Goal: Task Accomplishment & Management: Manage account settings

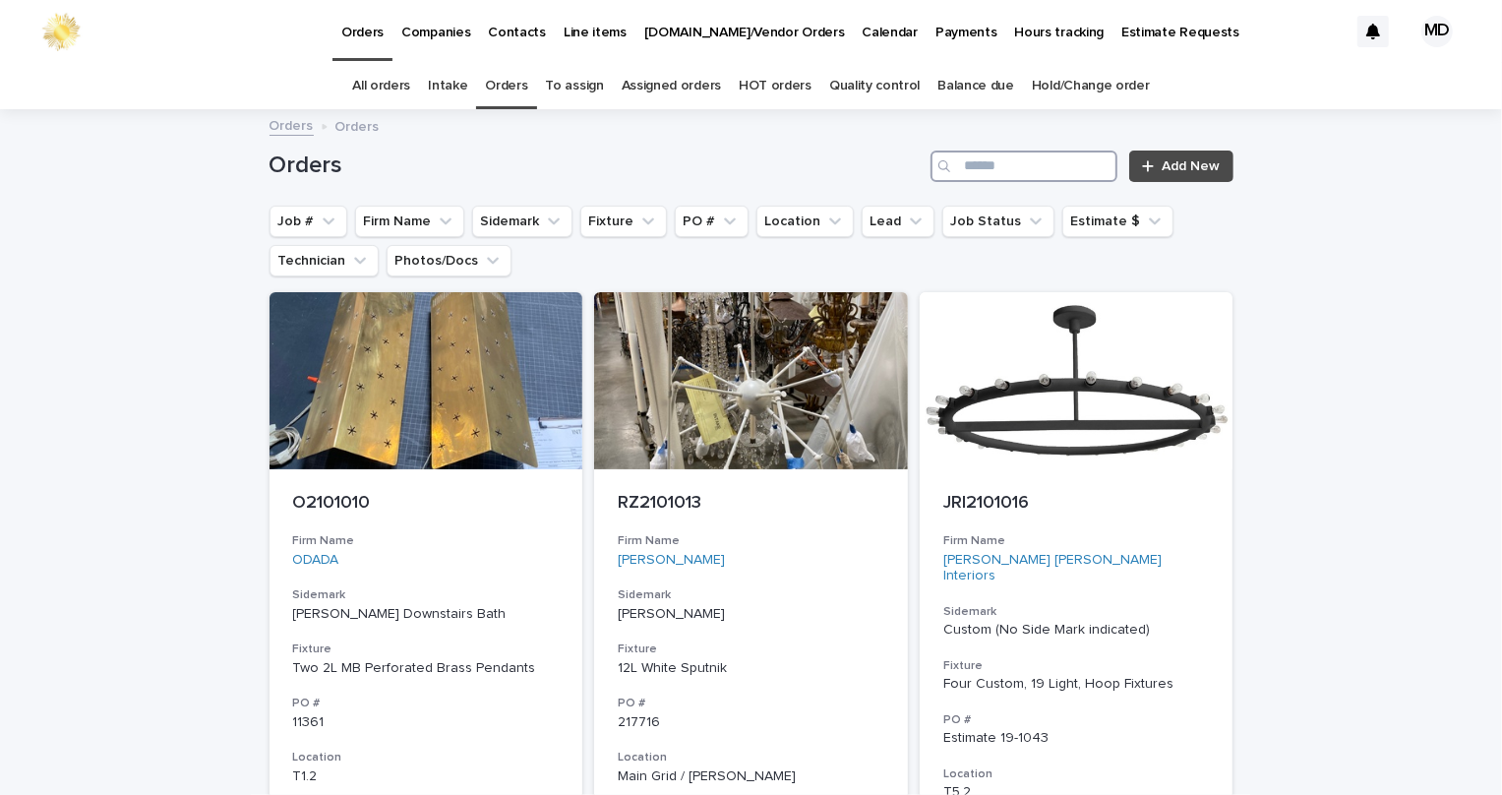
click at [1042, 161] on input "Search" at bounding box center [1023, 165] width 187 height 31
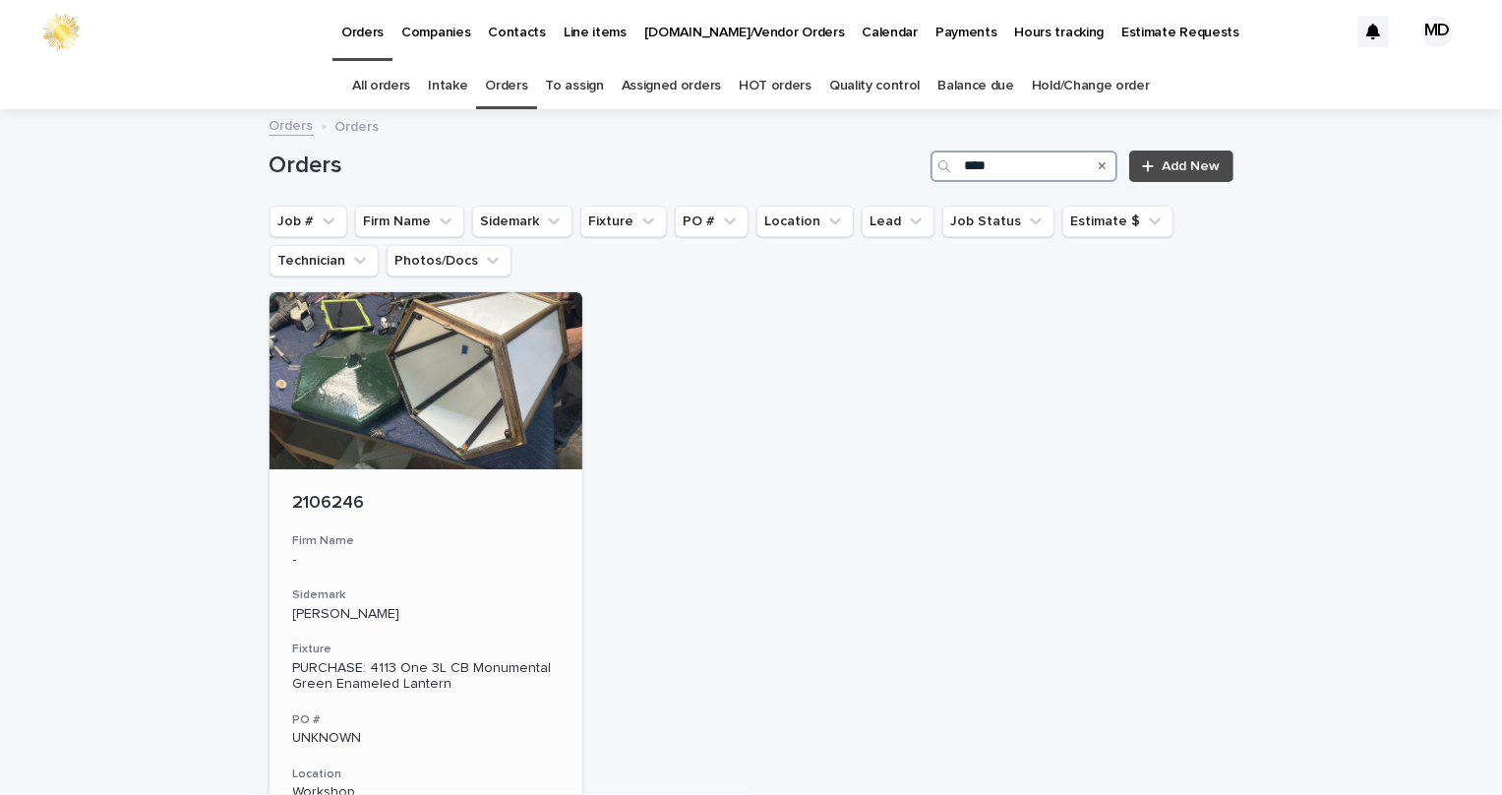
type input "****"
click at [523, 397] on div at bounding box center [427, 380] width 314 height 177
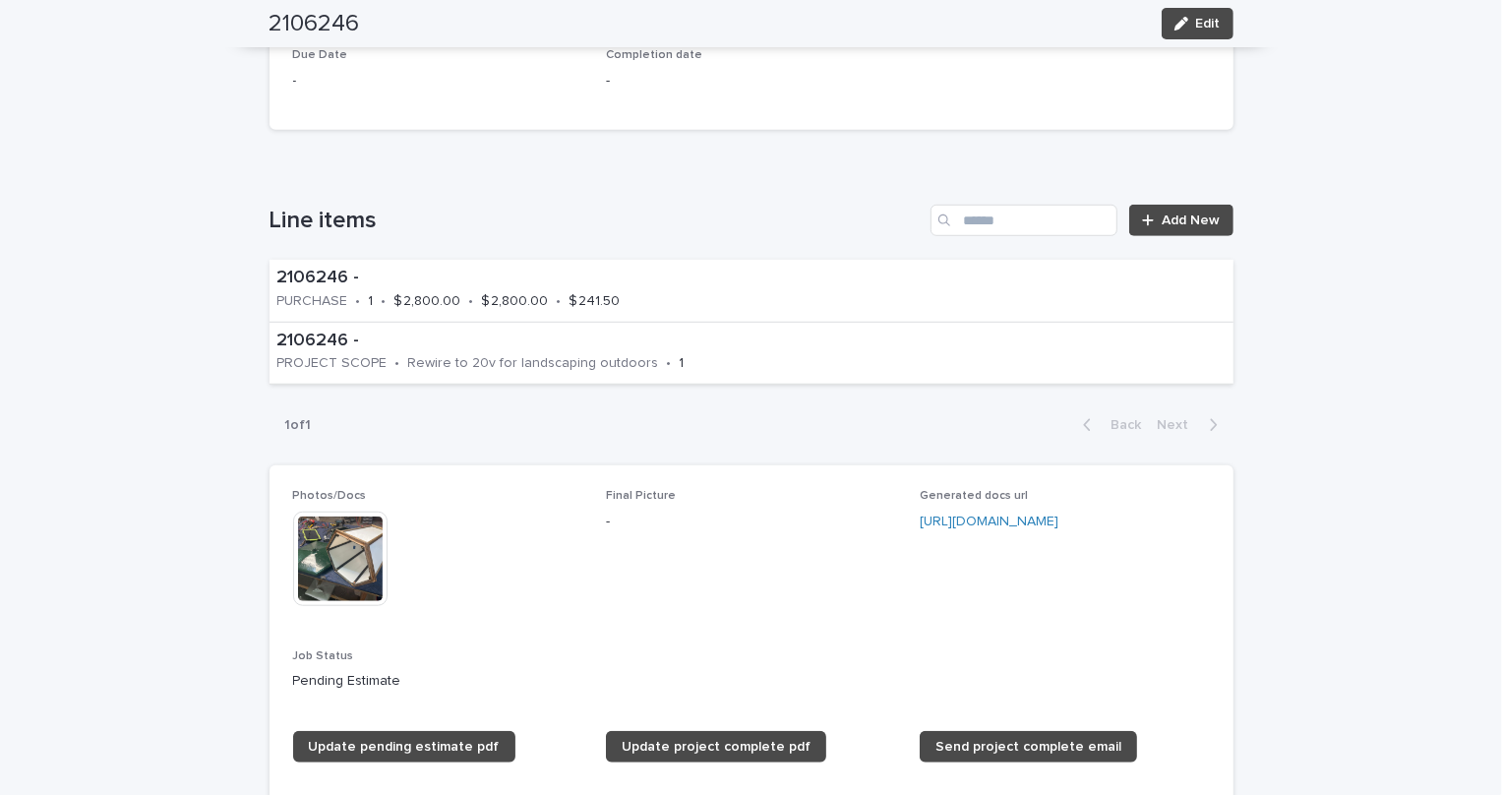
scroll to position [894, 0]
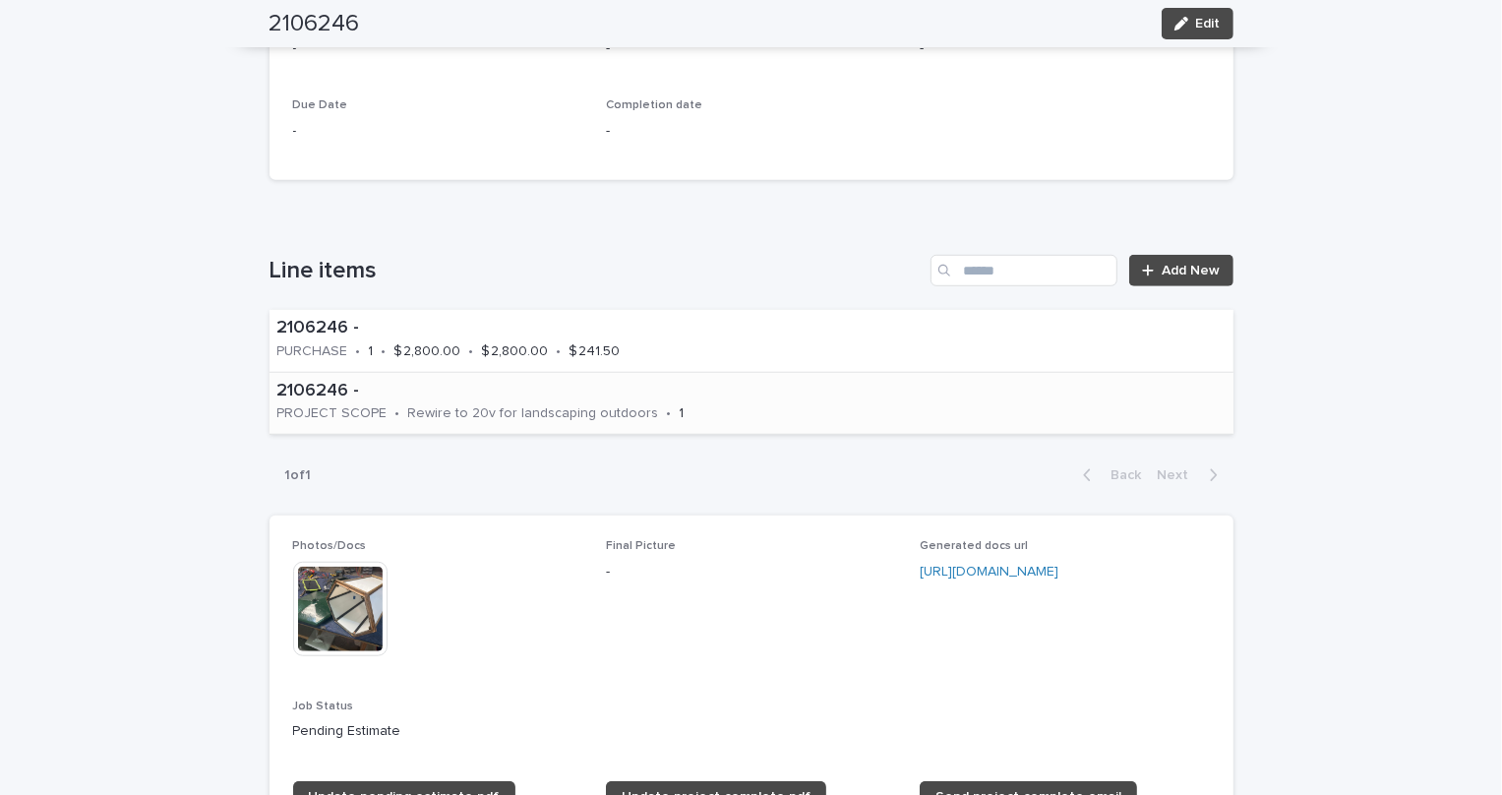
click at [448, 401] on div "Rewire to 20v for landscaping outdoors" at bounding box center [533, 411] width 251 height 21
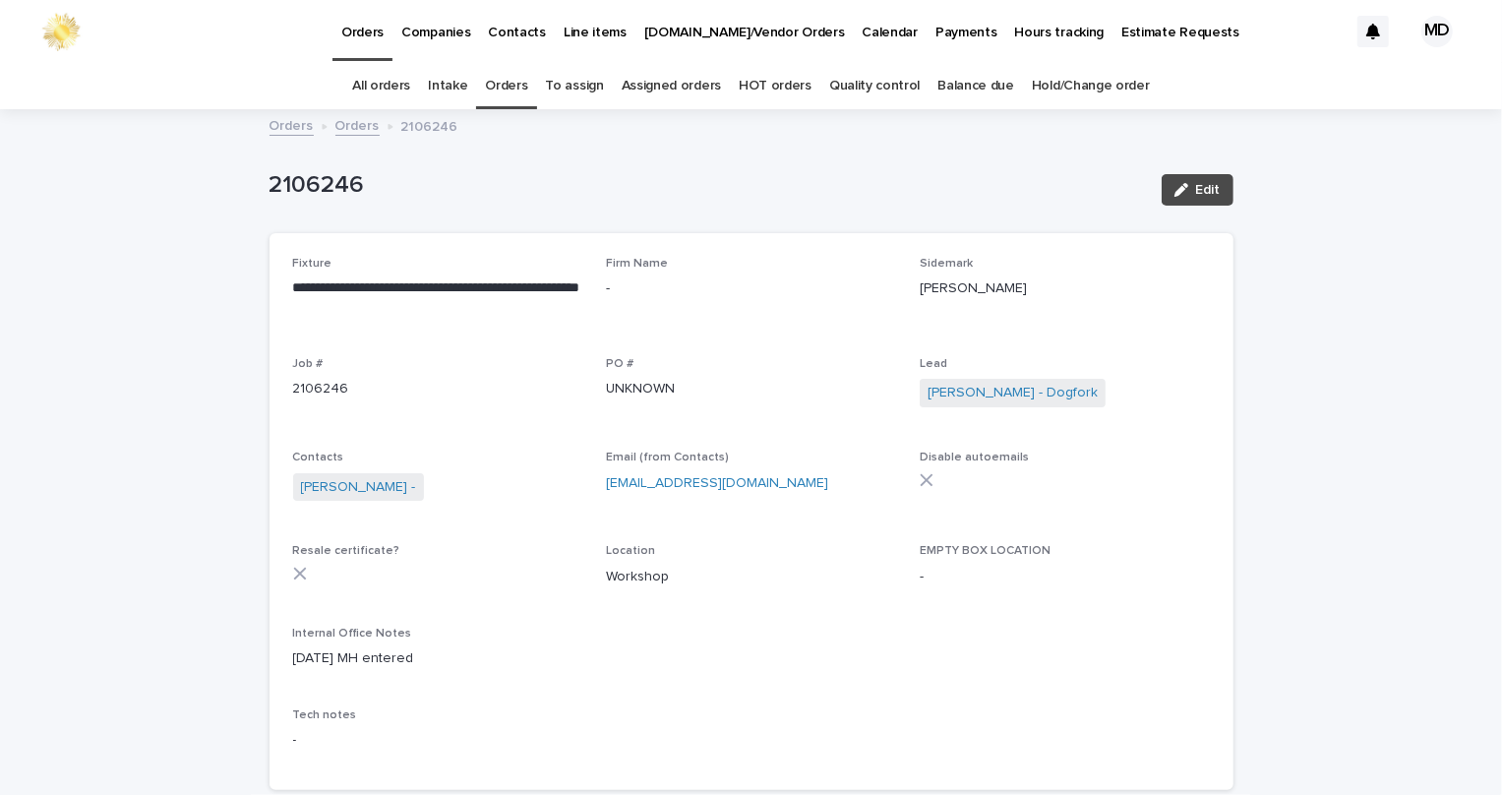
scroll to position [62, 0]
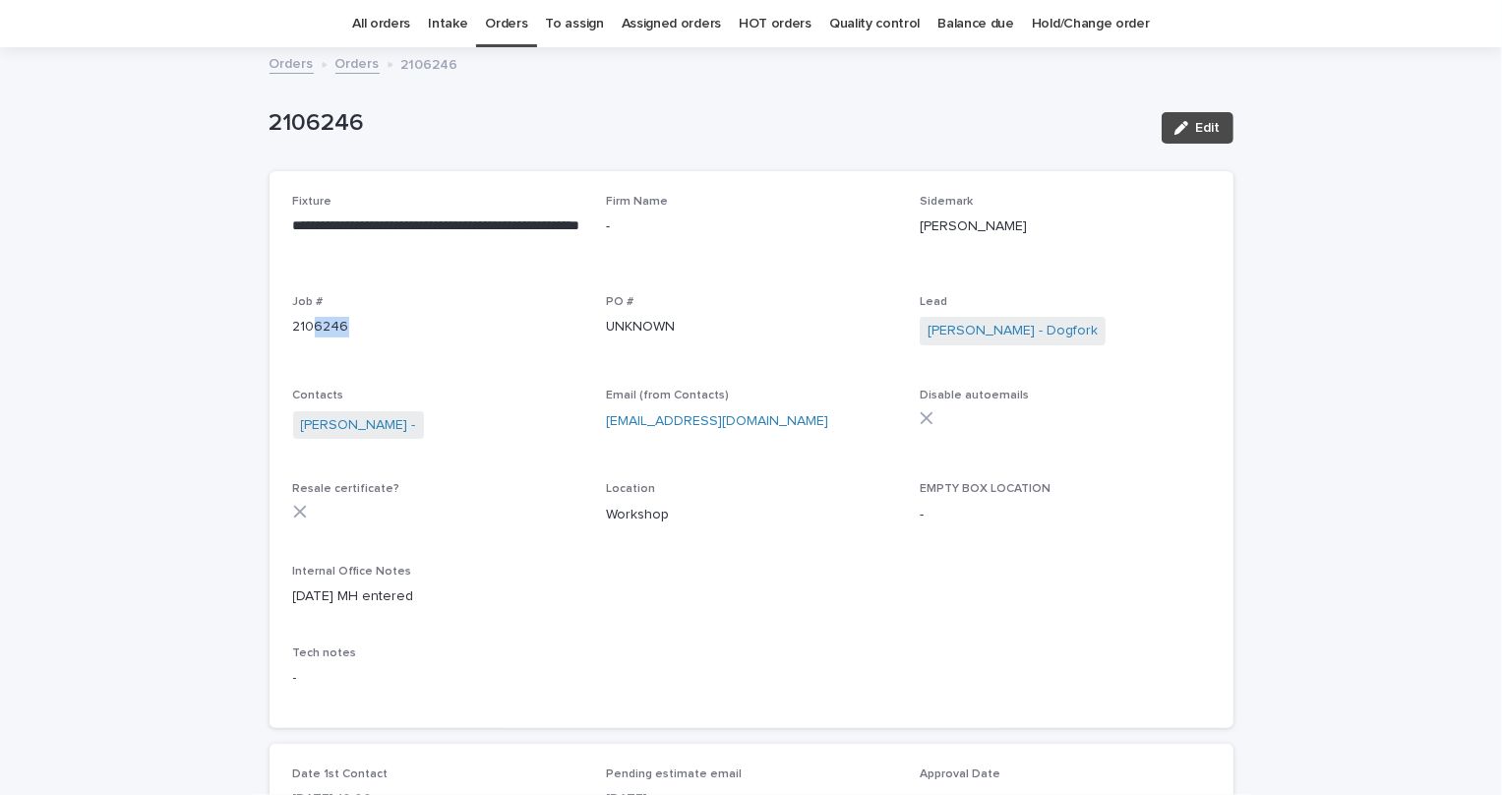
drag, startPoint x: 341, startPoint y: 332, endPoint x: 305, endPoint y: 332, distance: 36.4
click at [305, 332] on p "2106246" at bounding box center [438, 327] width 290 height 21
copy p "6246"
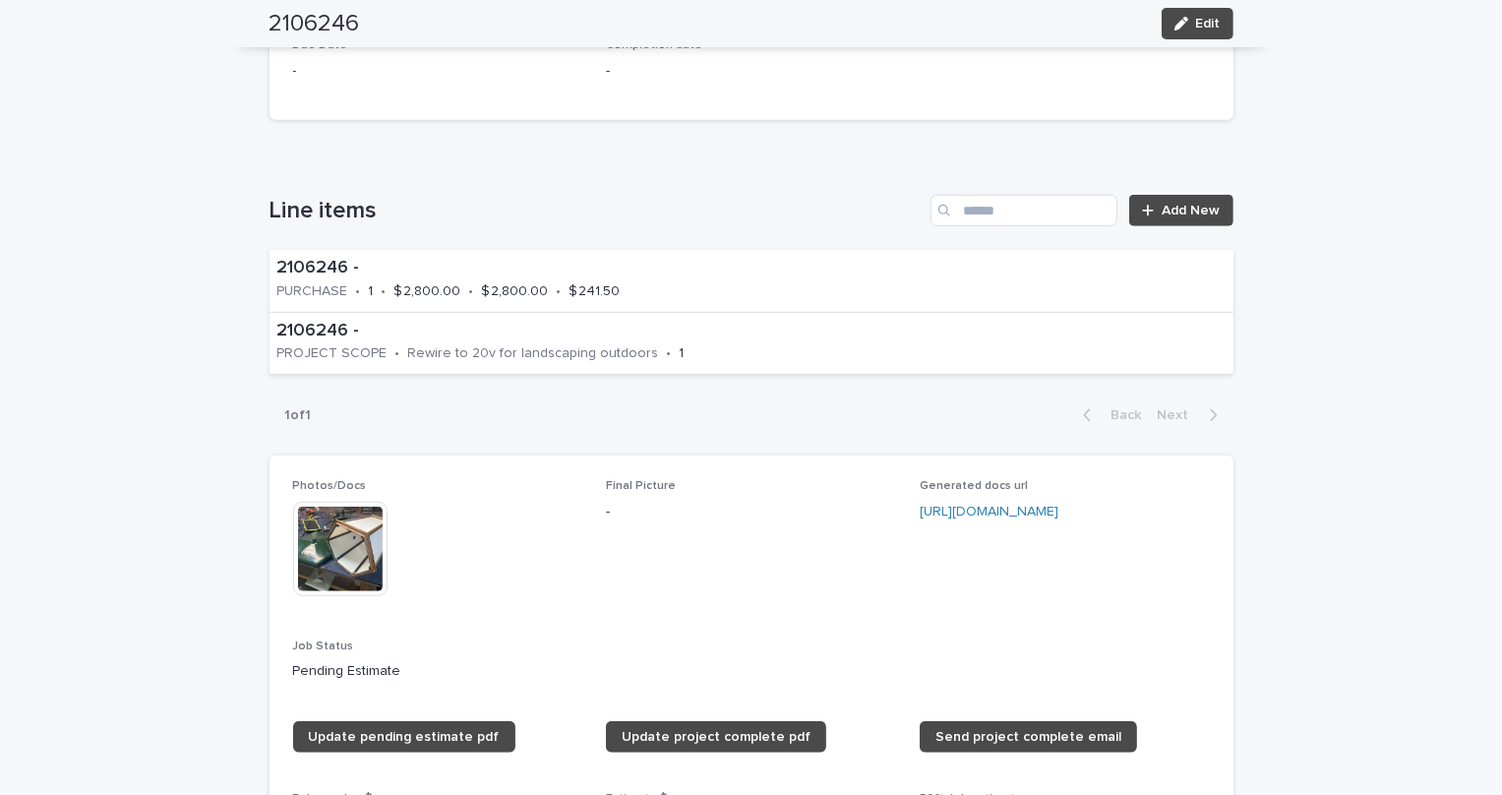
scroll to position [777, 0]
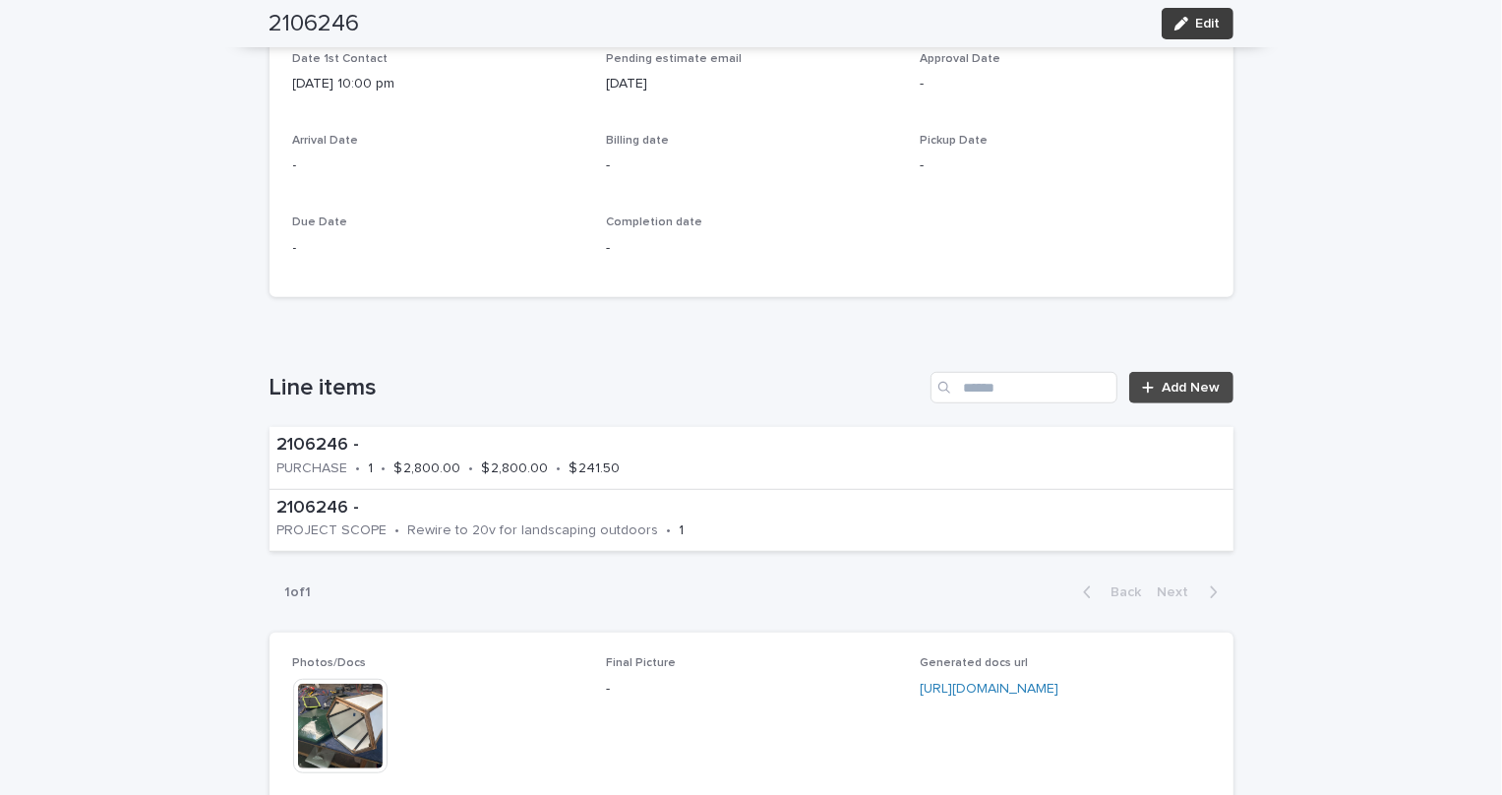
click at [1210, 37] on button "Edit" at bounding box center [1198, 23] width 72 height 31
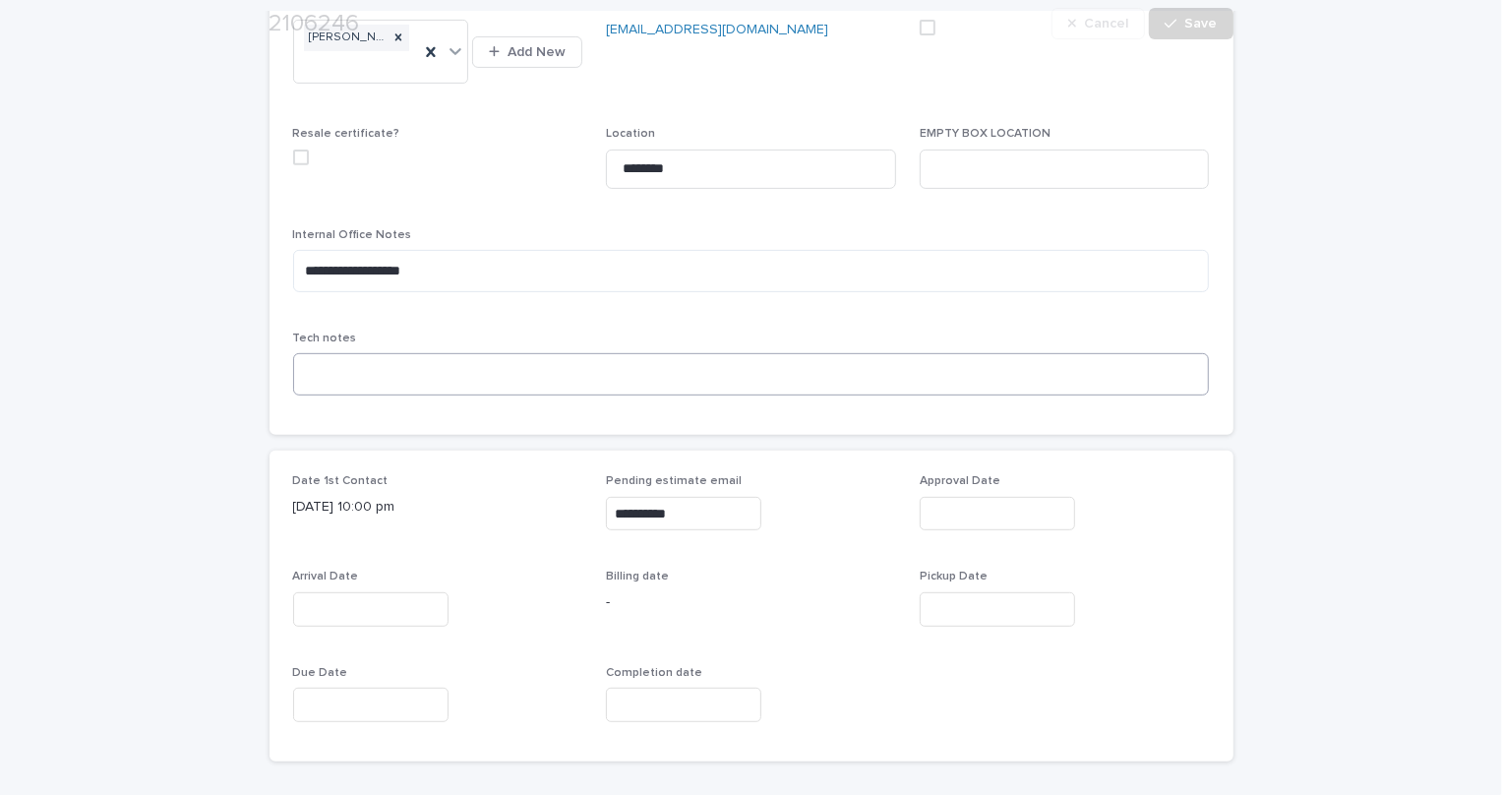
scroll to position [626, 0]
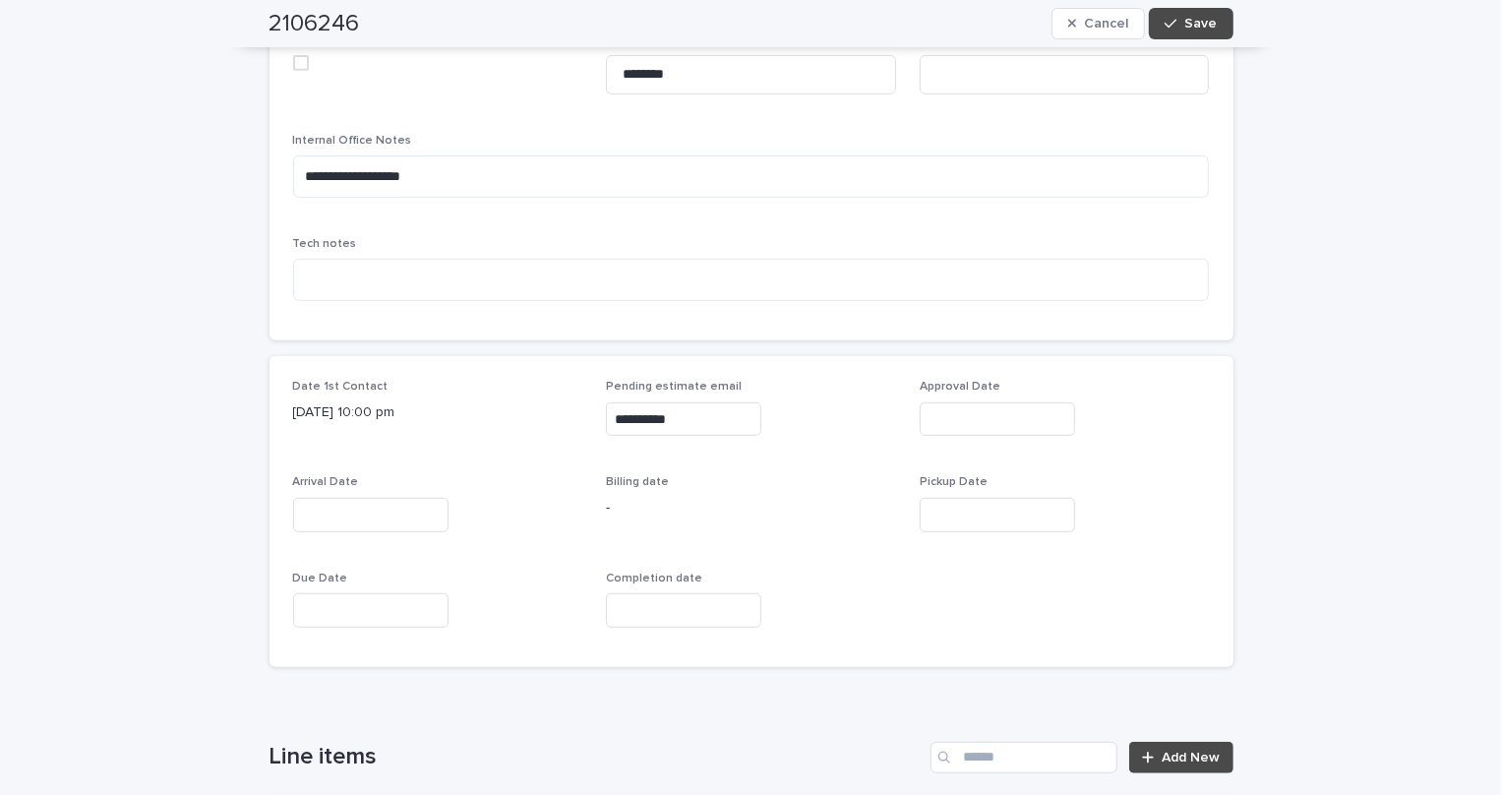
click at [331, 249] on div "Tech notes" at bounding box center [751, 277] width 917 height 80
click at [293, 169] on textarea "**********" at bounding box center [751, 176] width 917 height 42
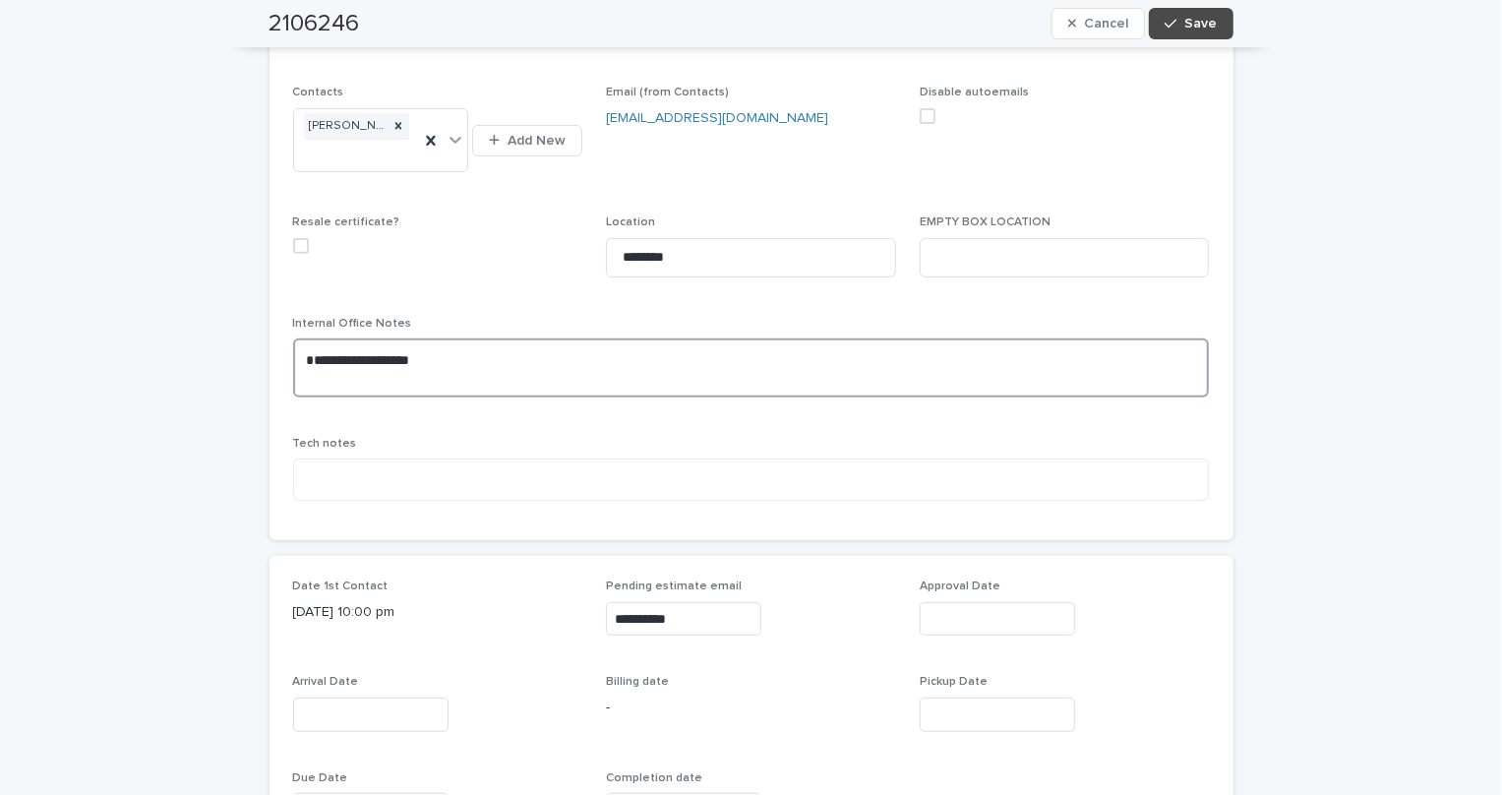
scroll to position [536, 0]
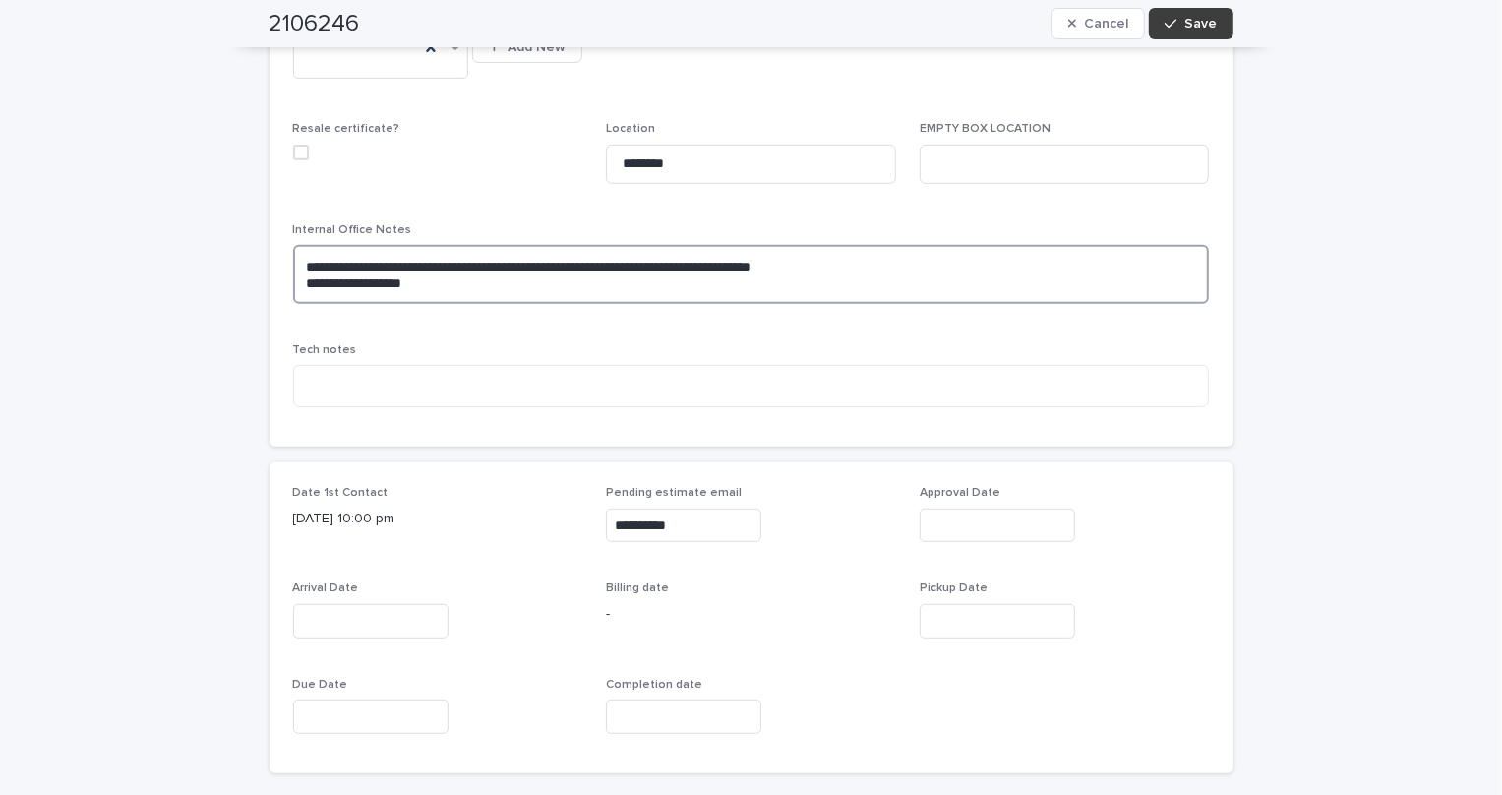
type textarea "**********"
click at [1206, 20] on span "Save" at bounding box center [1201, 24] width 32 height 14
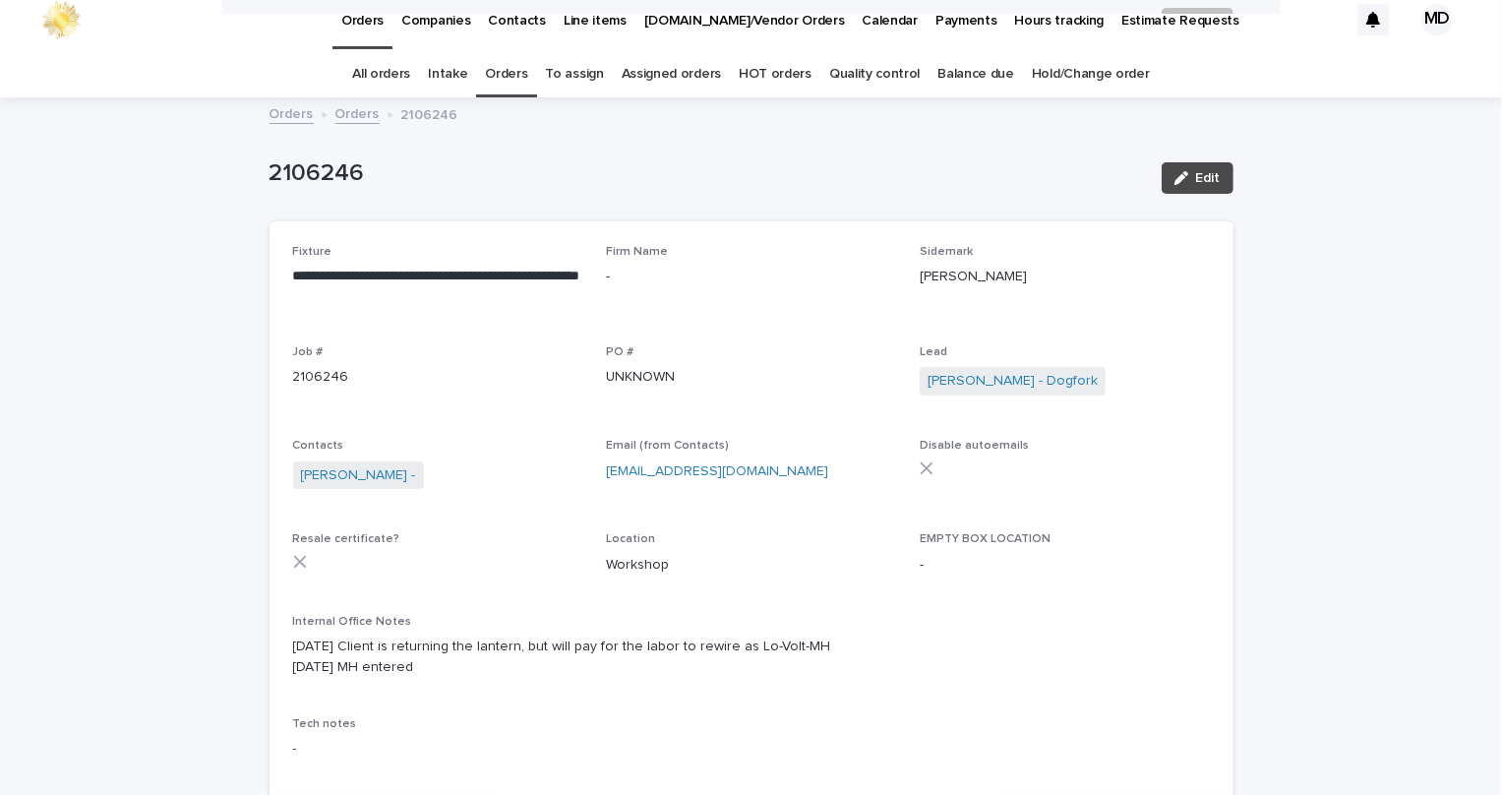
scroll to position [0, 0]
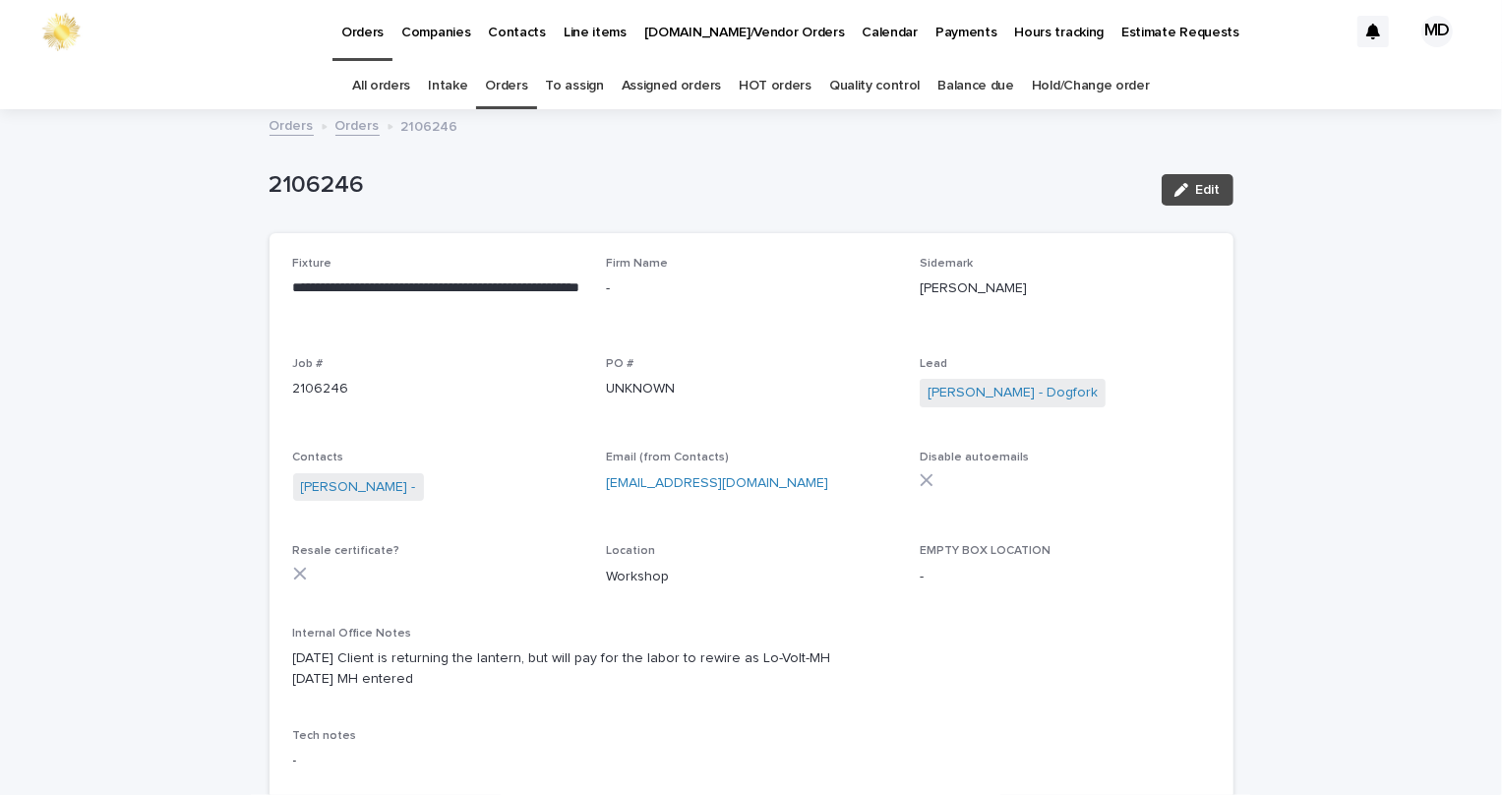
click at [507, 74] on link "Orders" at bounding box center [506, 86] width 42 height 46
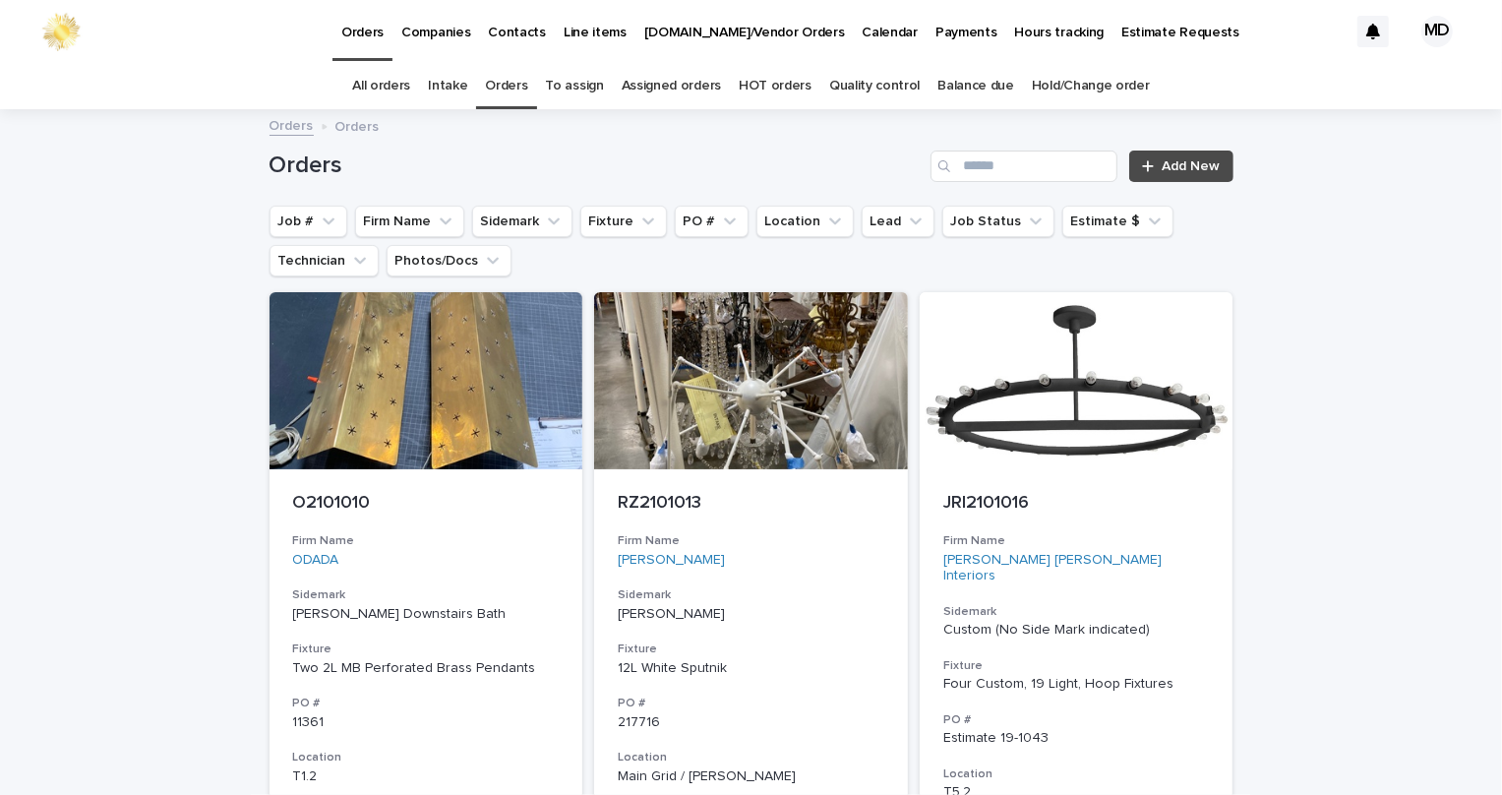
click at [404, 205] on div "Orders Add New" at bounding box center [752, 158] width 964 height 94
click at [413, 212] on button "Firm Name" at bounding box center [409, 221] width 109 height 31
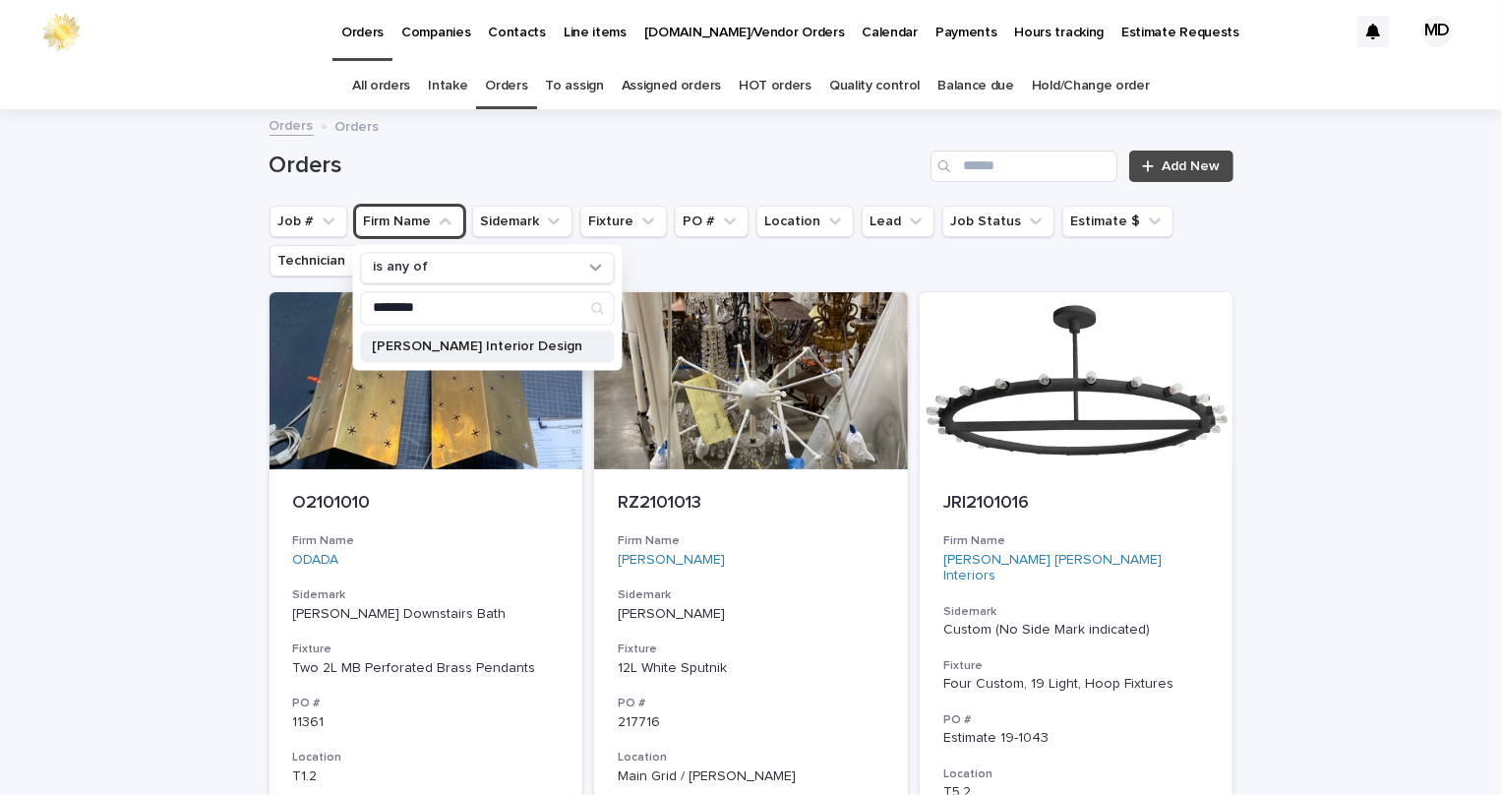
type input "********"
click at [492, 343] on p "Sarah Burlison Interior Design" at bounding box center [477, 346] width 210 height 14
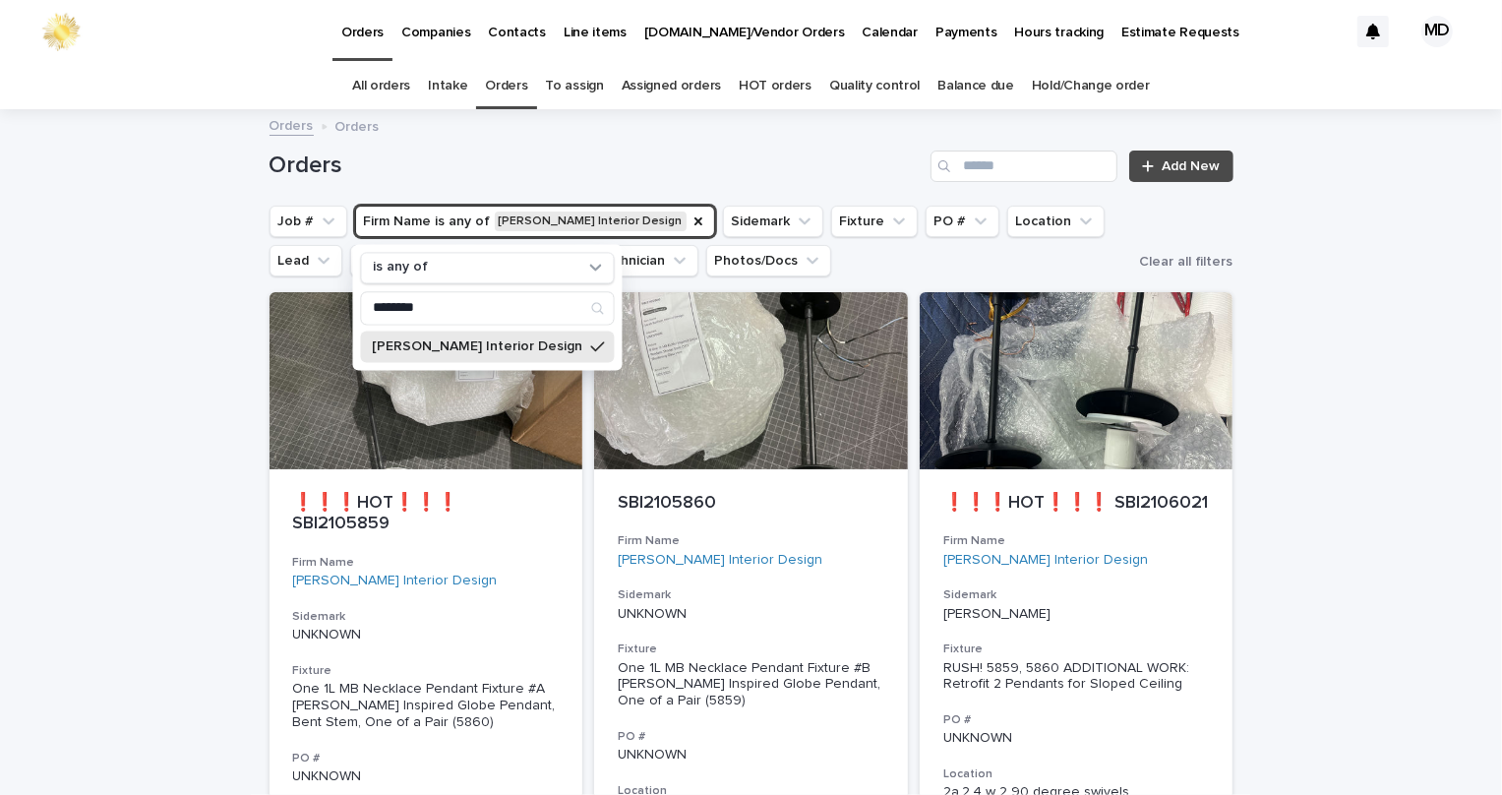
click at [1392, 295] on div "Loading... Saving… Loading... Saving… Orders Add New Job # Firm Name is any of …" at bounding box center [751, 676] width 1502 height 1131
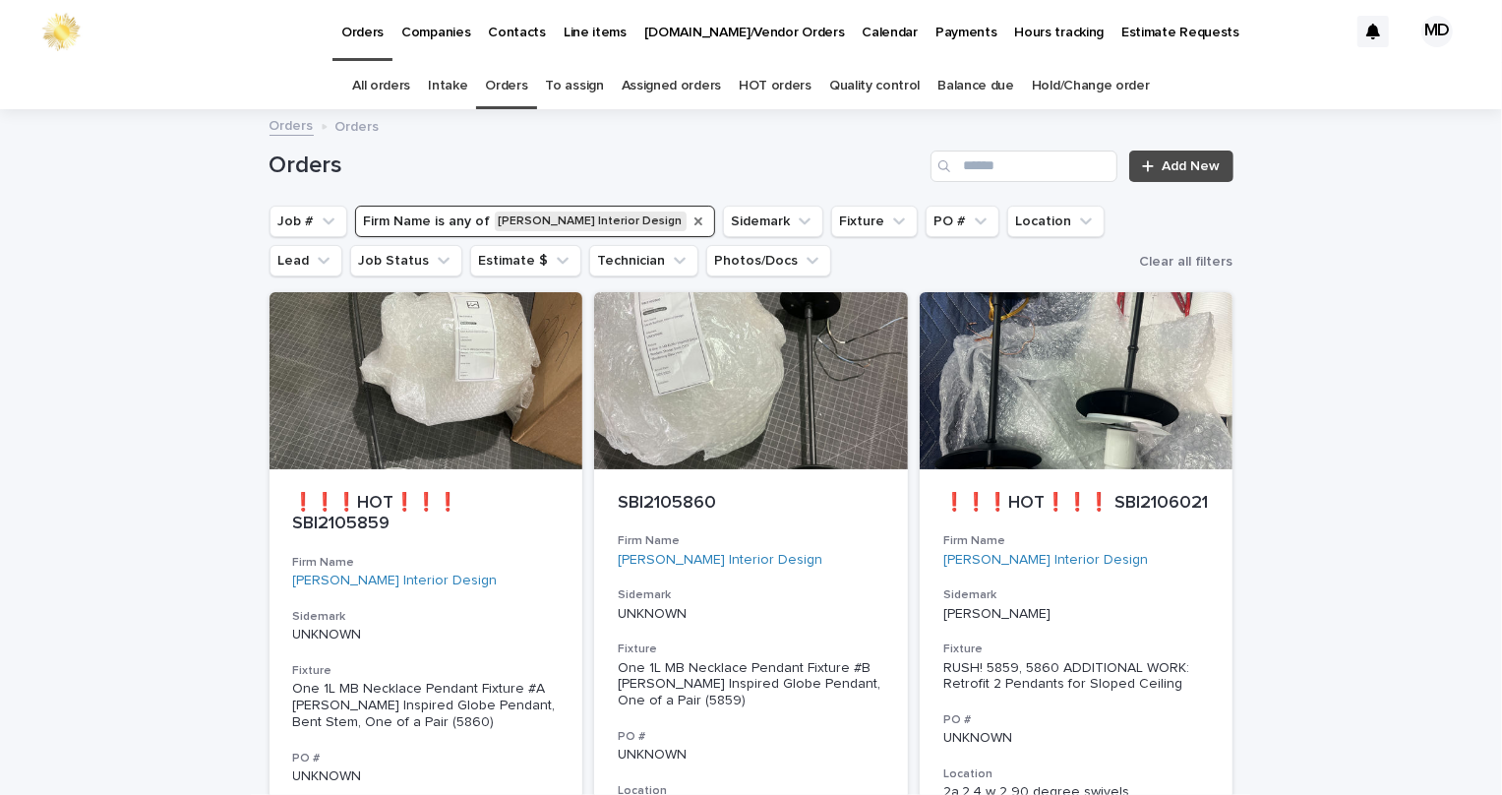
click at [690, 219] on icon "Firm Name" at bounding box center [698, 221] width 16 height 16
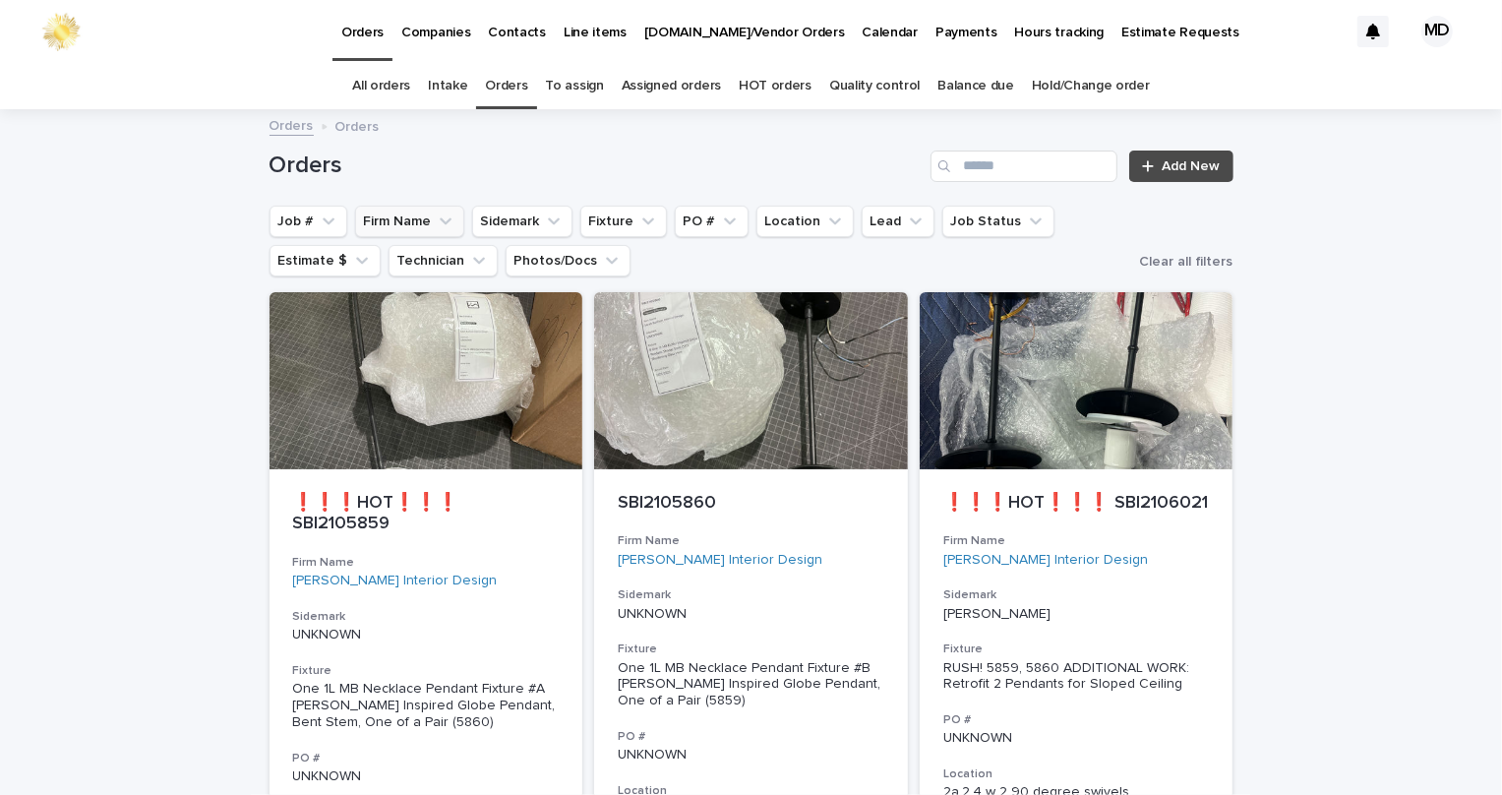
click at [384, 208] on button "Firm Name" at bounding box center [409, 221] width 109 height 31
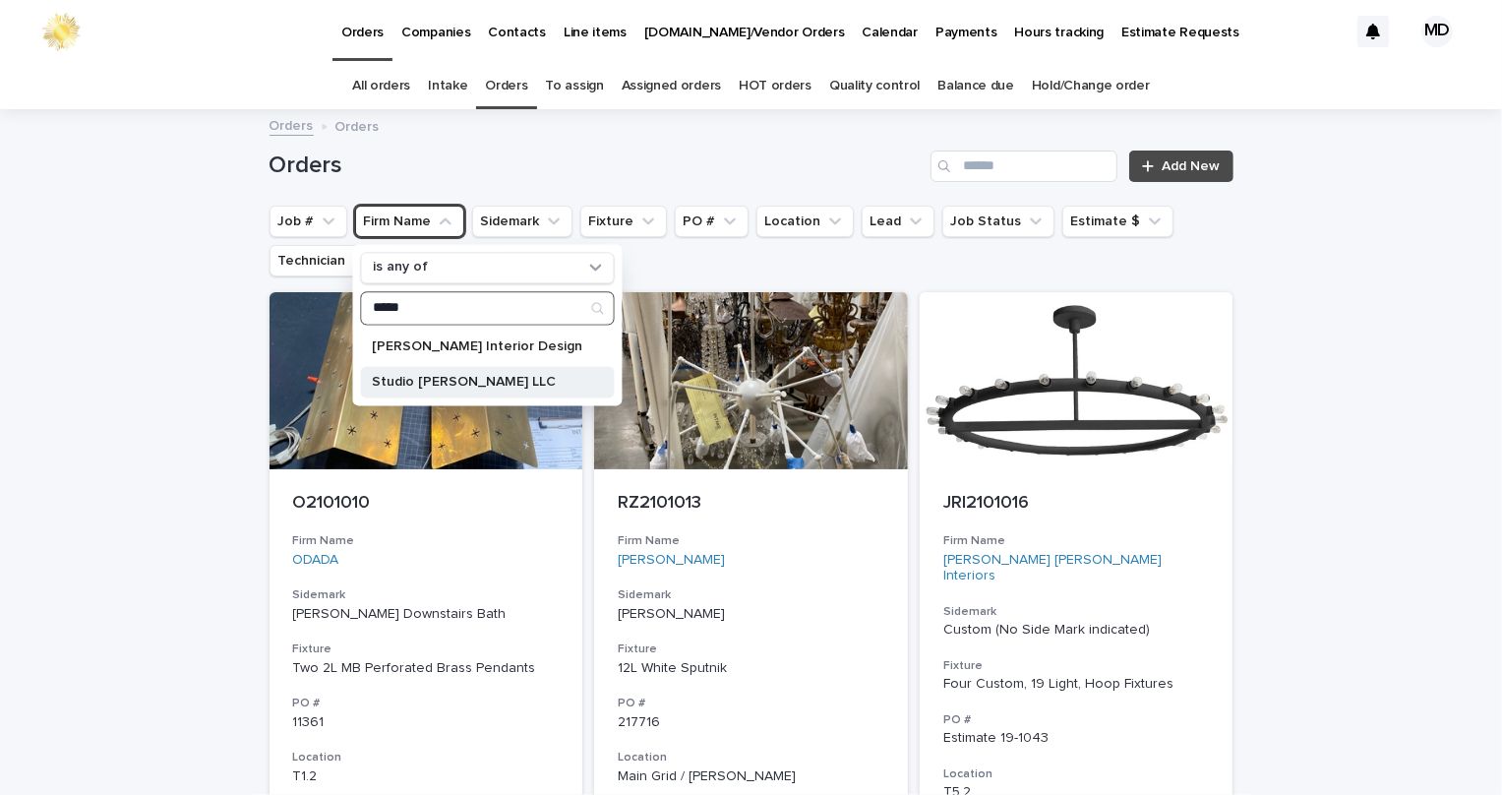
type input "*****"
click at [548, 375] on div "Studio Burke LLC" at bounding box center [487, 381] width 254 height 31
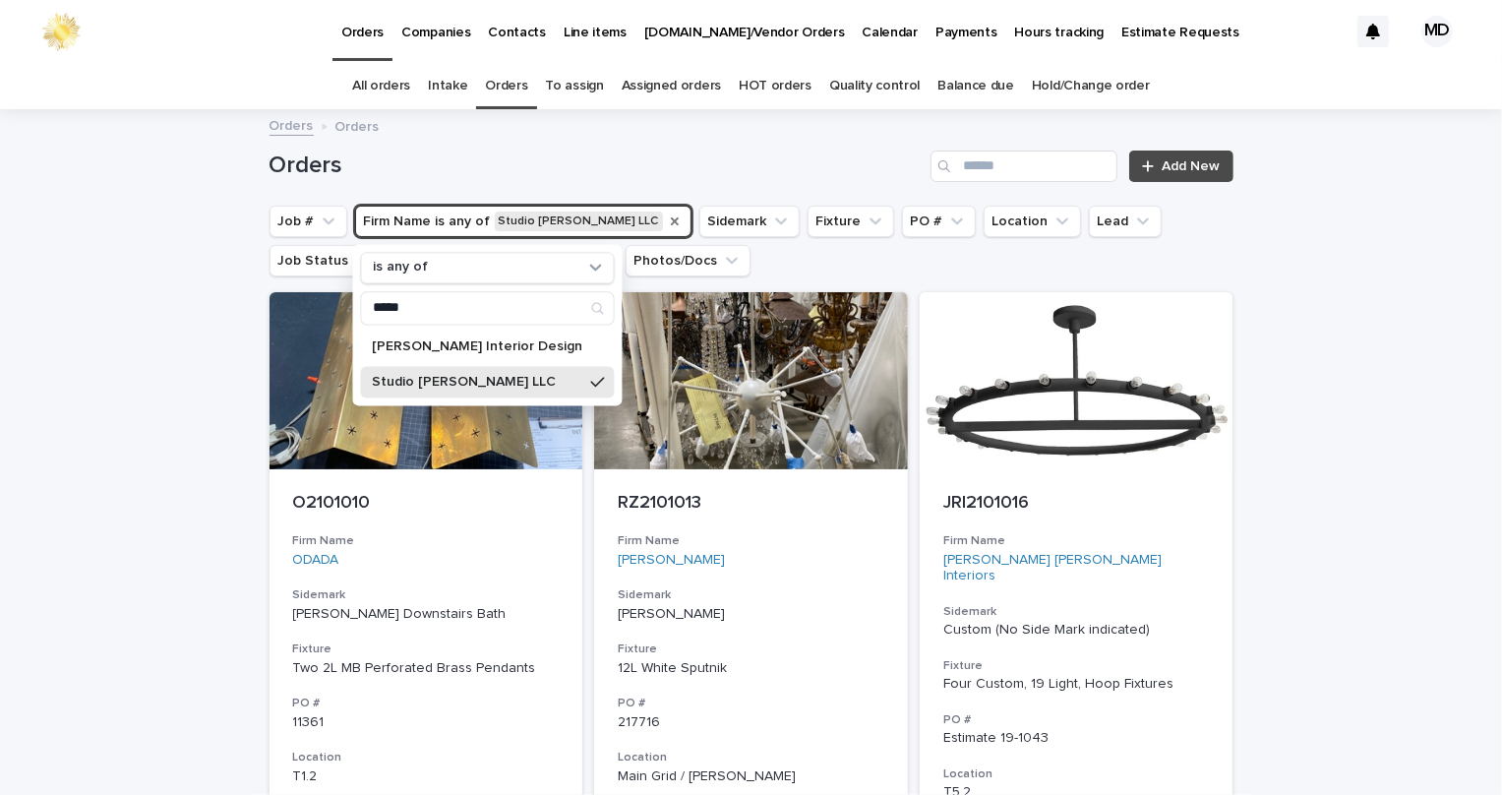
click at [683, 150] on div "Orders Add New" at bounding box center [752, 165] width 964 height 31
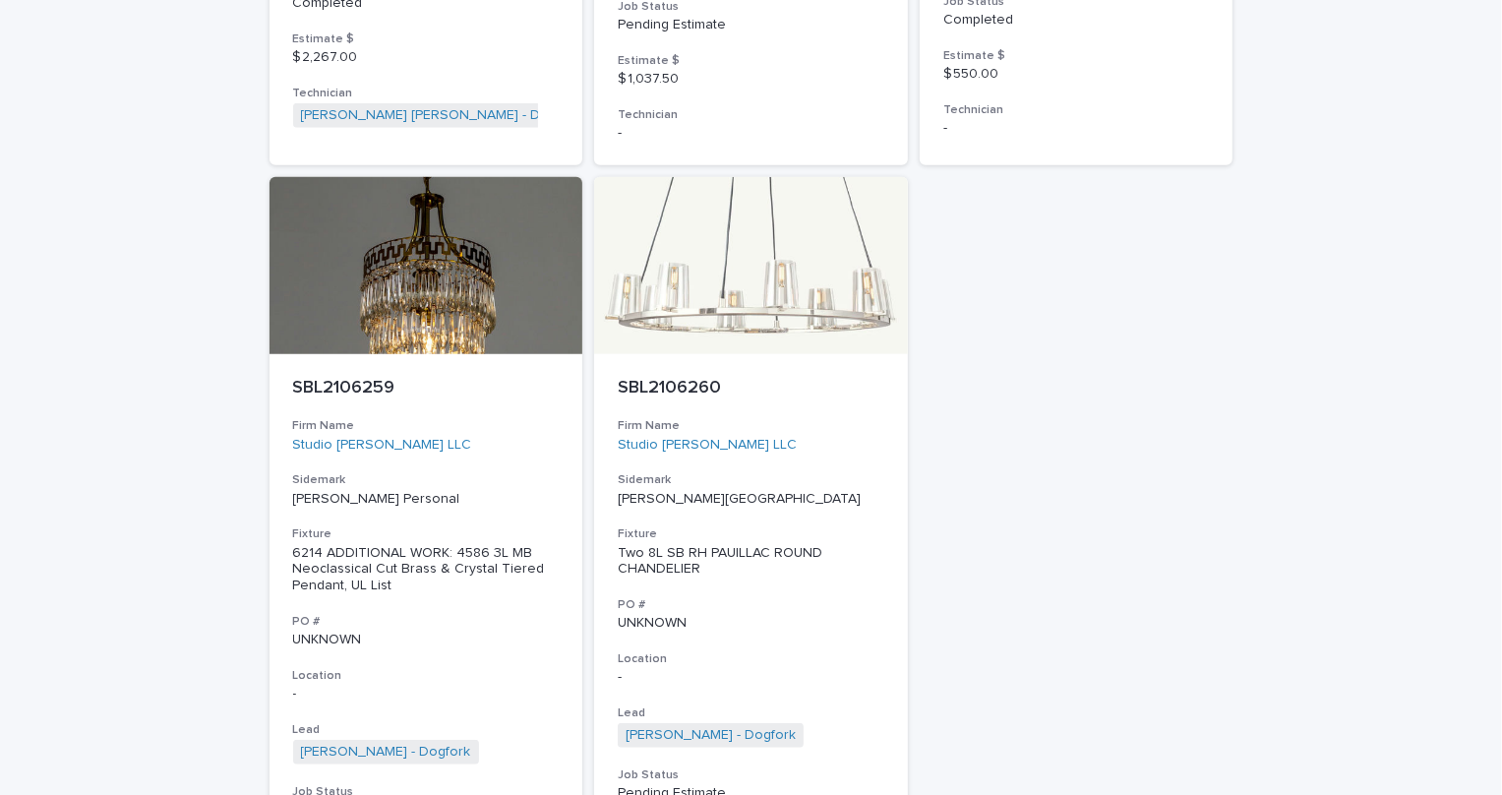
scroll to position [984, 0]
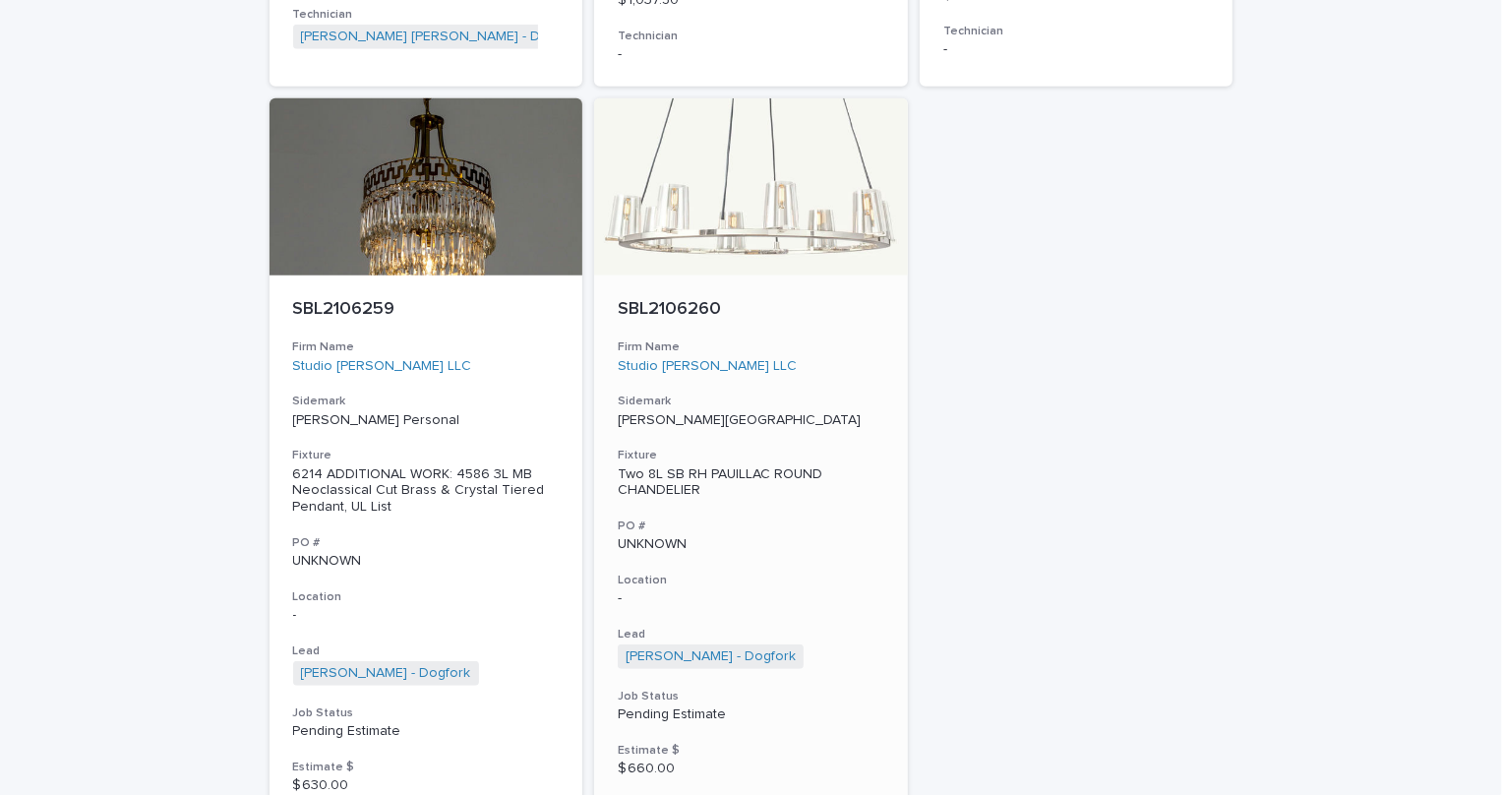
click at [665, 234] on div at bounding box center [751, 186] width 314 height 177
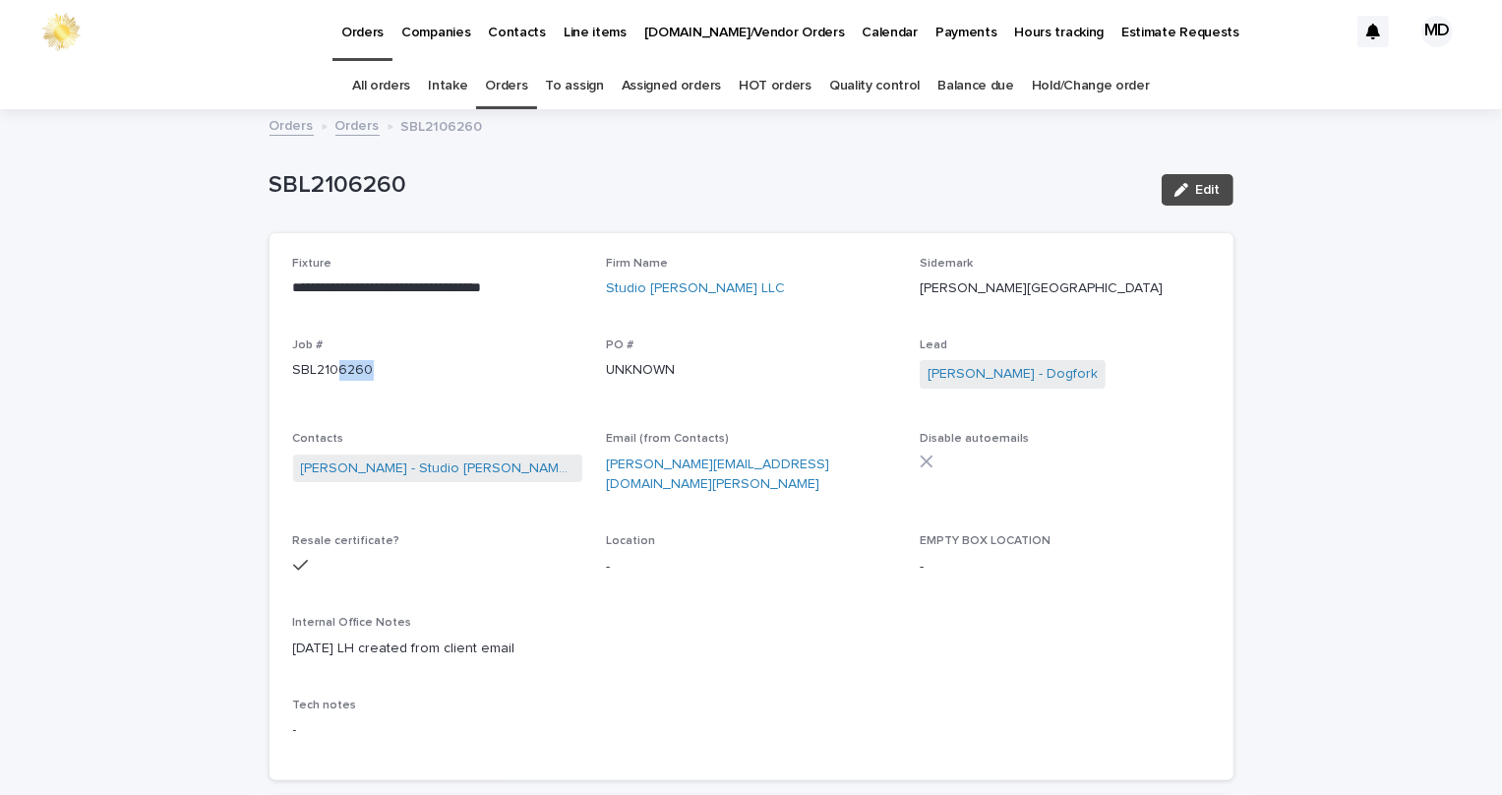
drag, startPoint x: 368, startPoint y: 370, endPoint x: 330, endPoint y: 364, distance: 37.8
click at [330, 364] on p "SBL2106260" at bounding box center [438, 370] width 290 height 21
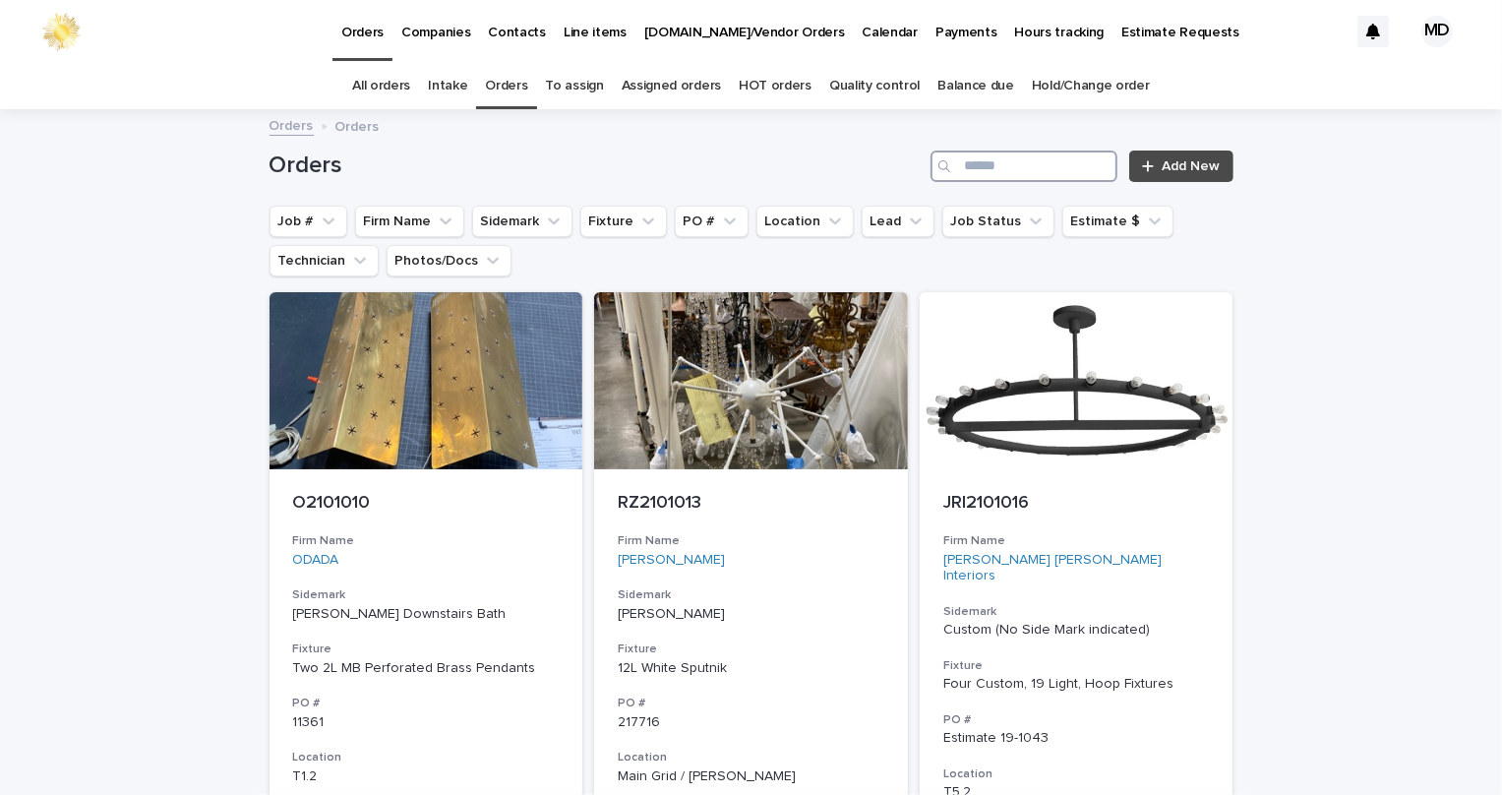
click at [1051, 174] on input "Search" at bounding box center [1023, 165] width 187 height 31
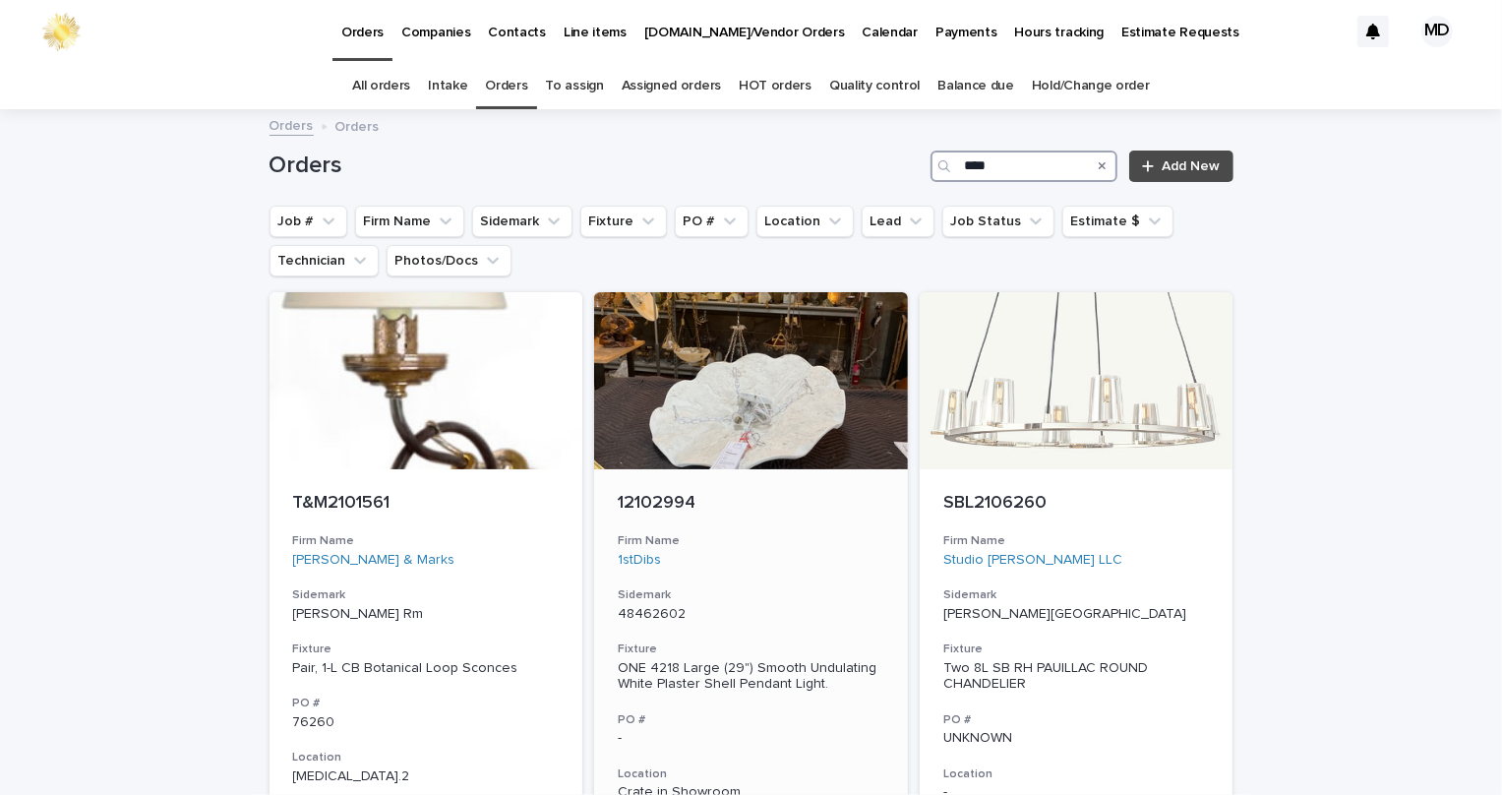
scroll to position [89, 0]
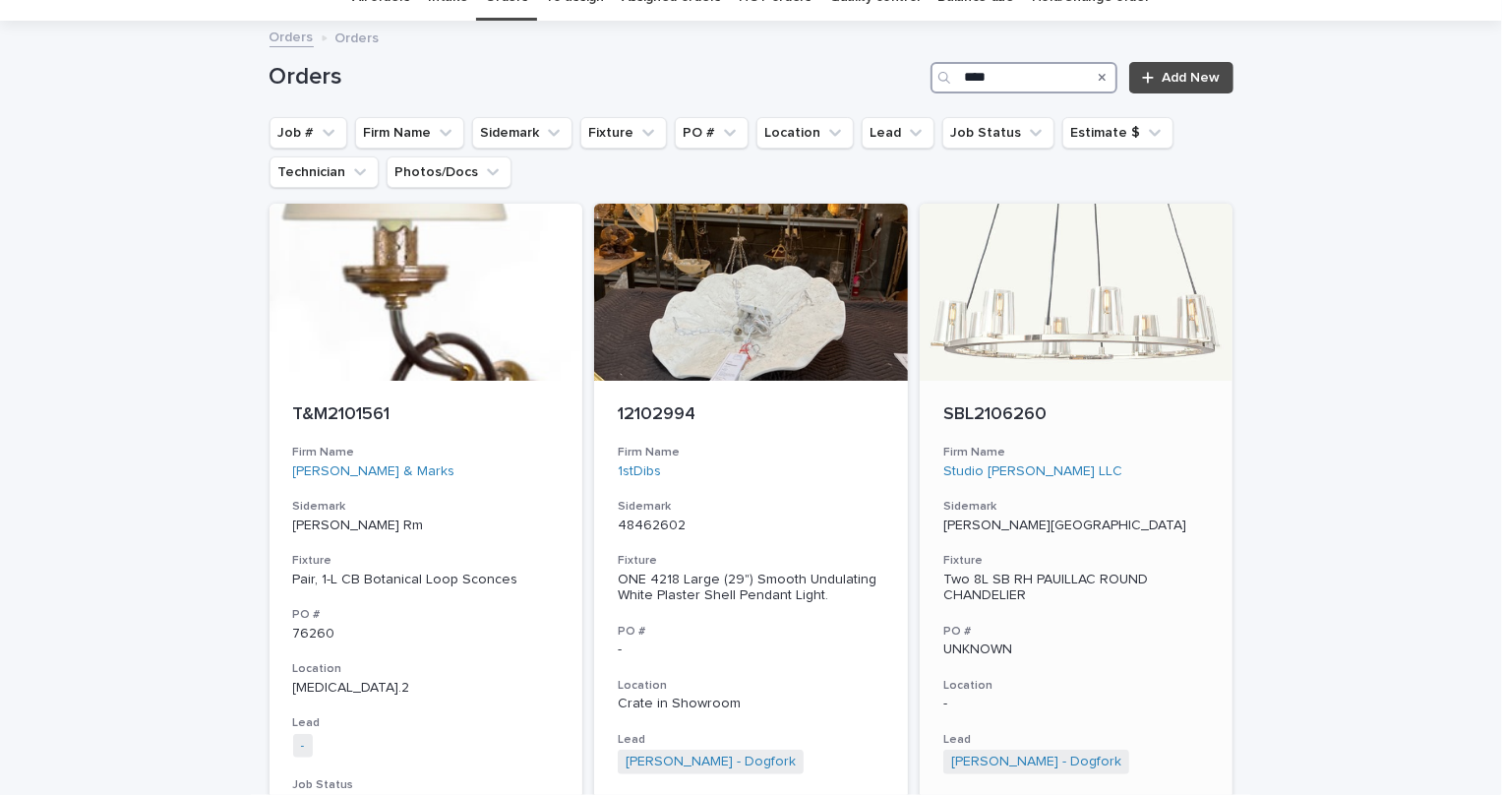
type input "****"
click at [1040, 409] on p "SBL2106260" at bounding box center [1076, 415] width 267 height 22
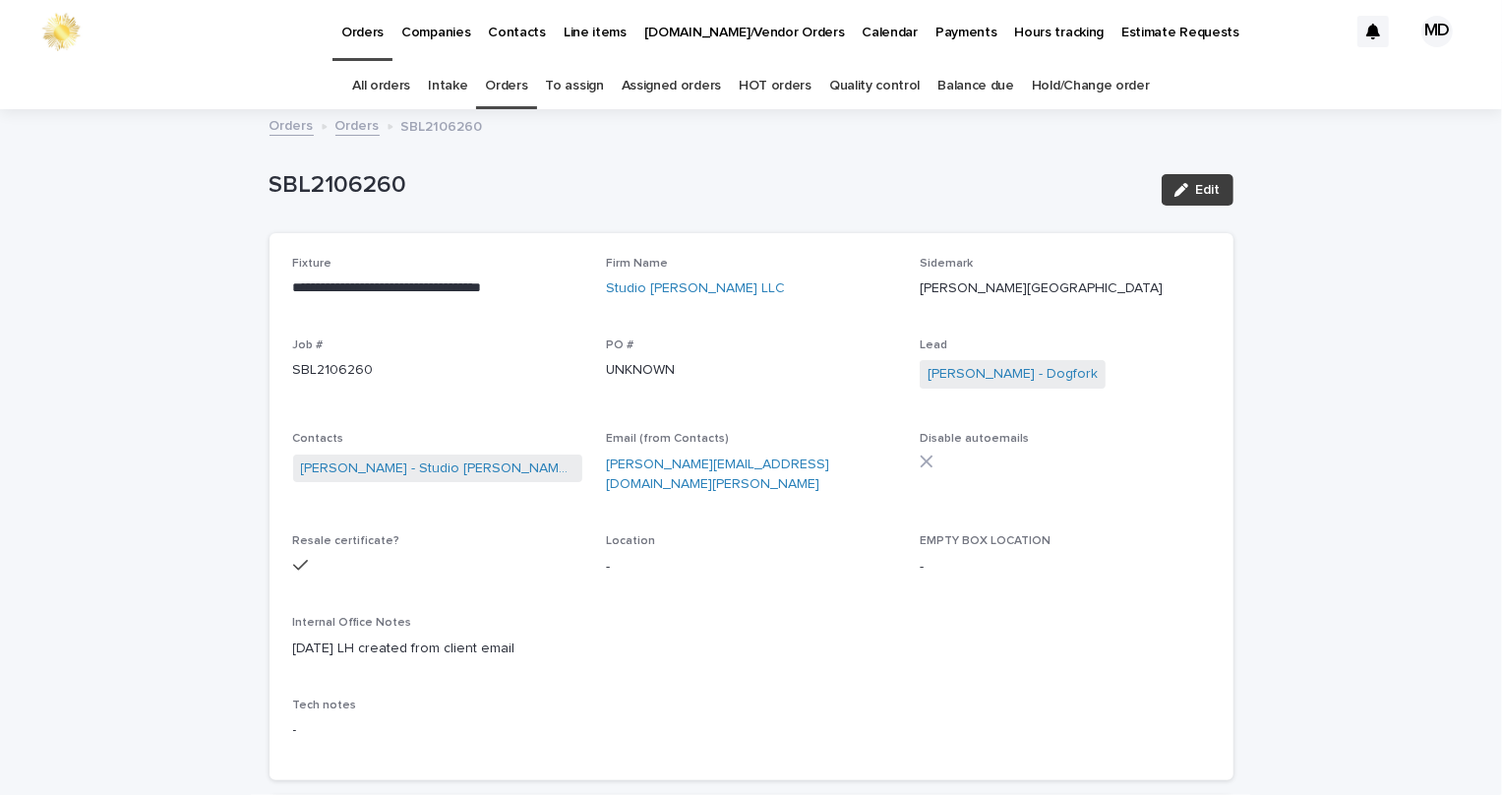
click at [1202, 193] on span "Edit" at bounding box center [1208, 190] width 25 height 14
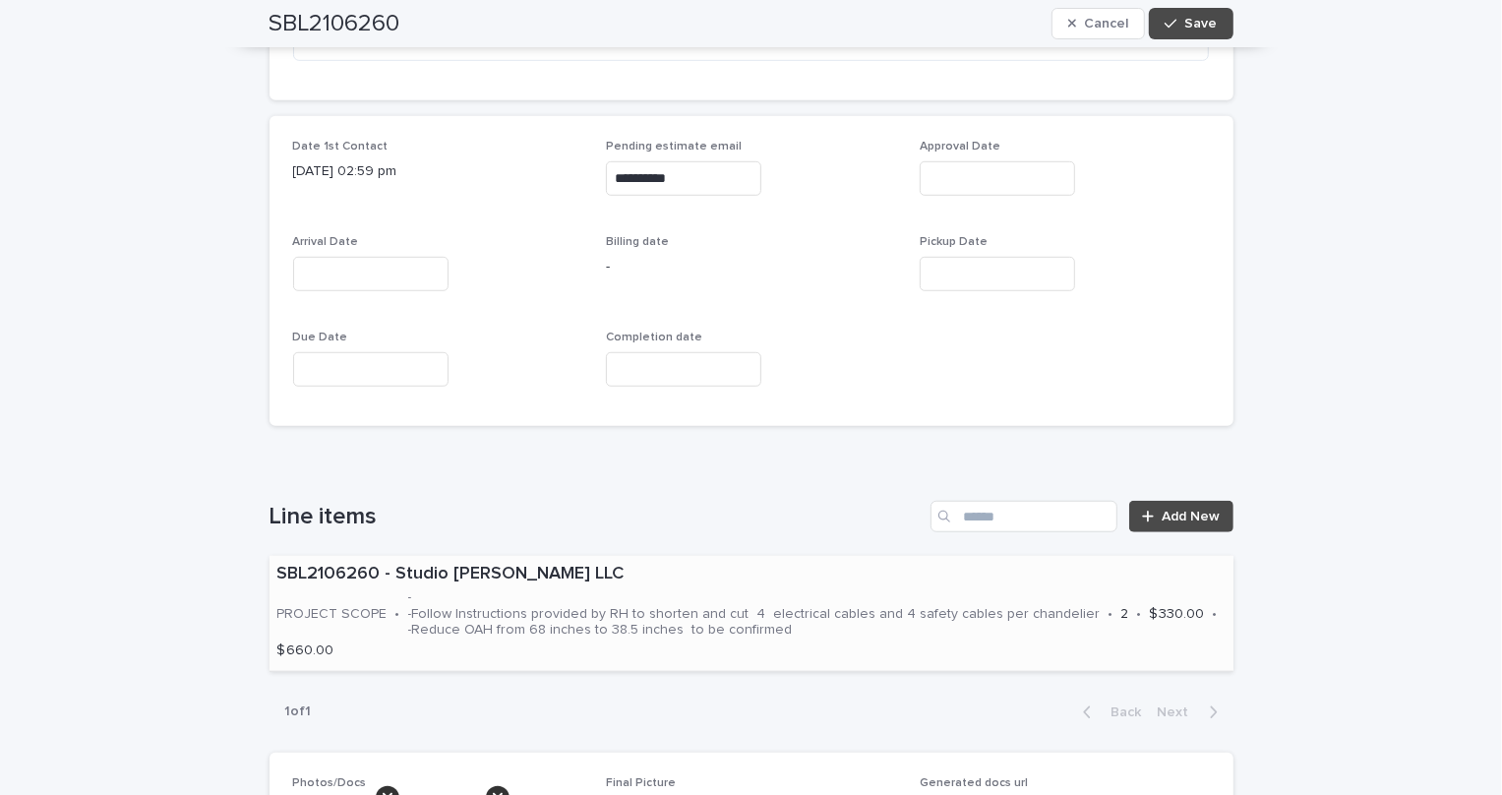
scroll to position [805, 0]
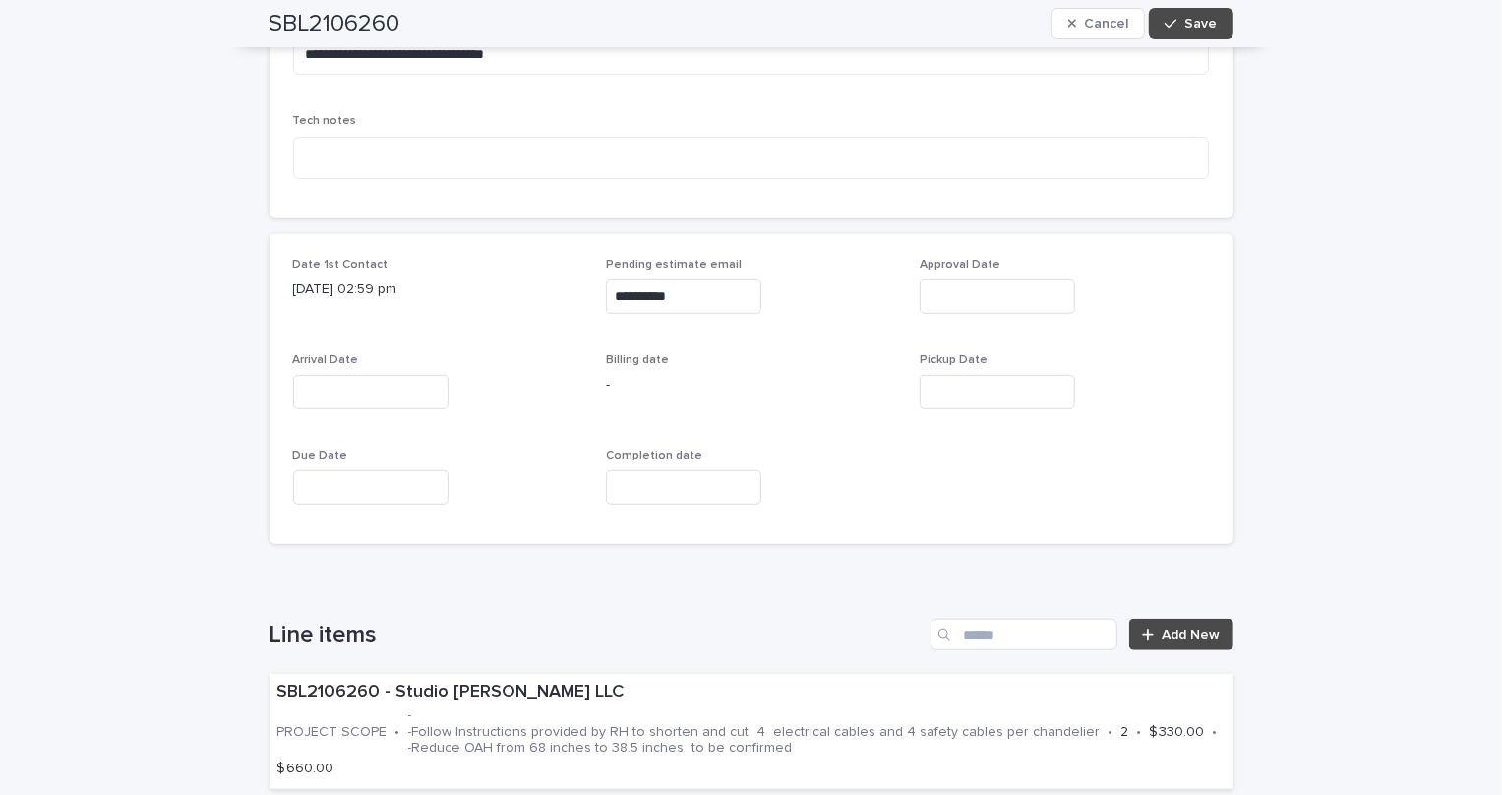
click at [386, 375] on input "text" at bounding box center [370, 392] width 155 height 34
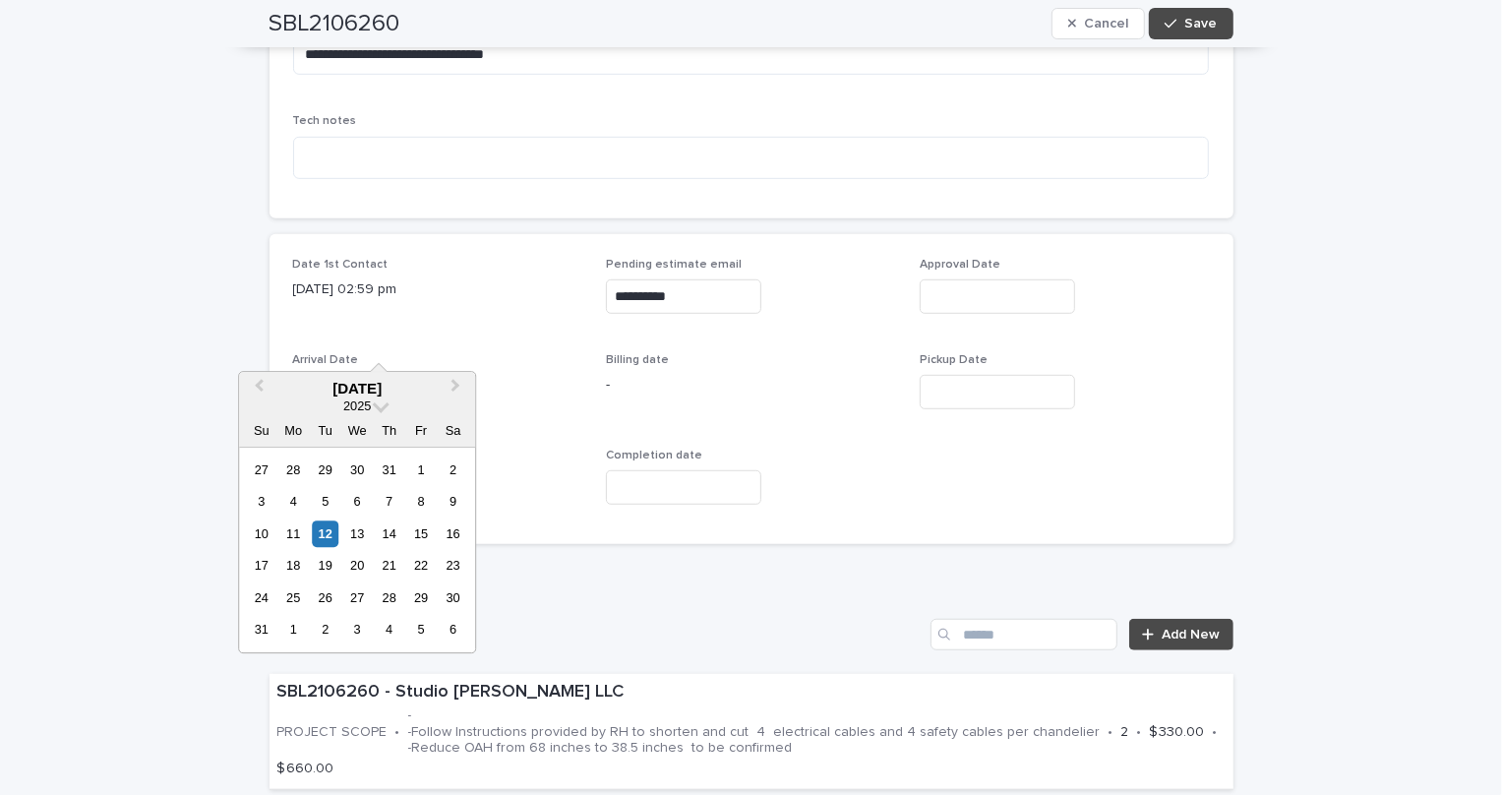
click at [378, 375] on input "text" at bounding box center [370, 392] width 155 height 34
click at [429, 495] on div "8" at bounding box center [421, 502] width 27 height 27
type input "**********"
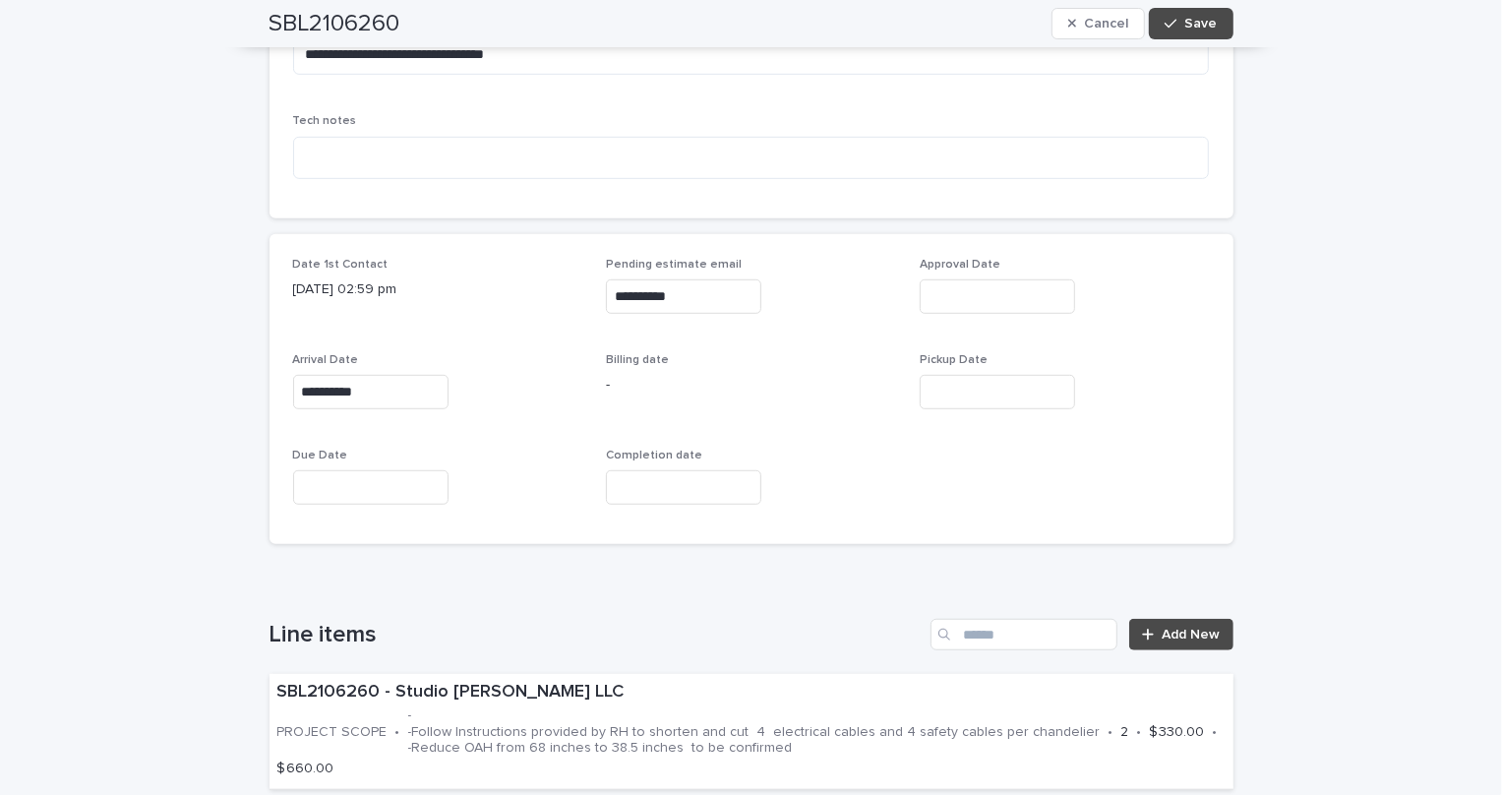
click at [698, 621] on h1 "Line items" at bounding box center [597, 635] width 654 height 29
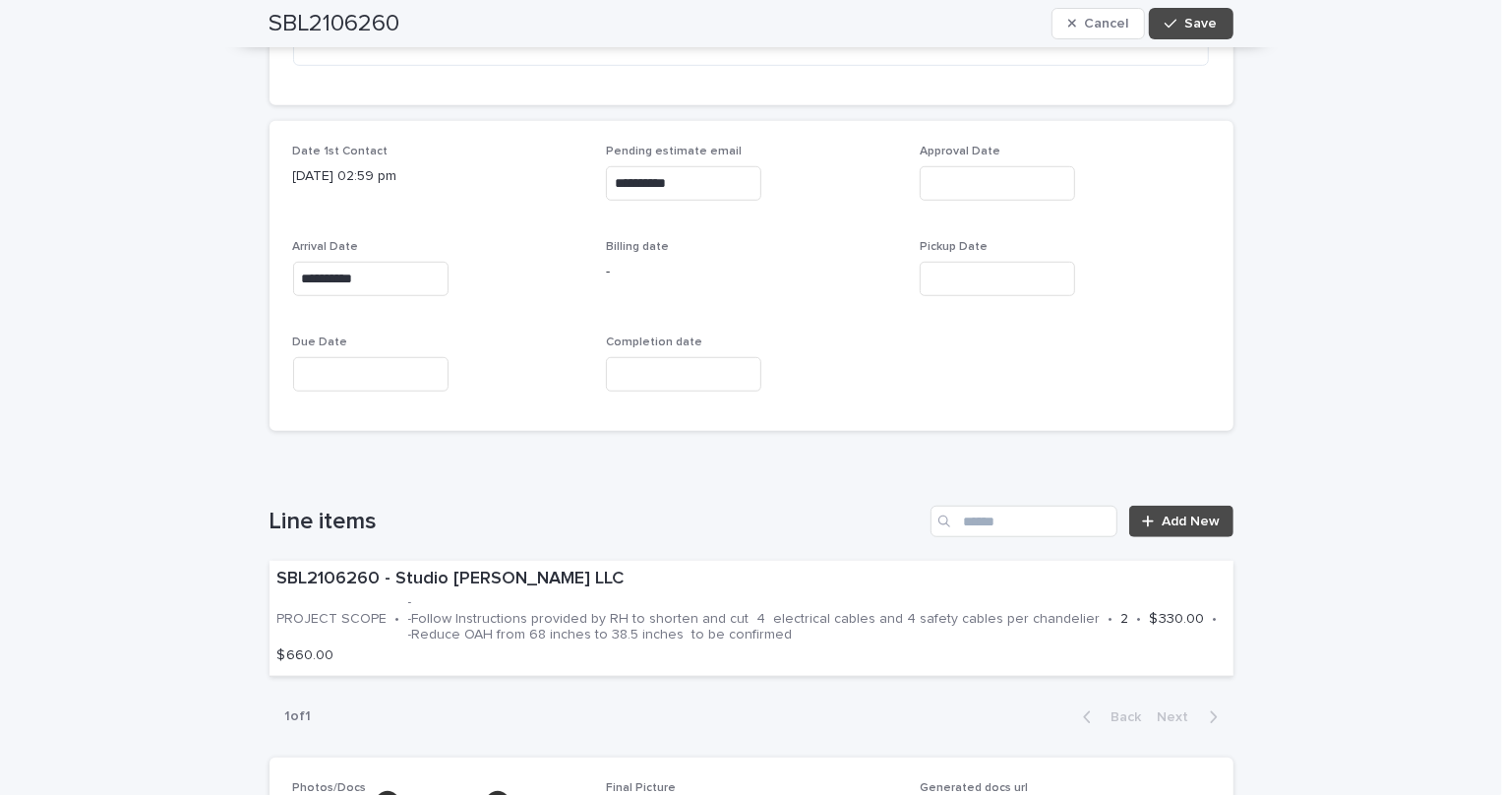
scroll to position [984, 0]
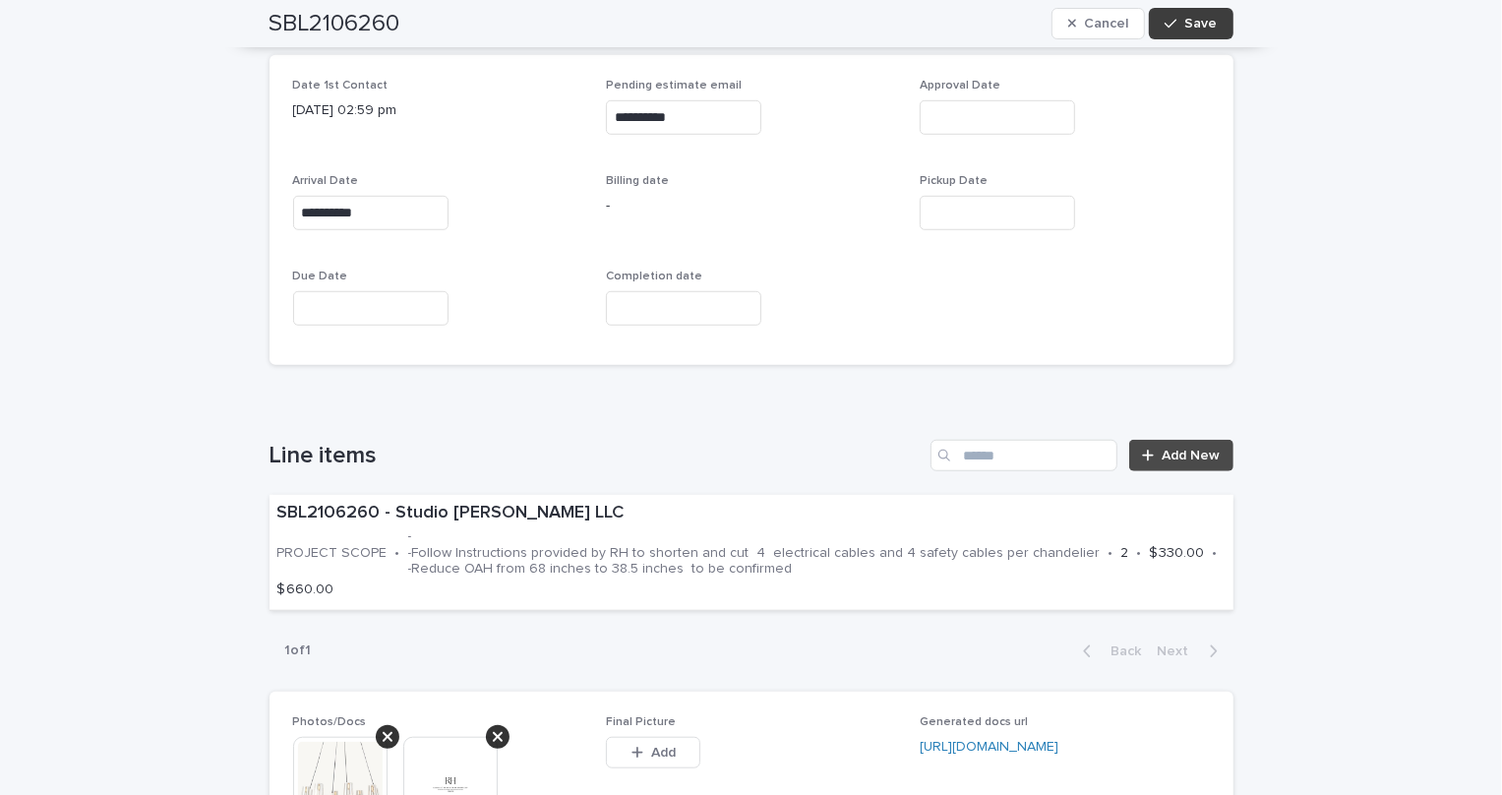
click at [1189, 8] on button "Save" at bounding box center [1191, 23] width 84 height 31
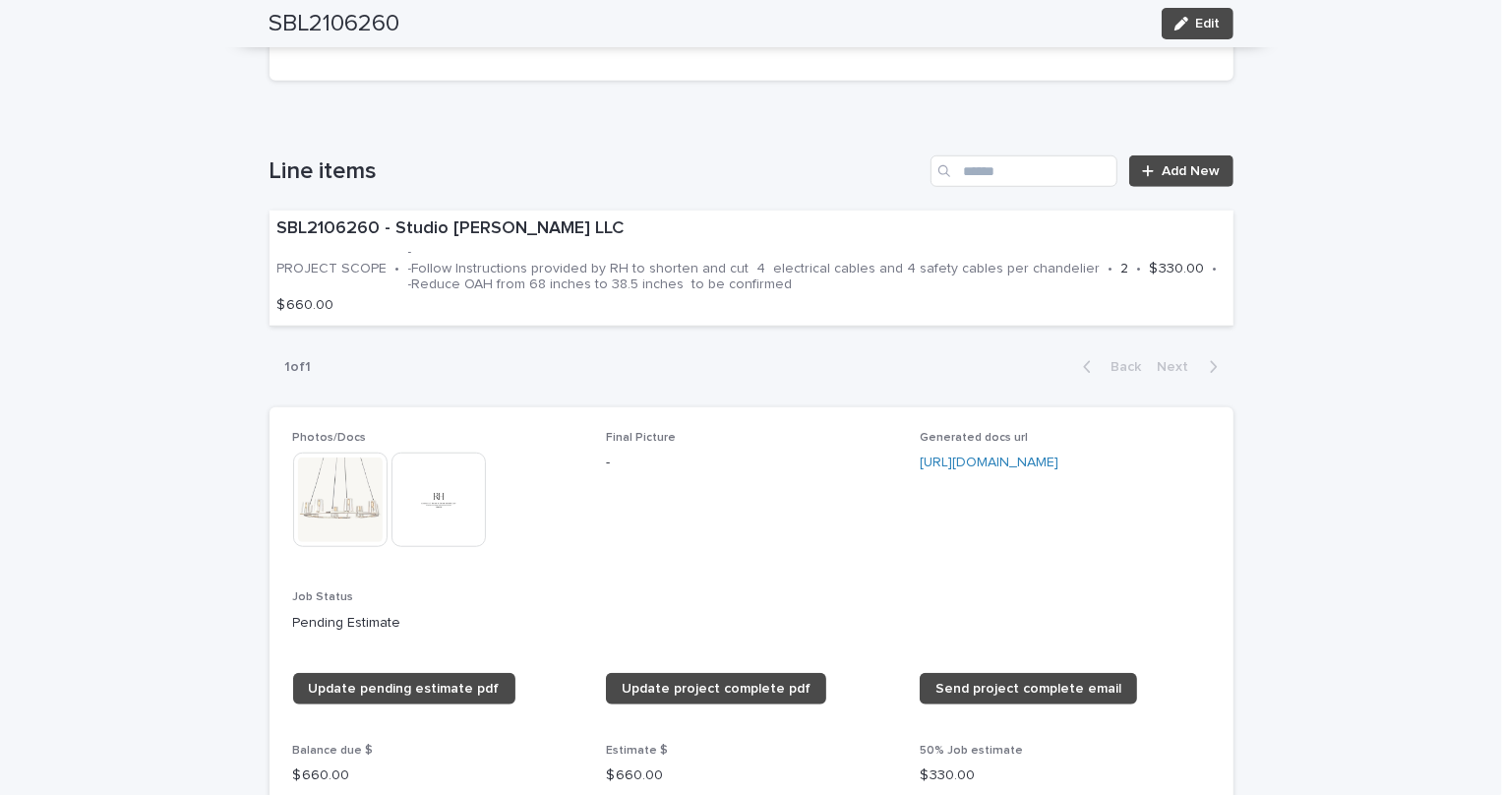
click at [634, 550] on span "Final Picture -" at bounding box center [751, 499] width 290 height 136
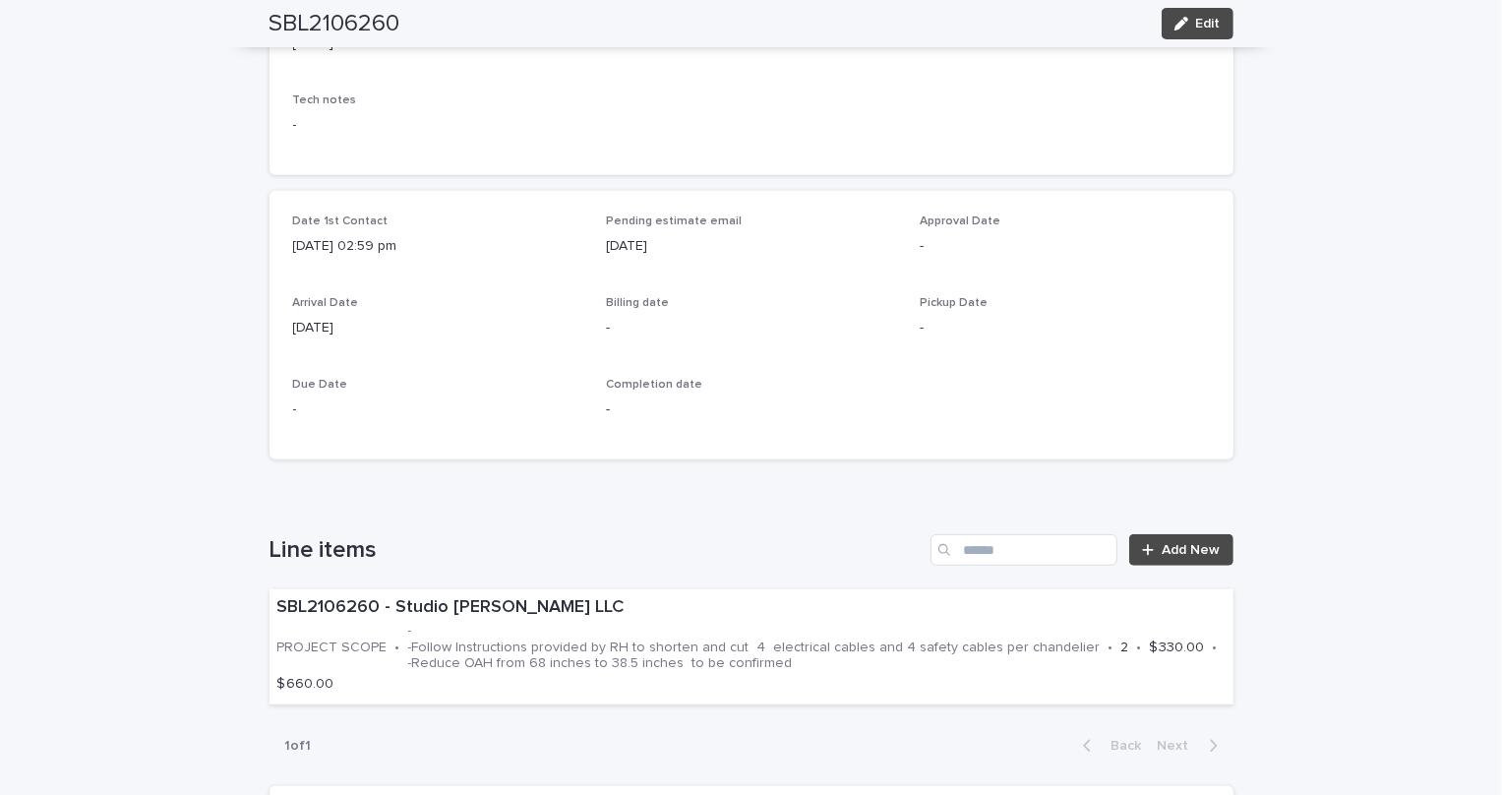
scroll to position [715, 0]
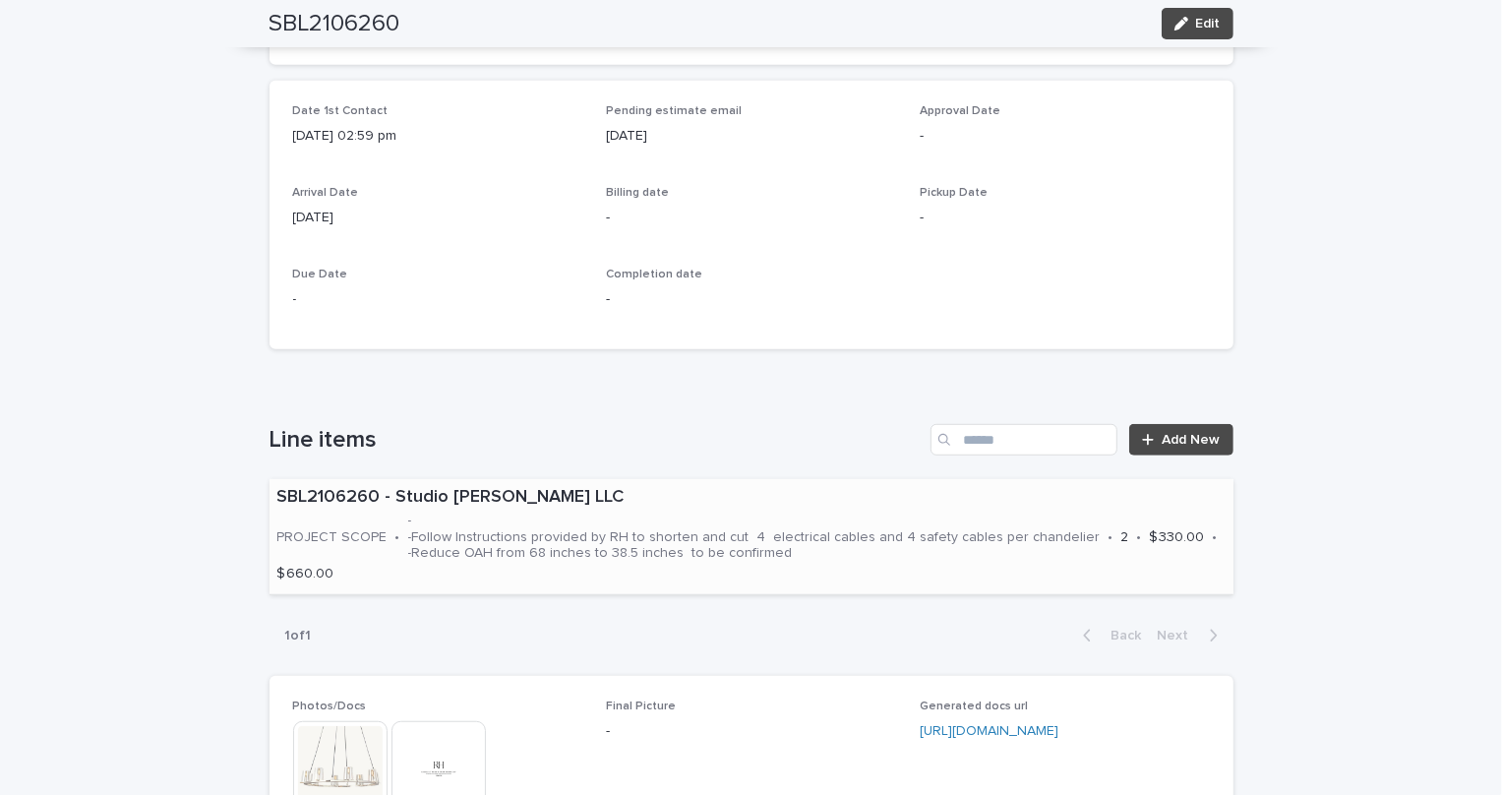
click at [922, 520] on p "- -Follow Instructions provided by RH to shorten and cut 4 electrical cables an…" at bounding box center [754, 536] width 692 height 49
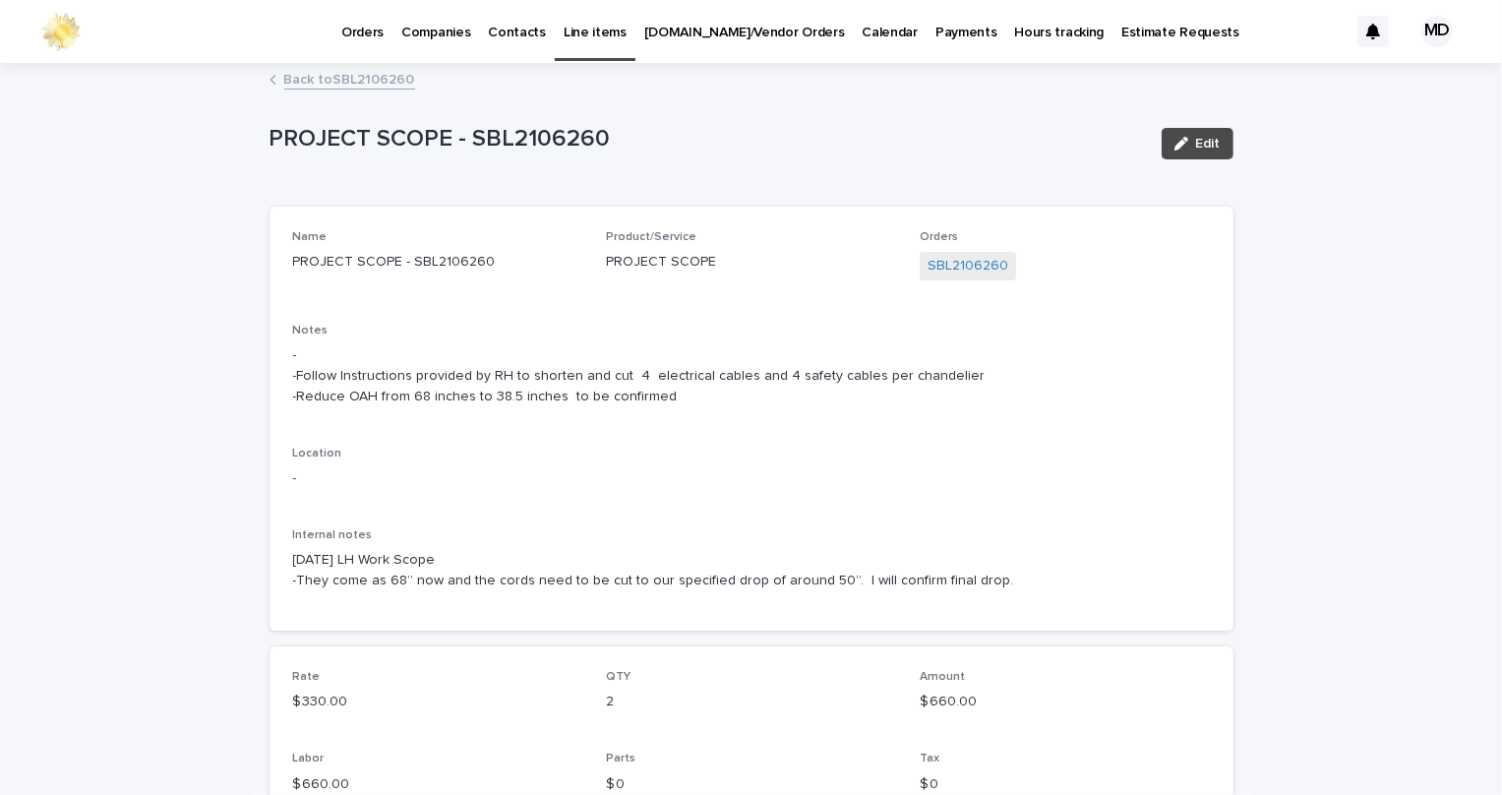
click at [374, 73] on link "Back to SBL2106260" at bounding box center [349, 78] width 131 height 23
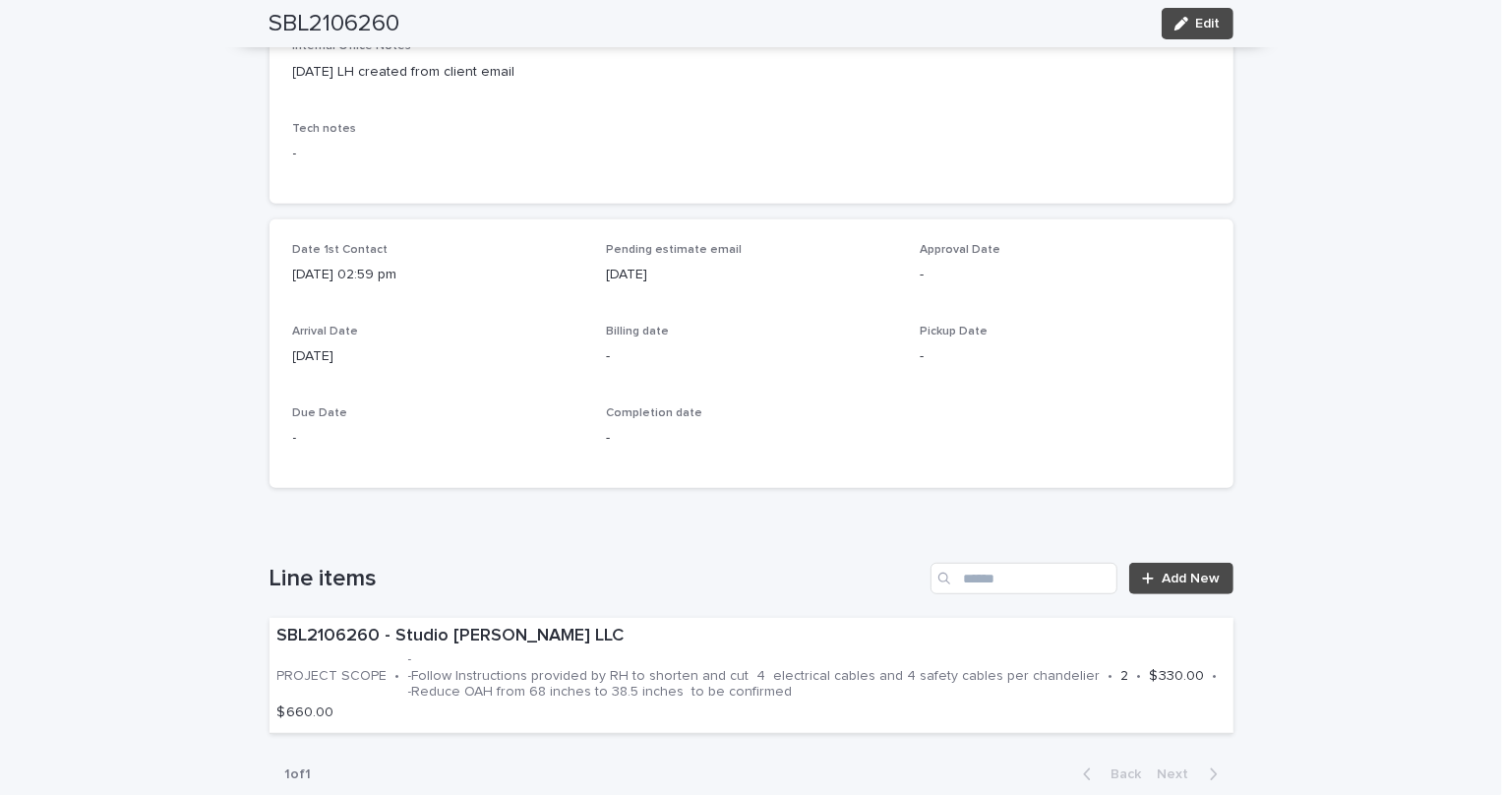
scroll to position [689, 0]
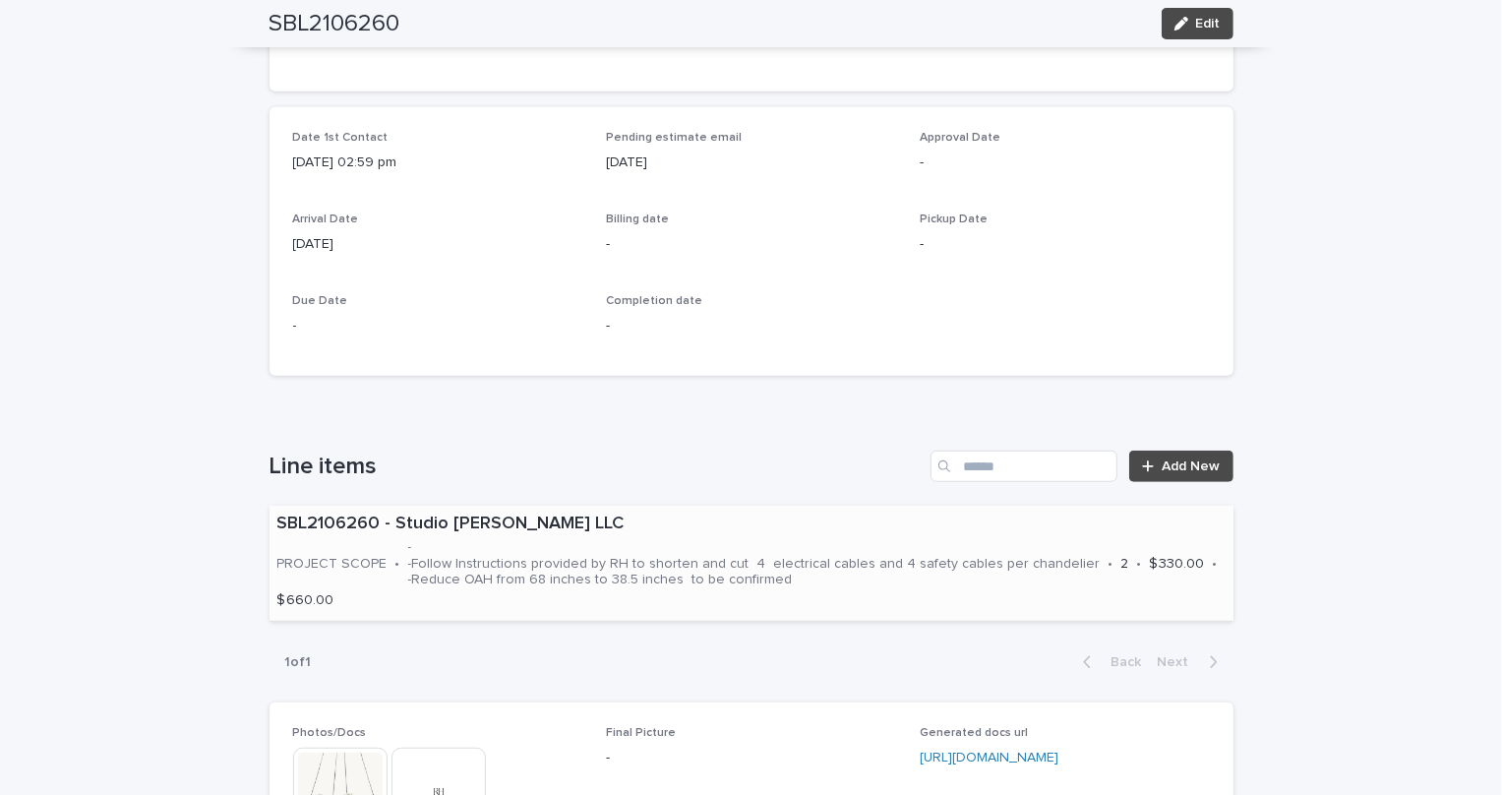
click at [655, 557] on p "- -Follow Instructions provided by RH to shorten and cut 4 electrical cables an…" at bounding box center [754, 563] width 692 height 49
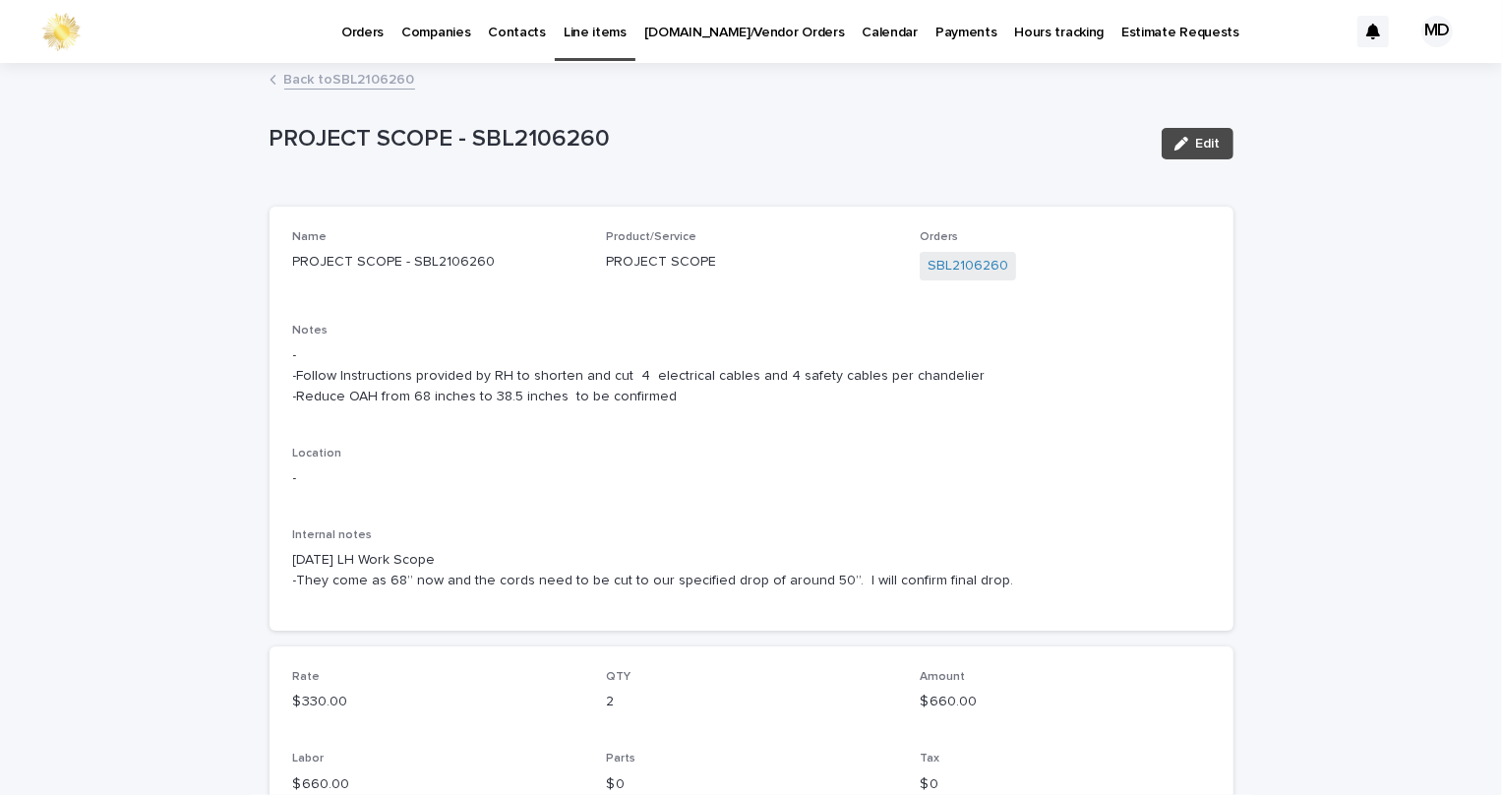
click at [853, 455] on div "Name PROJECT SCOPE - SBL2106260 Product/Service PROJECT SCOPE Orders SBL2106260…" at bounding box center [751, 418] width 917 height 377
click at [368, 65] on div "PROJECT SCOPE - SBL2106260 Edit PROJECT SCOPE - SBL2106260 Edit Sorry, there wa…" at bounding box center [752, 557] width 964 height 985
click at [375, 71] on link "Back to SBL2106260" at bounding box center [349, 78] width 131 height 23
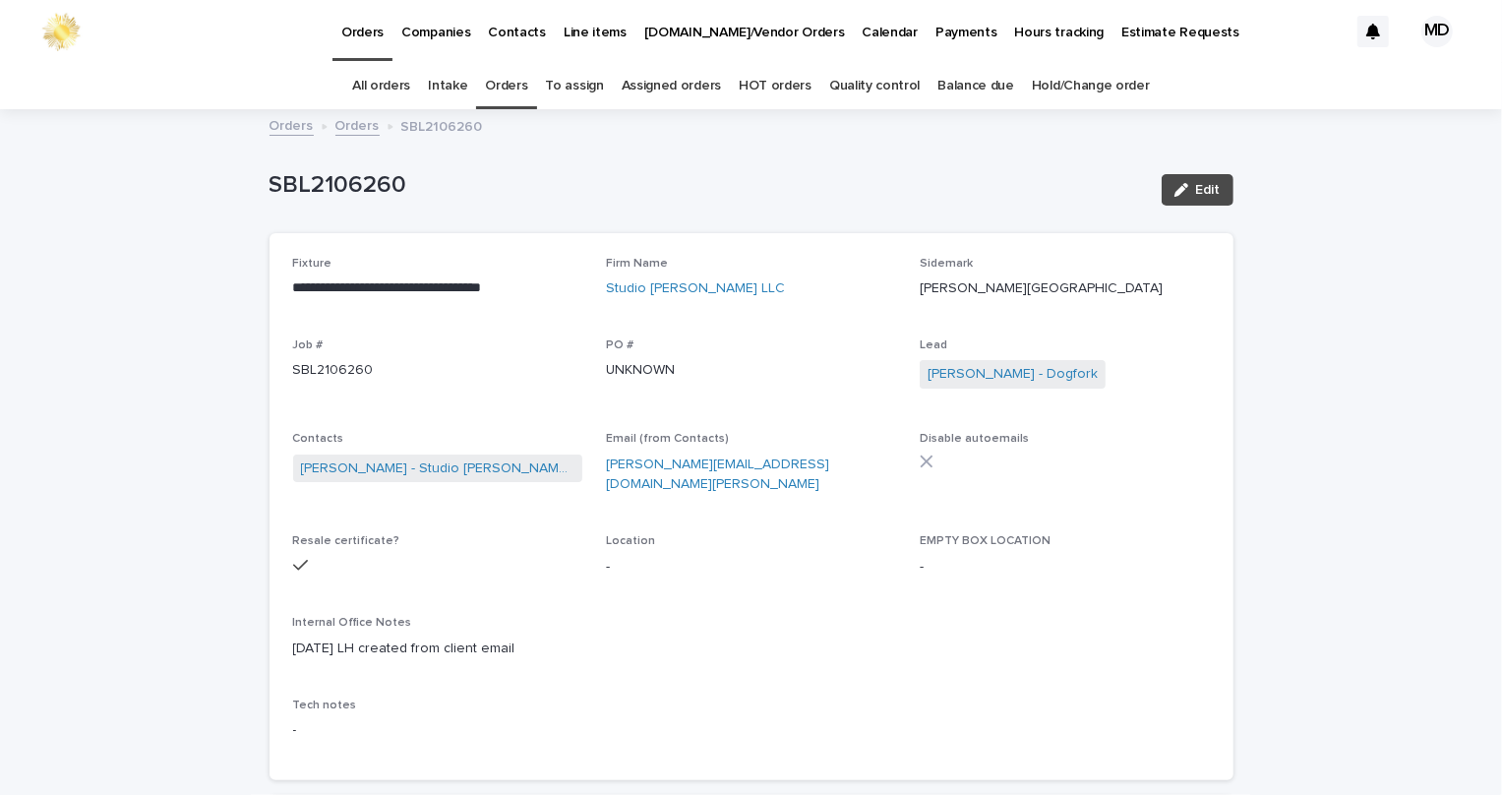
scroll to position [62, 0]
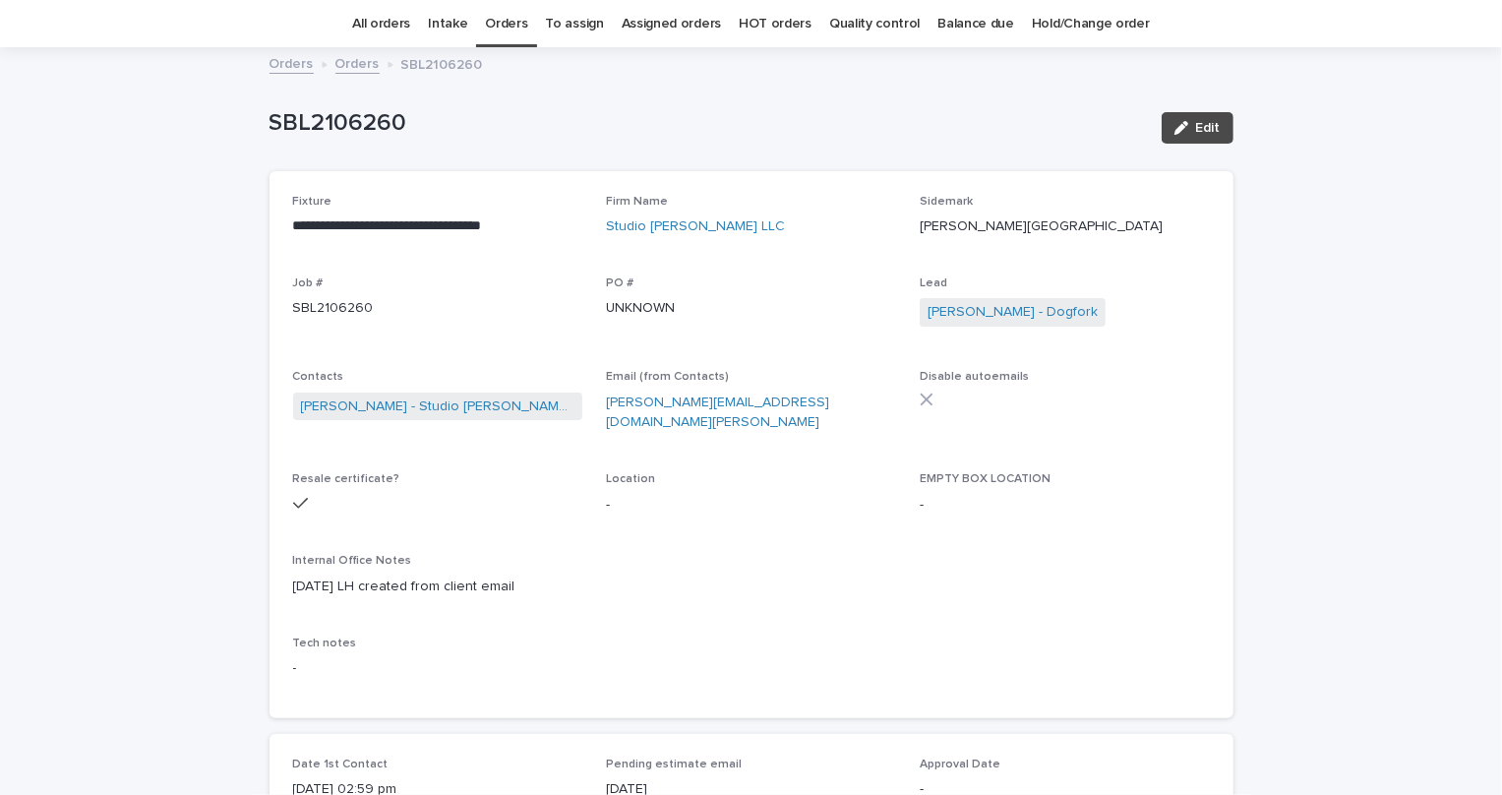
drag, startPoint x: 690, startPoint y: 430, endPoint x: 686, endPoint y: 440, distance: 11.0
click at [690, 432] on span "Email (from Contacts) sarah@studio-burke.com" at bounding box center [751, 409] width 290 height 79
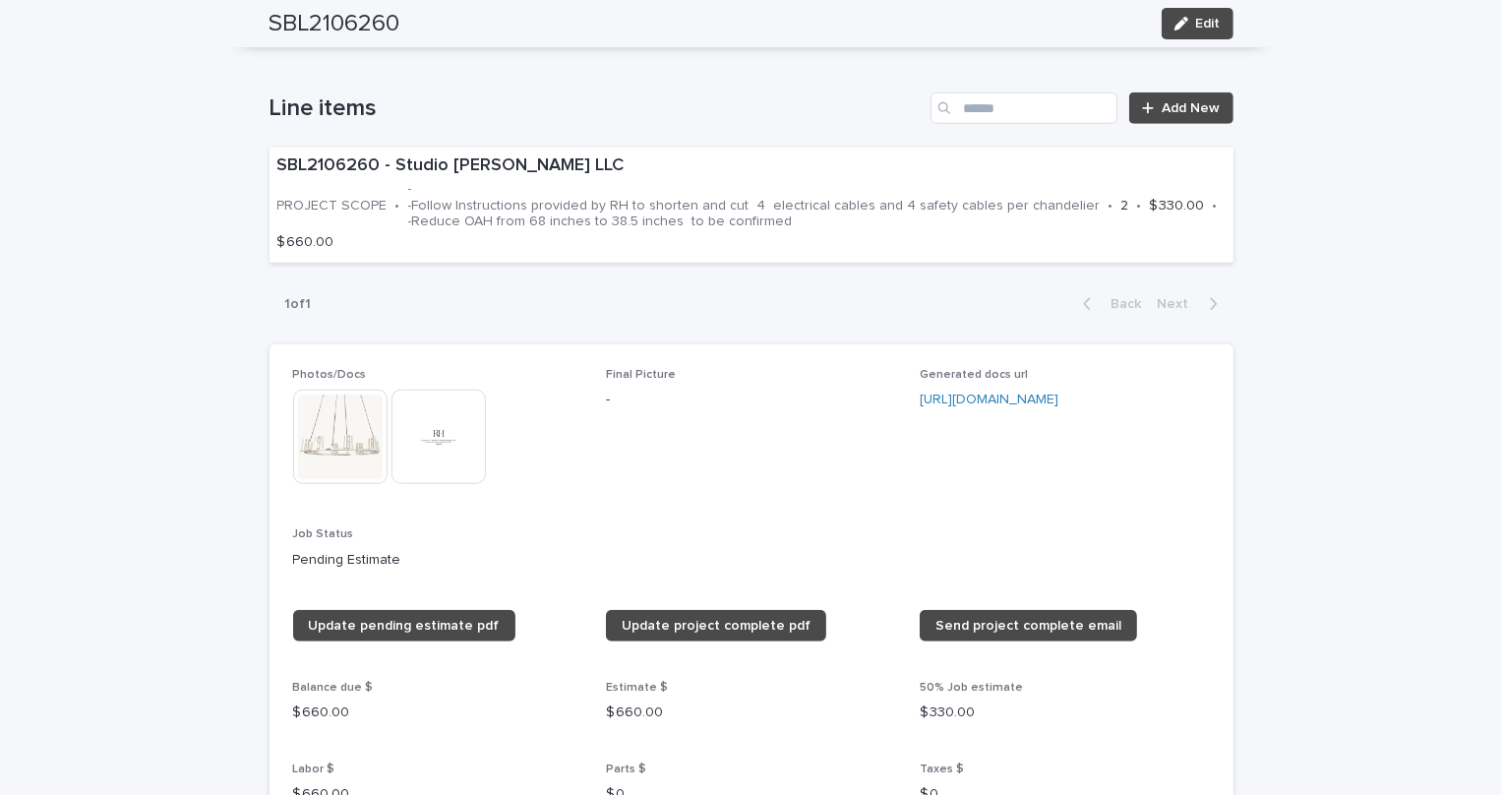
scroll to position [1046, 0]
click at [582, 232] on div "SBL2106260 - Studio Burke LLC PROJECT SCOPE • - -Follow Instructions provided b…" at bounding box center [752, 206] width 964 height 115
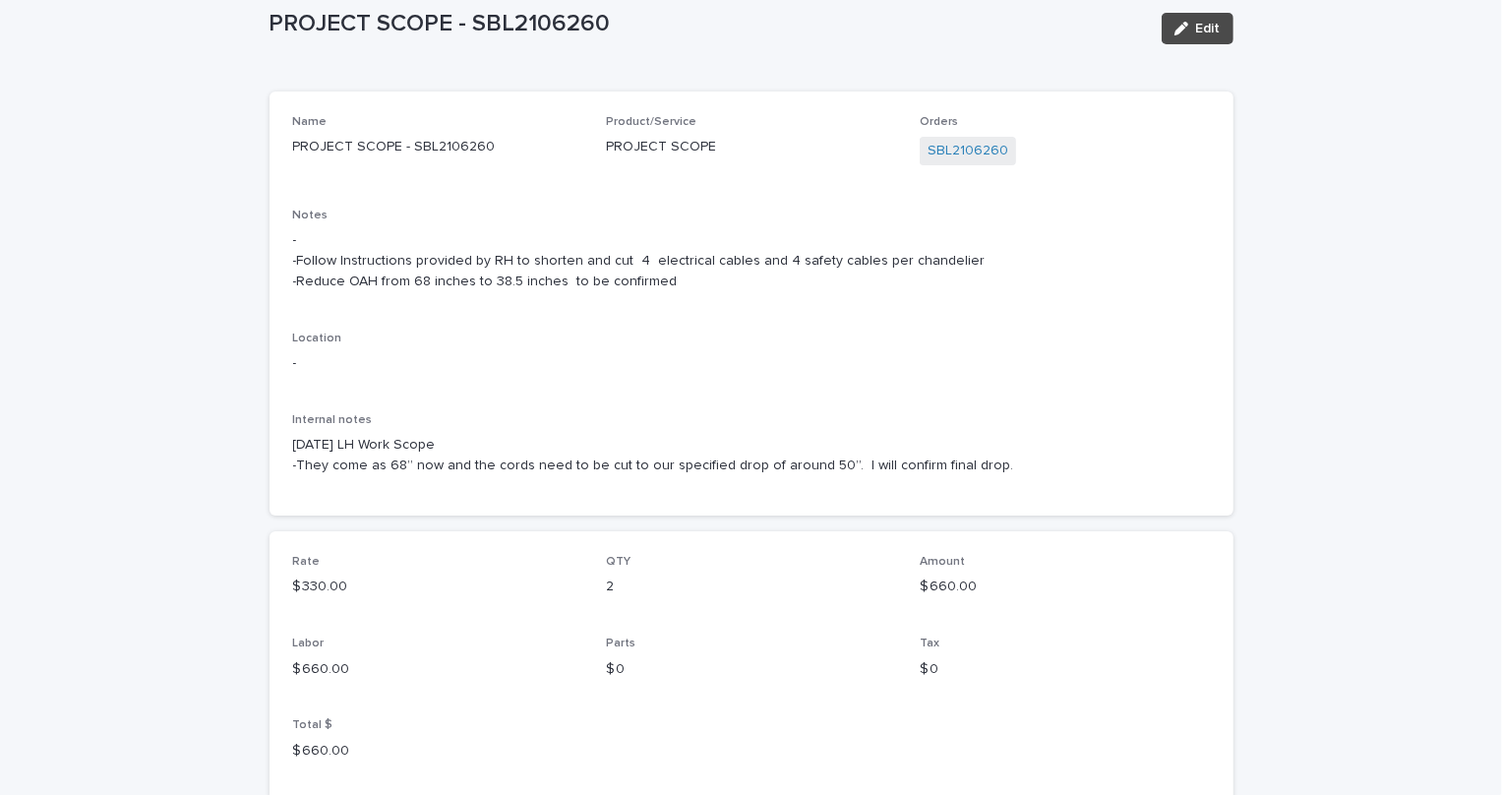
scroll to position [178, 0]
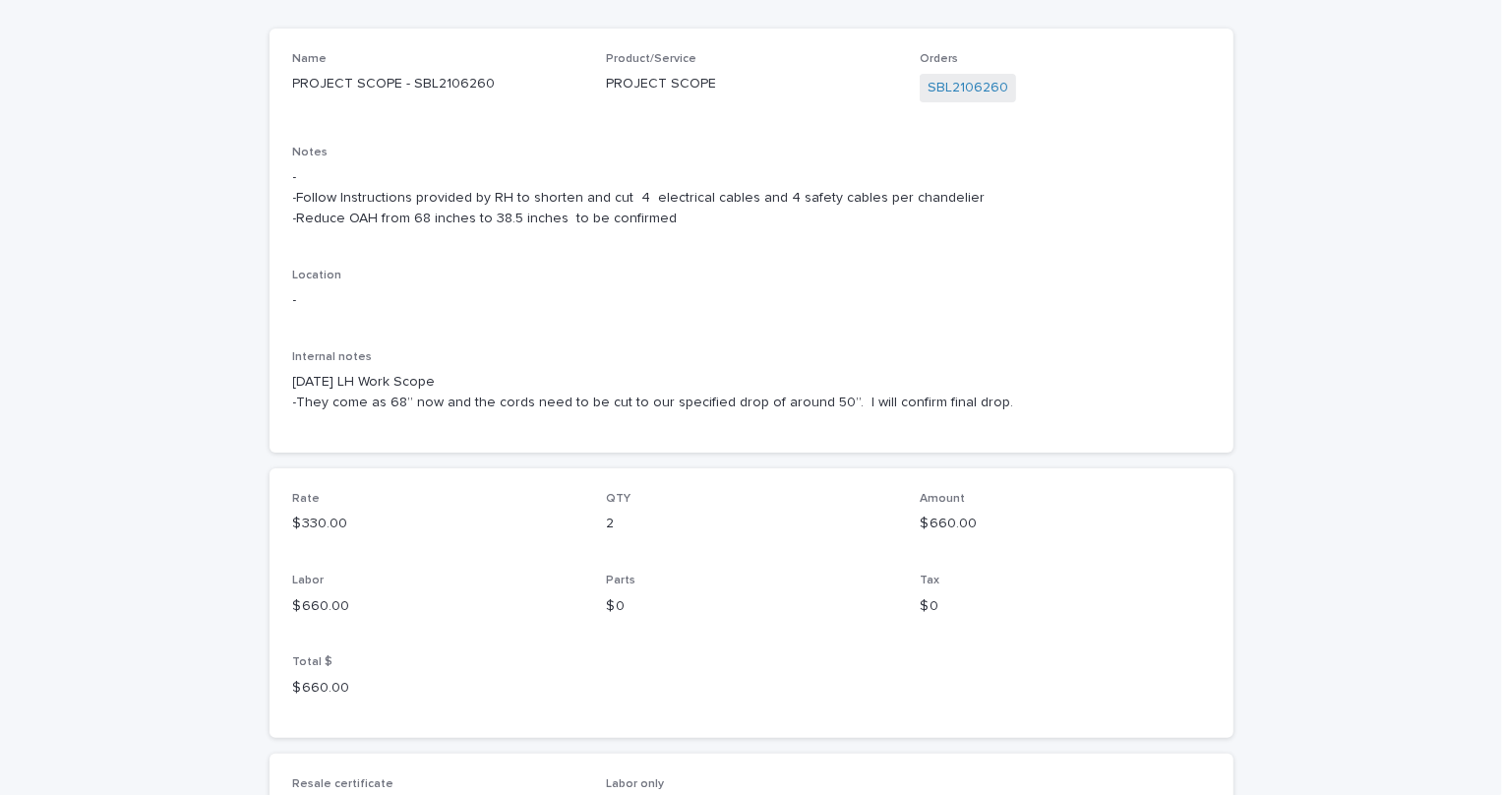
click at [1064, 343] on div "Name PROJECT SCOPE - SBL2106260 Product/Service PROJECT SCOPE Orders SBL2106260…" at bounding box center [751, 240] width 917 height 377
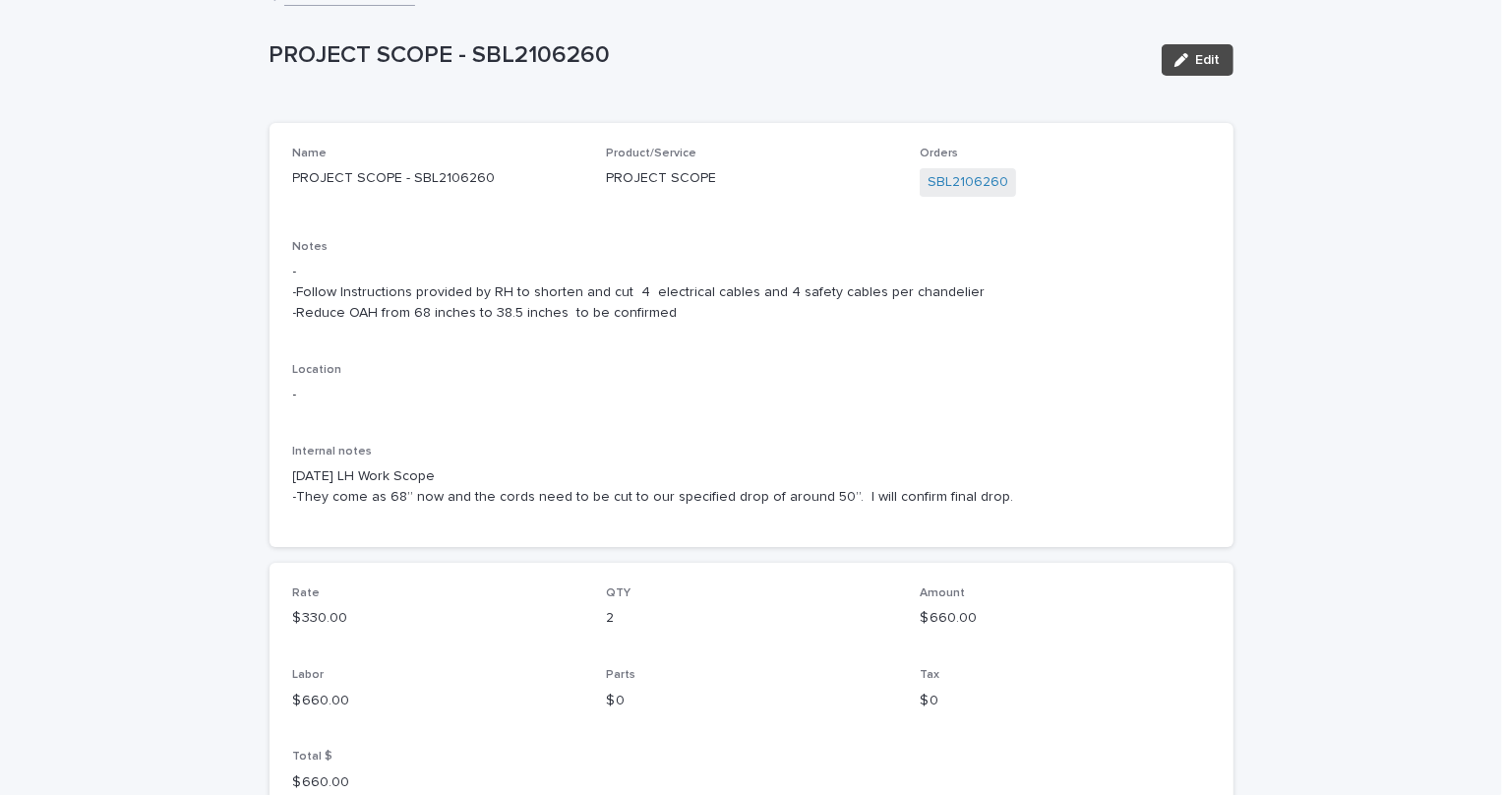
scroll to position [0, 0]
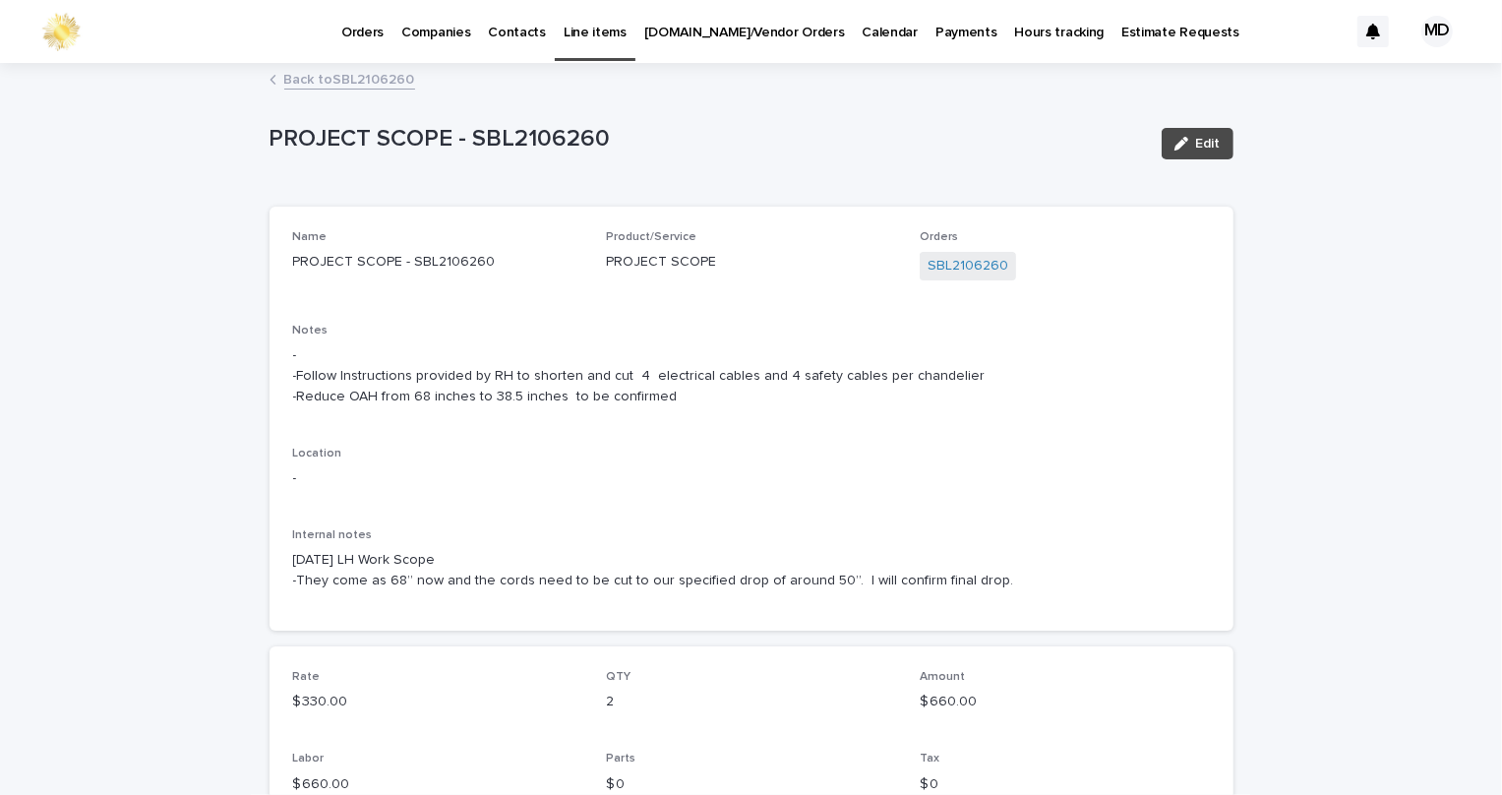
click at [655, 47] on link "[DOMAIN_NAME]/Vendor Orders" at bounding box center [744, 30] width 218 height 61
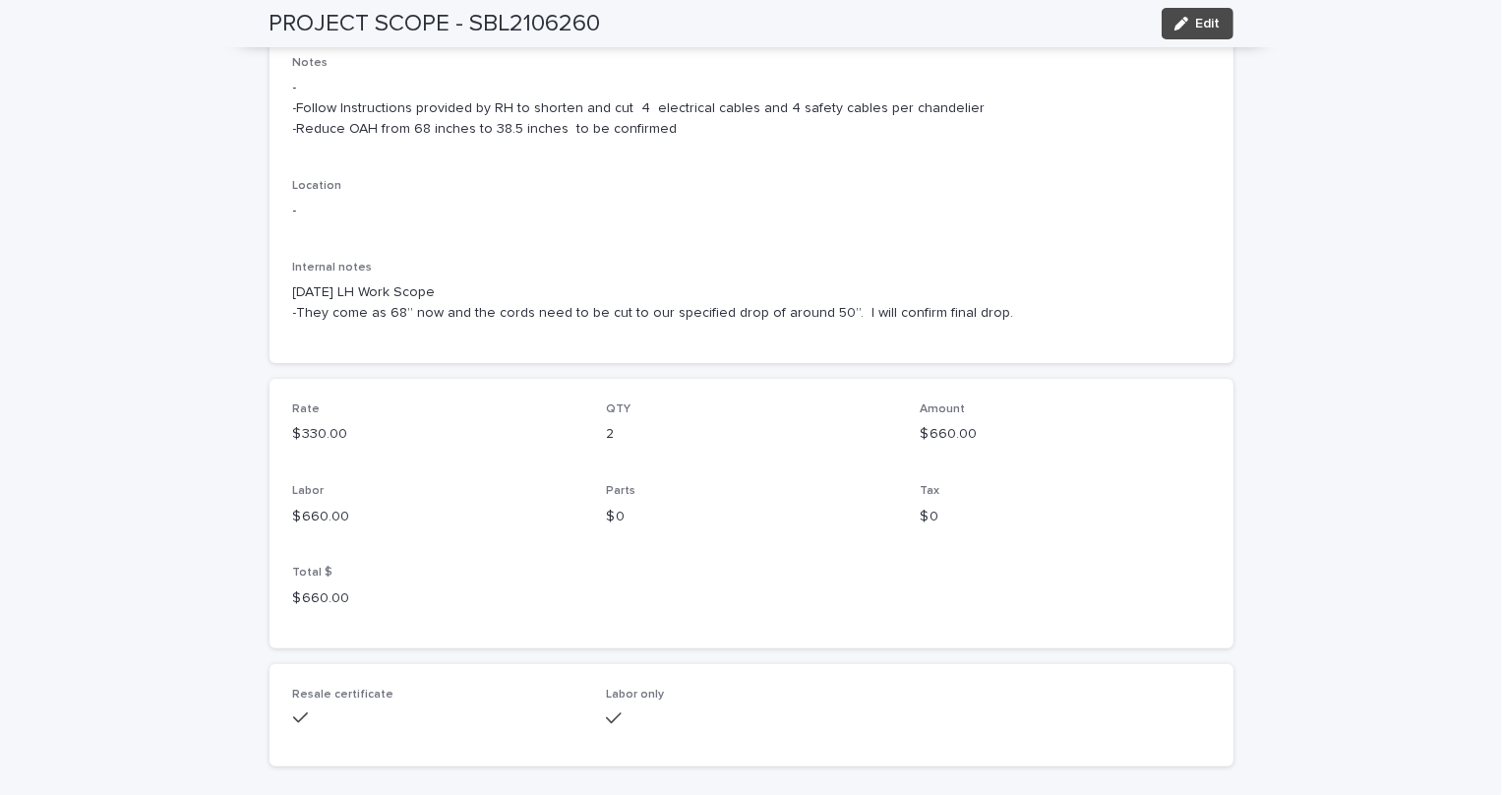
click at [981, 128] on p "- -Follow Instructions provided by RH to shorten and cut 4 electrical cables an…" at bounding box center [751, 108] width 917 height 61
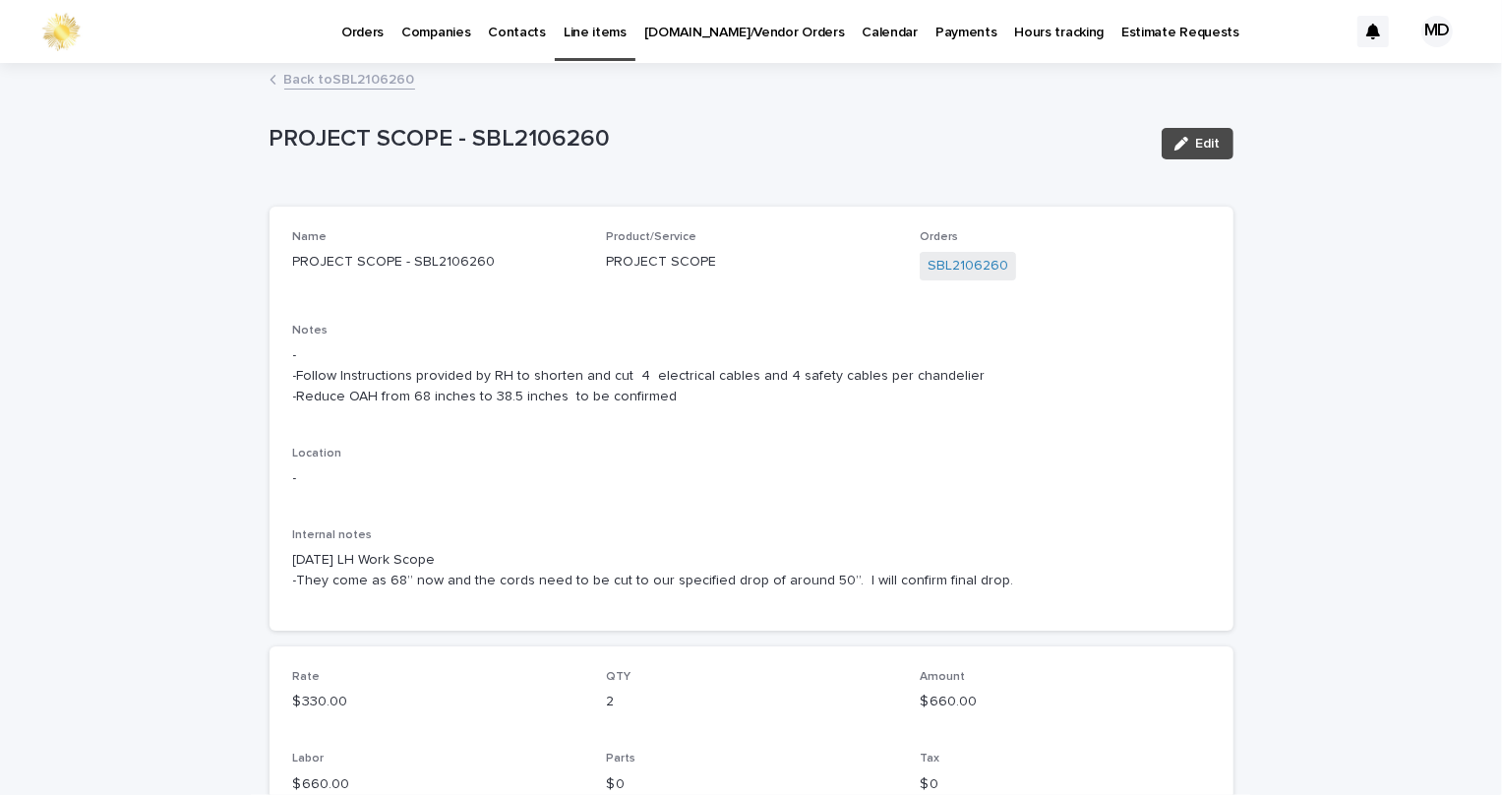
click at [351, 70] on link "Back to SBL2106260" at bounding box center [349, 78] width 131 height 23
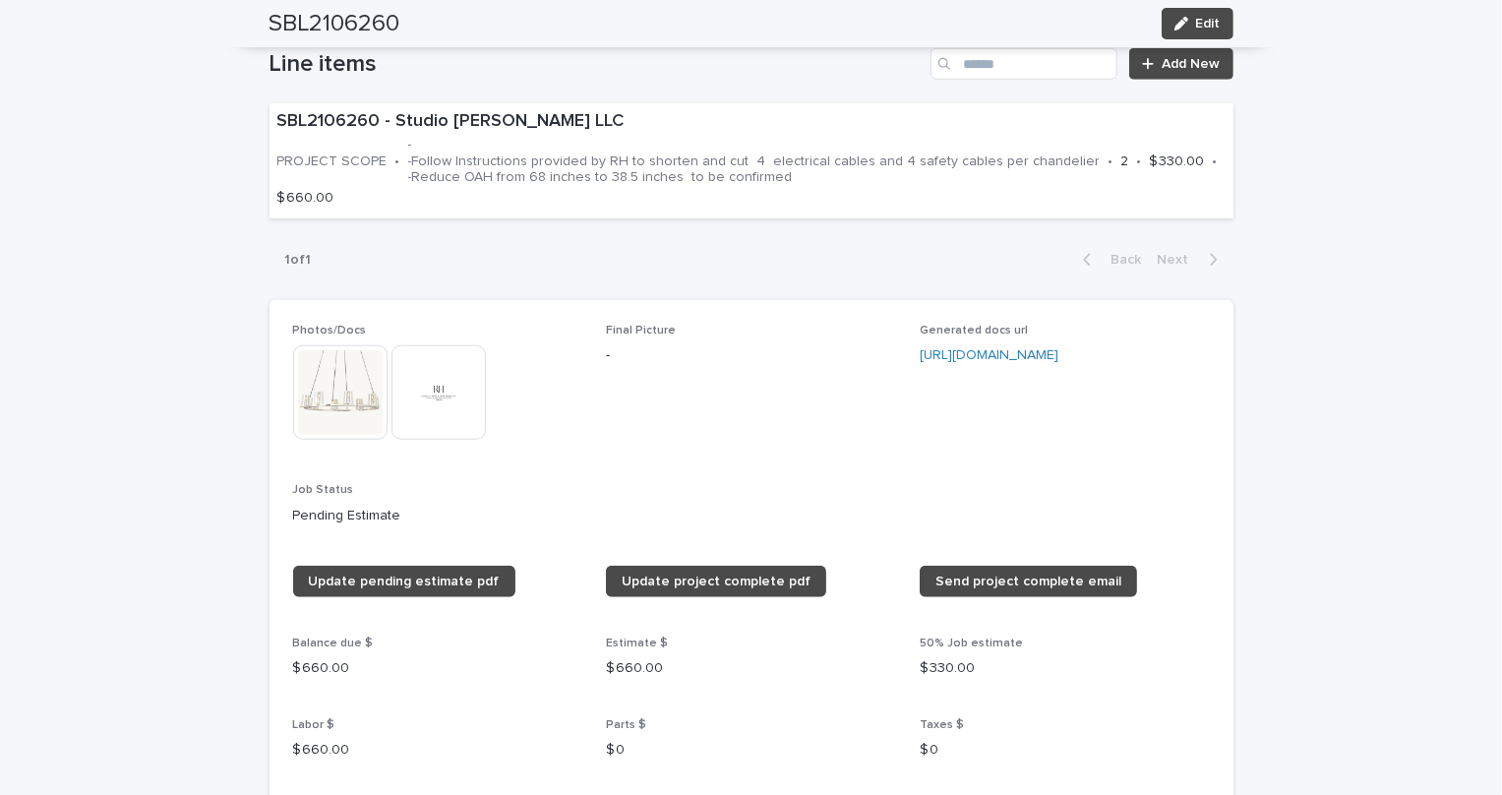
scroll to position [1135, 0]
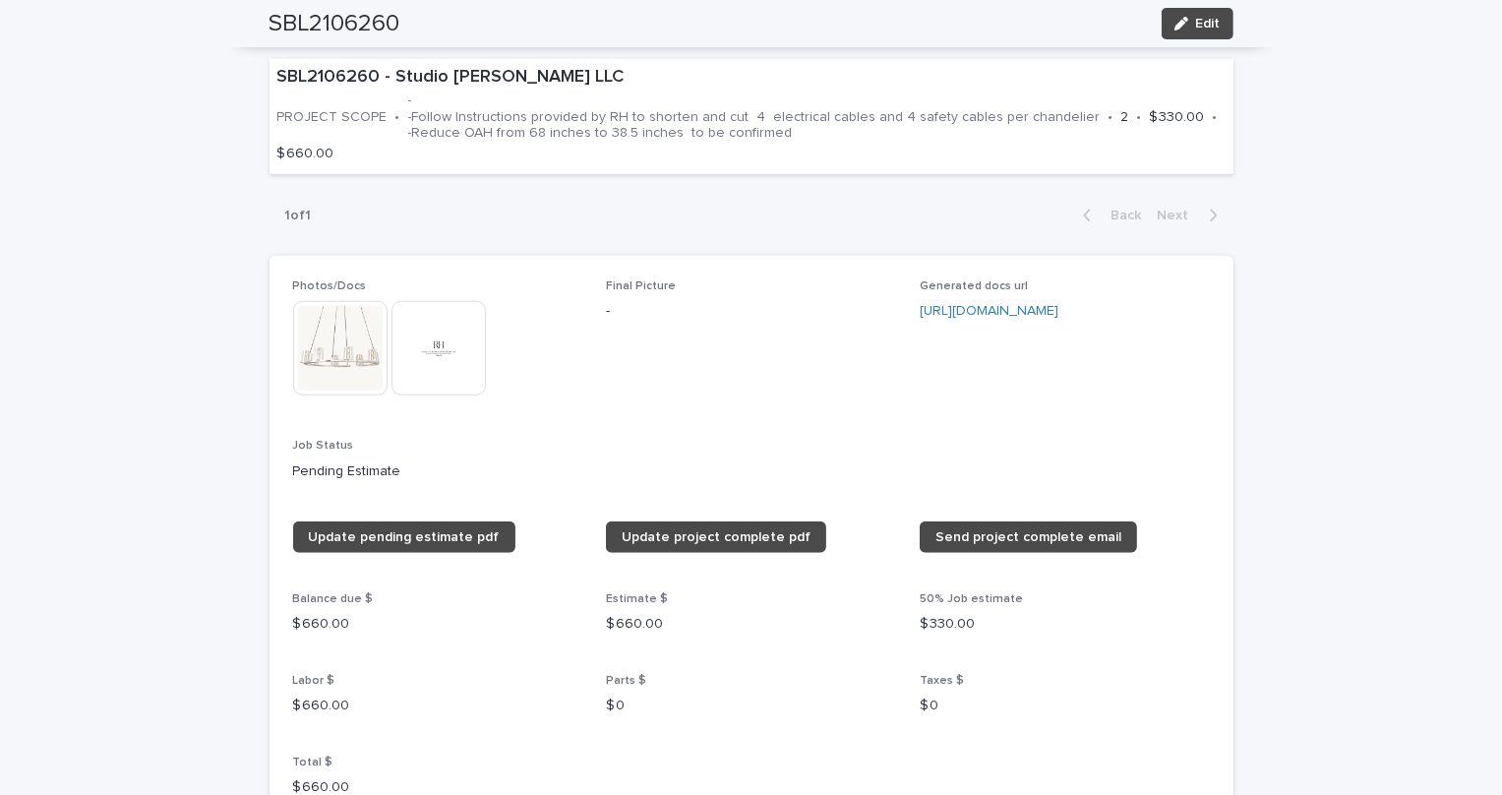
click at [886, 204] on div "1 of 1 Back Next" at bounding box center [752, 215] width 964 height 49
click at [1182, 35] on button "Edit" at bounding box center [1198, 23] width 72 height 31
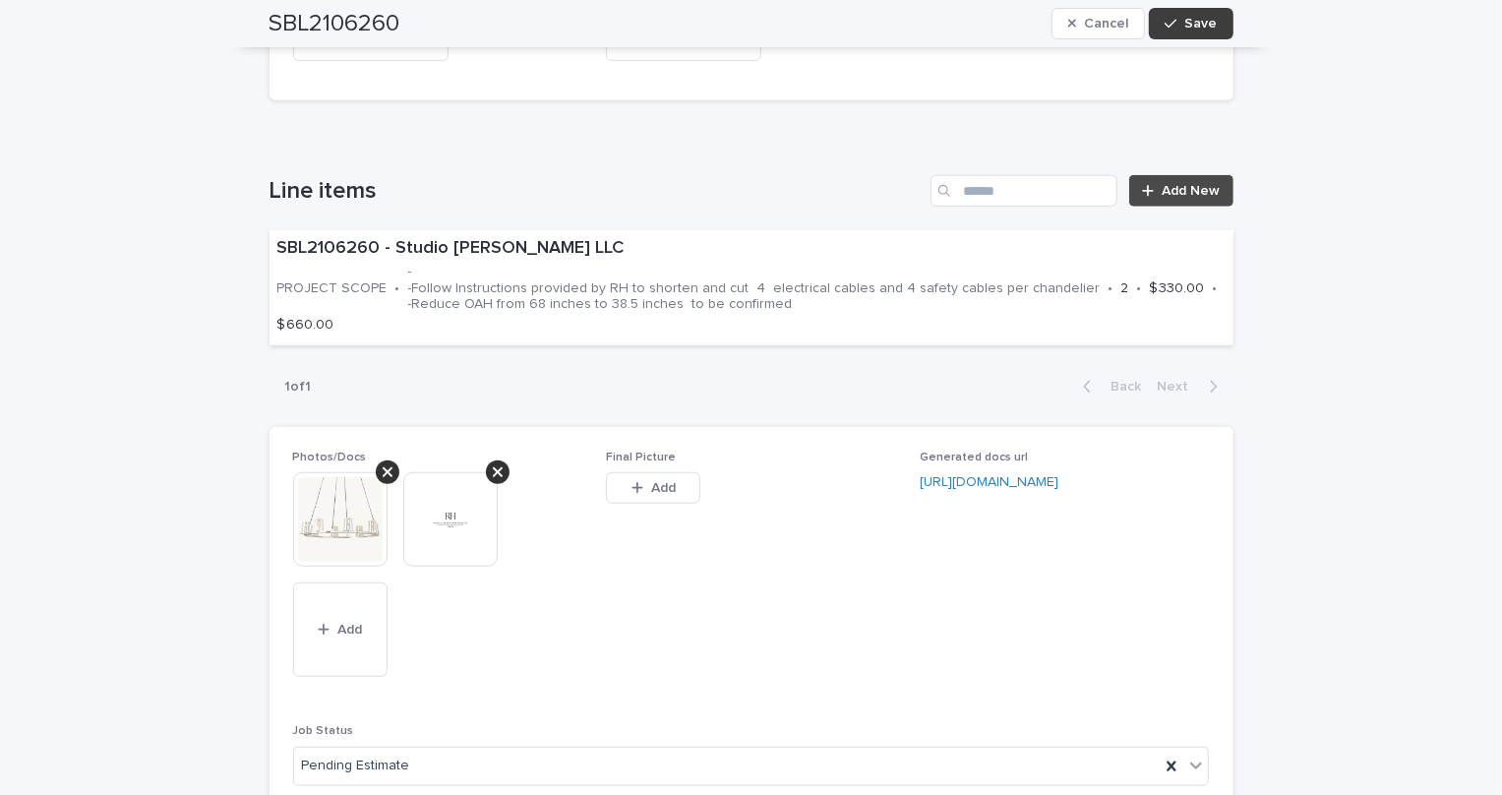
scroll to position [807, 0]
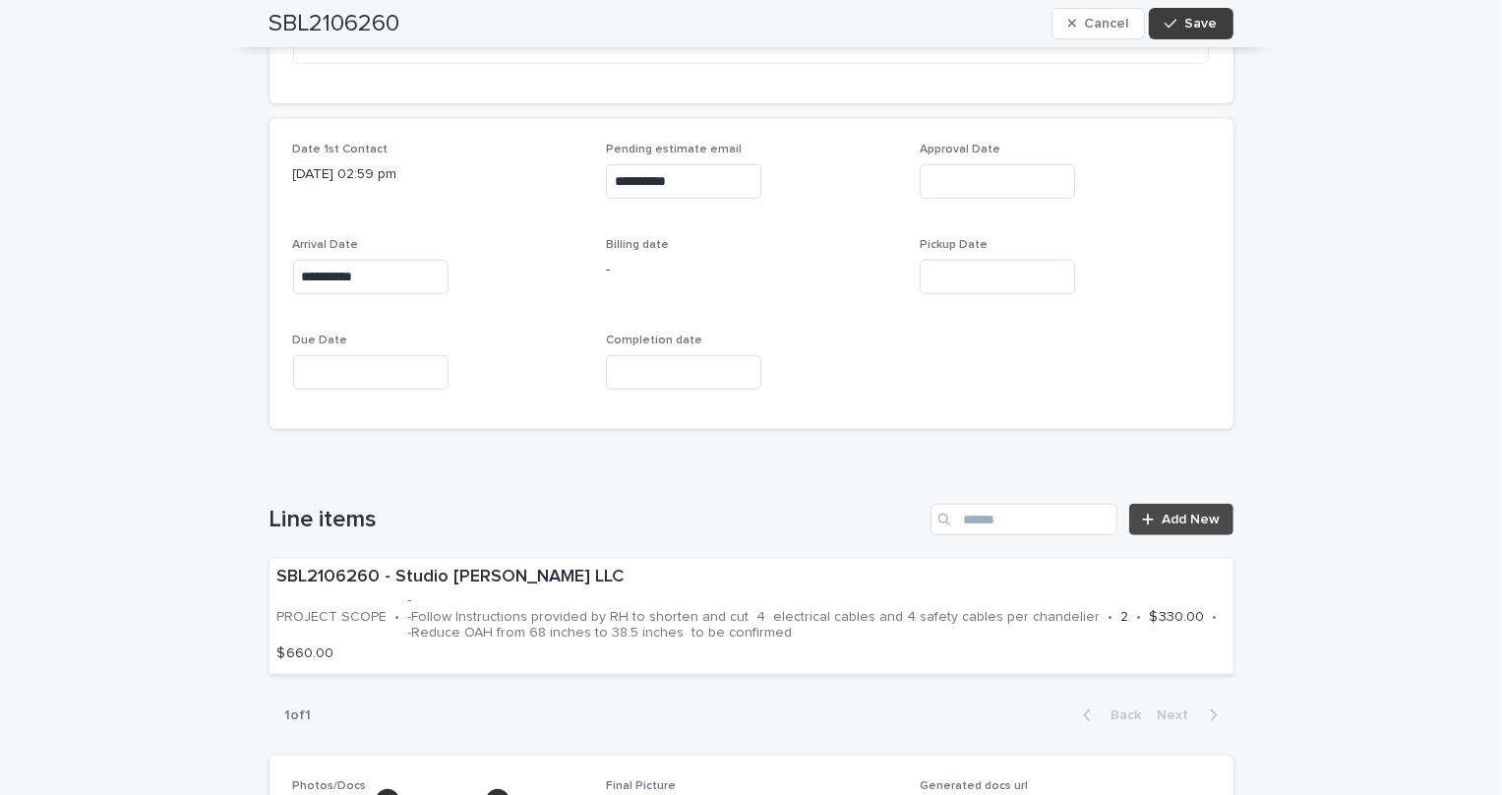
click at [1167, 24] on icon "button" at bounding box center [1171, 24] width 12 height 9
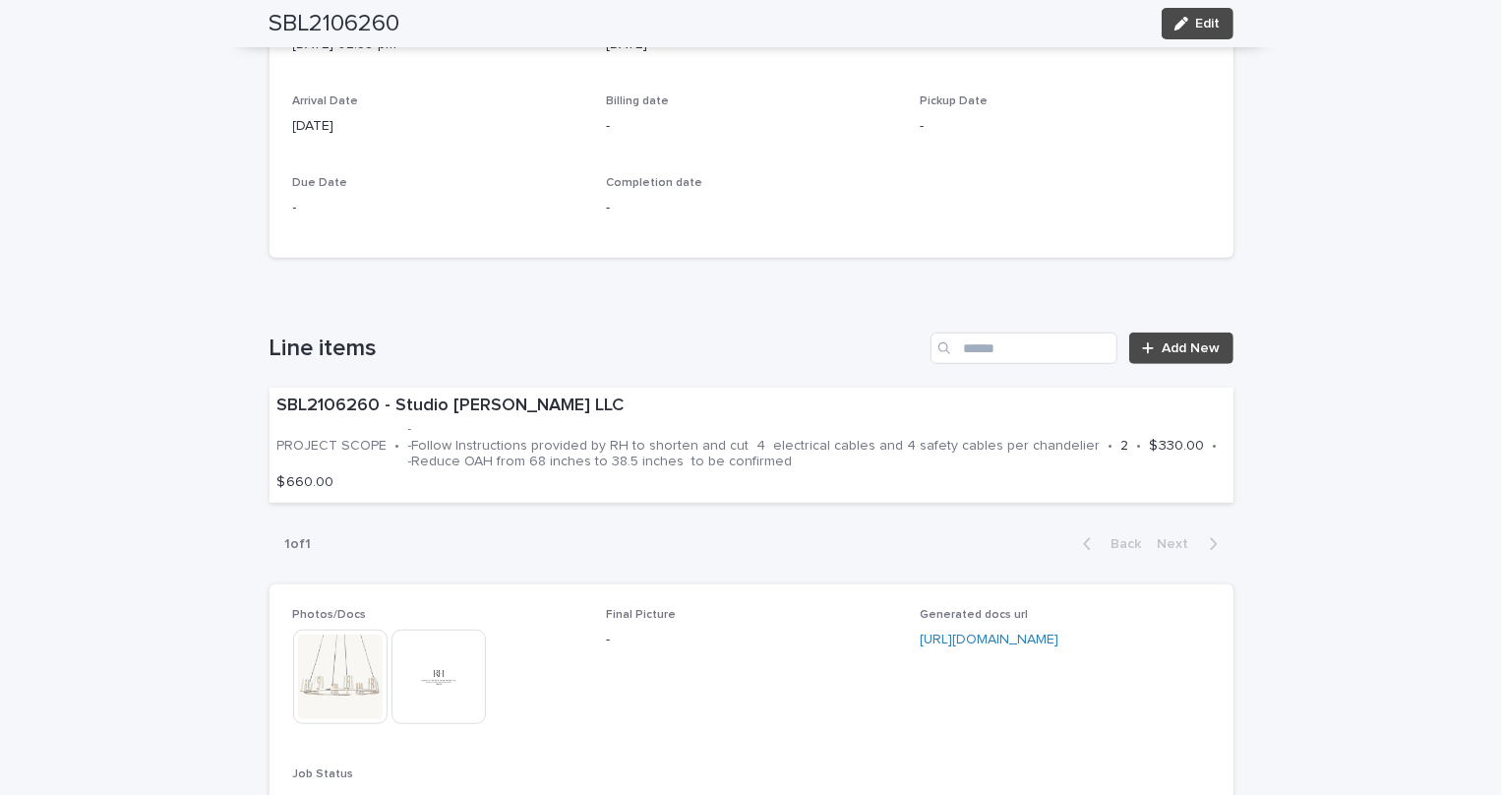
click at [1203, 29] on span "Edit" at bounding box center [1208, 24] width 25 height 14
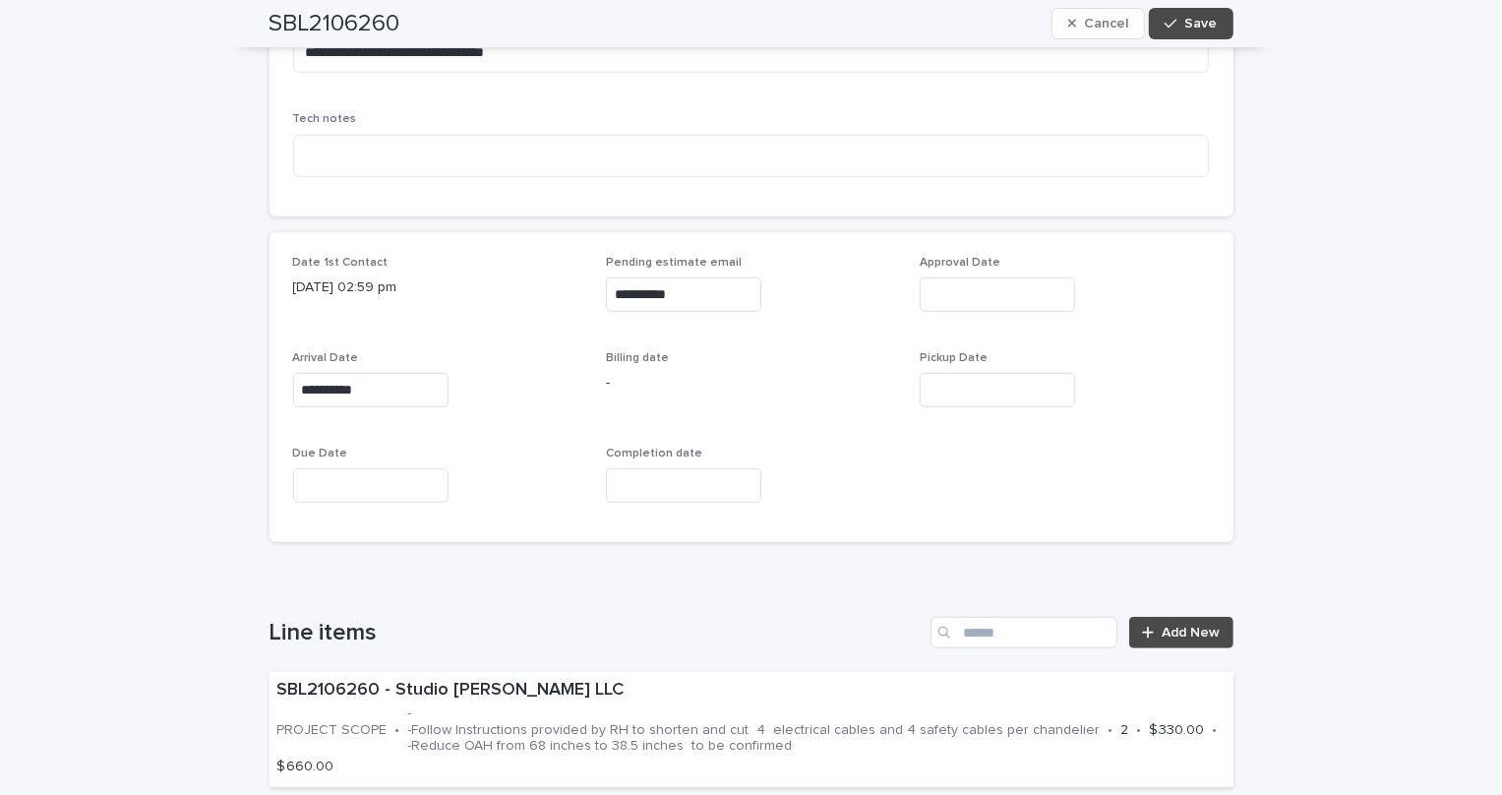
scroll to position [538, 0]
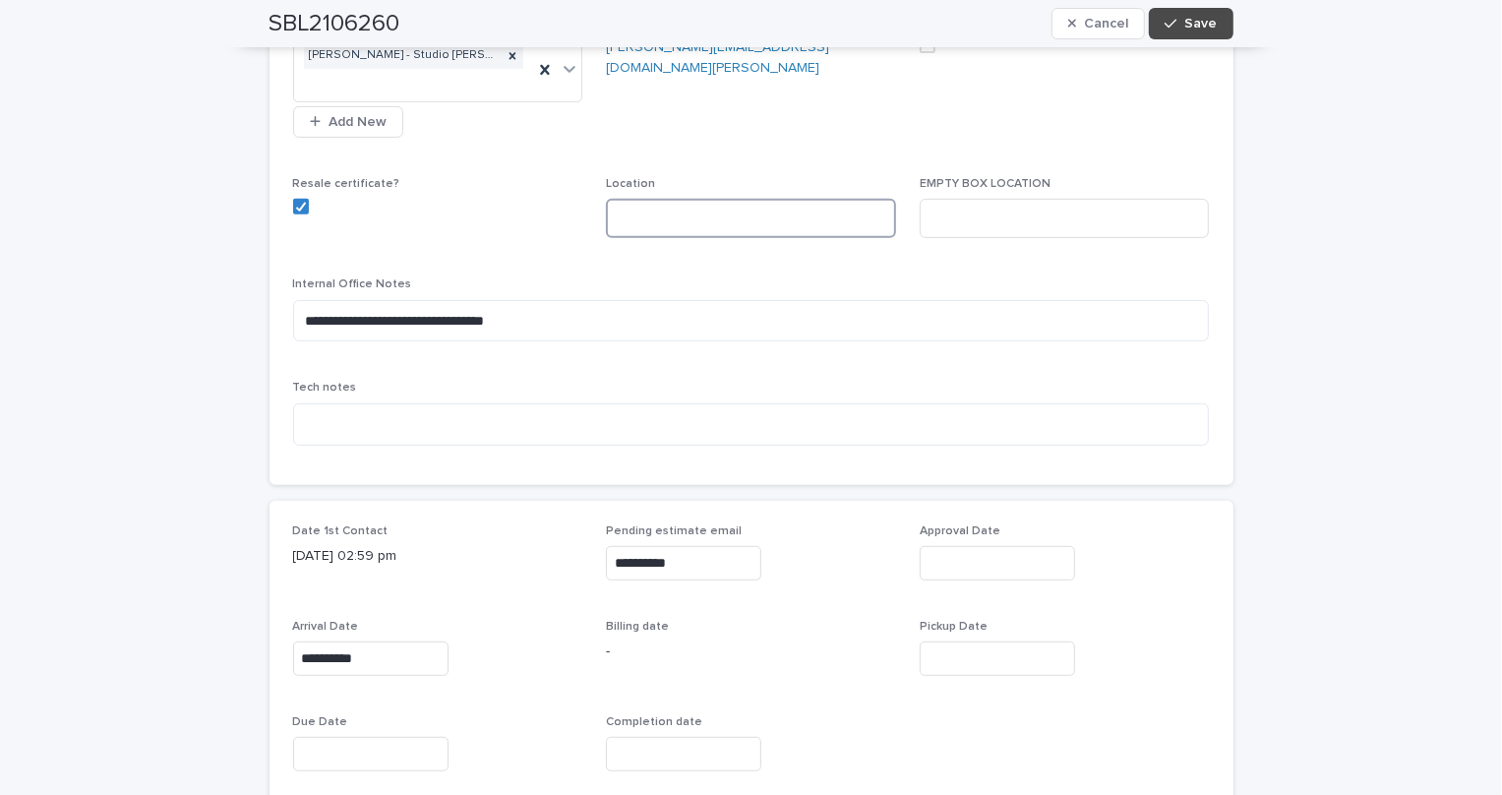
click at [728, 199] on input at bounding box center [751, 218] width 290 height 39
type input "*"
click at [659, 199] on input "**********" at bounding box center [751, 218] width 290 height 39
type input "**********"
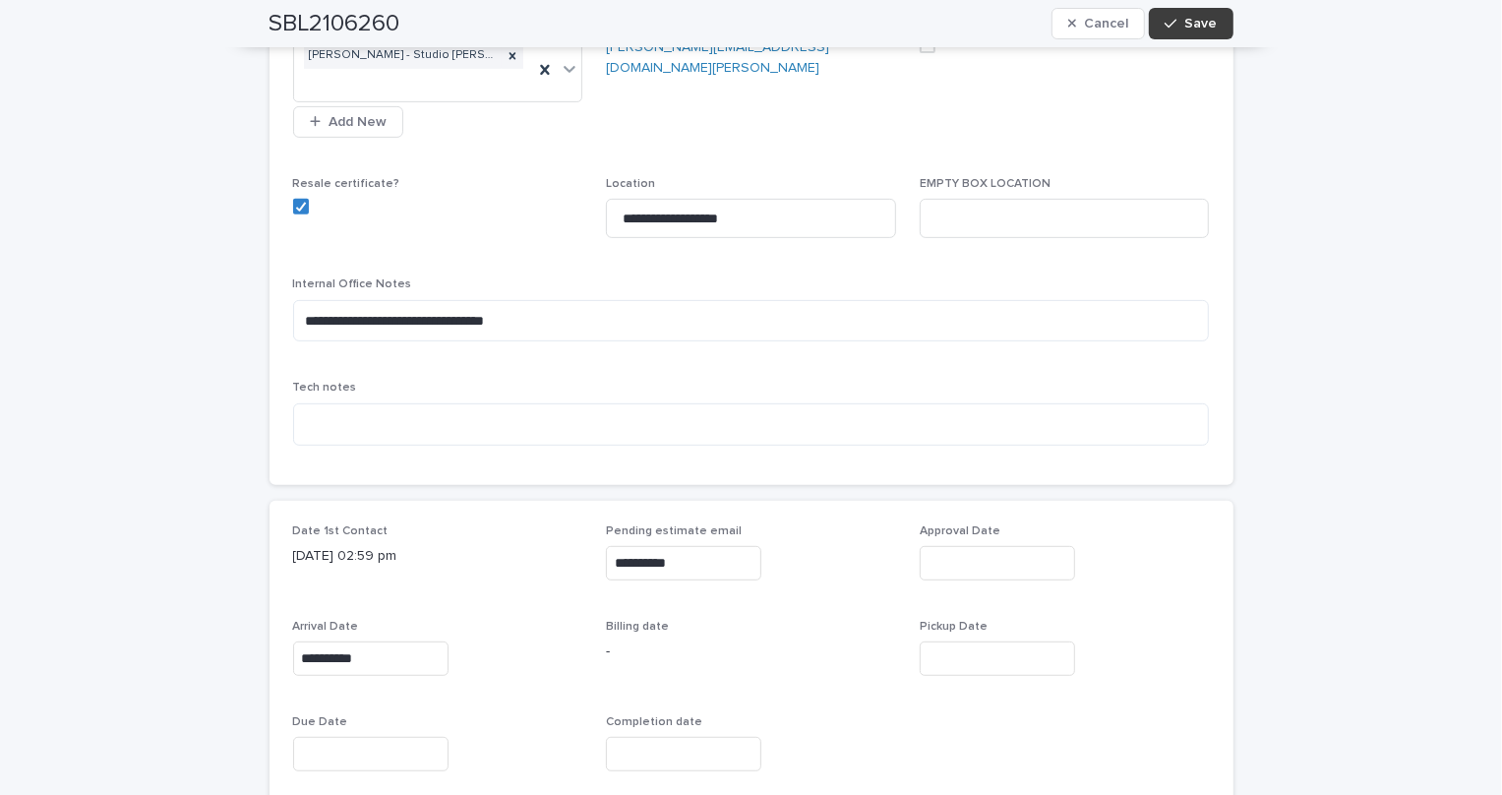
click at [1171, 12] on button "Save" at bounding box center [1191, 23] width 84 height 31
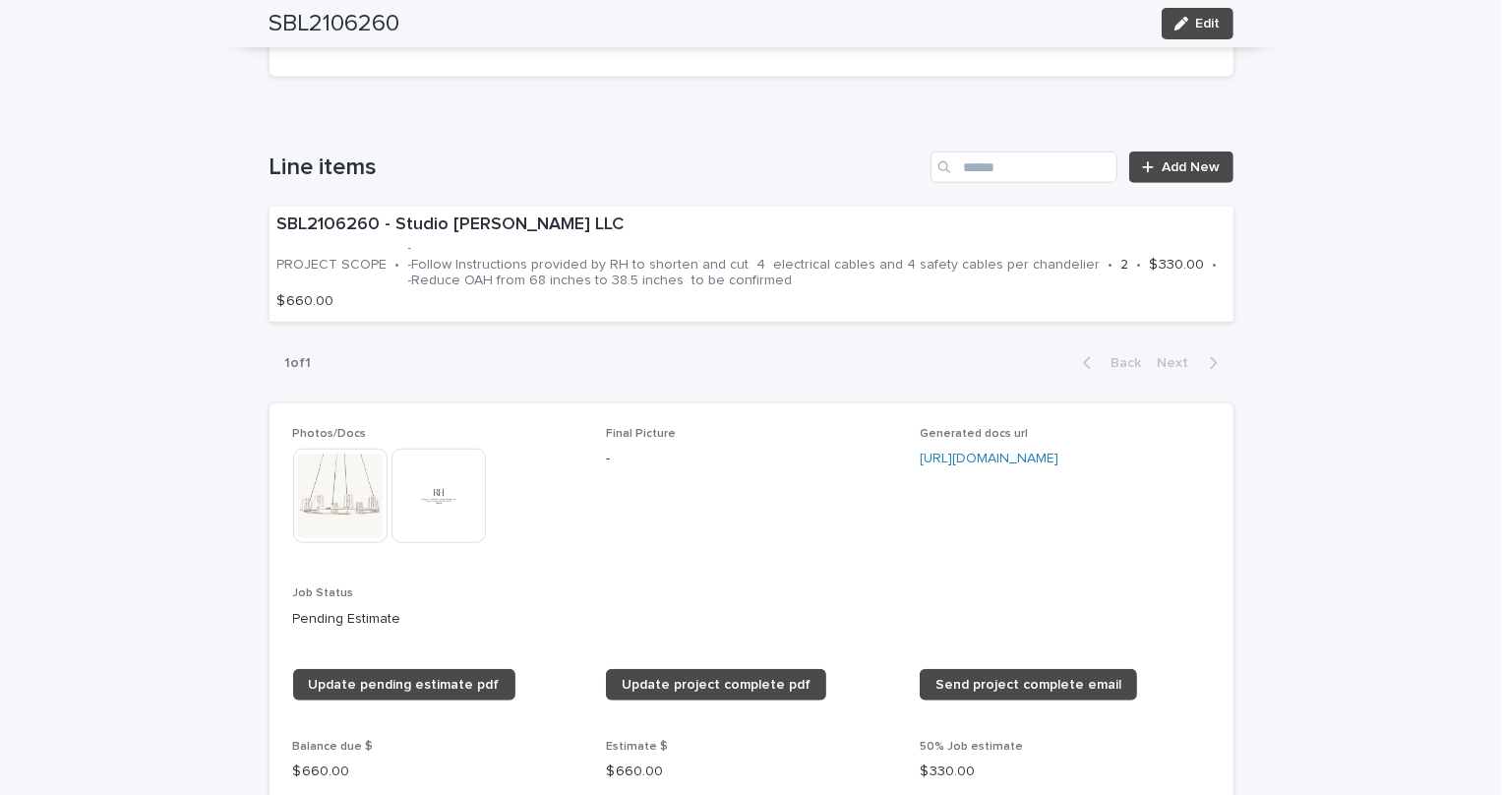
scroll to position [1074, 0]
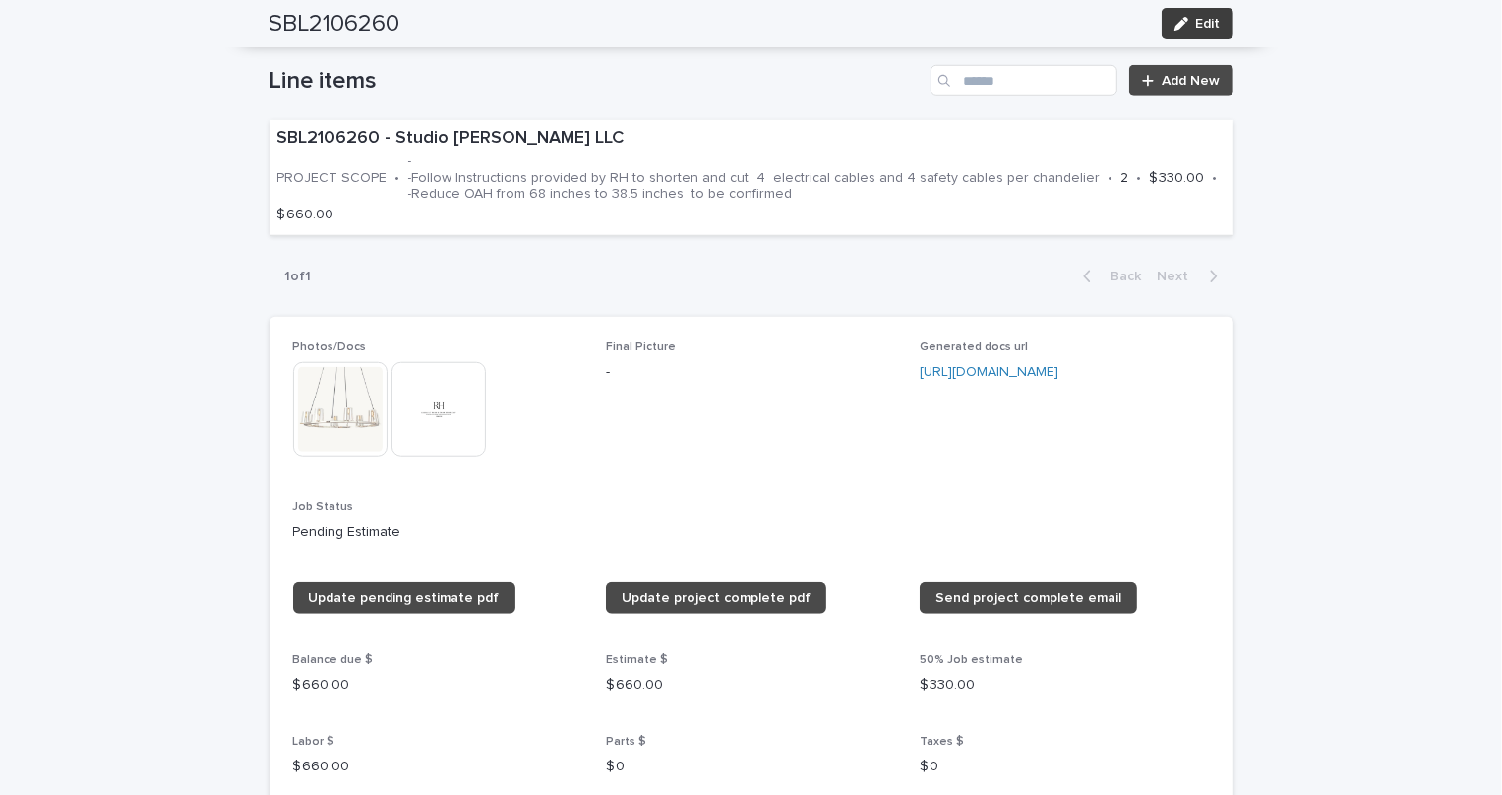
click at [1196, 28] on span "Edit" at bounding box center [1208, 24] width 25 height 14
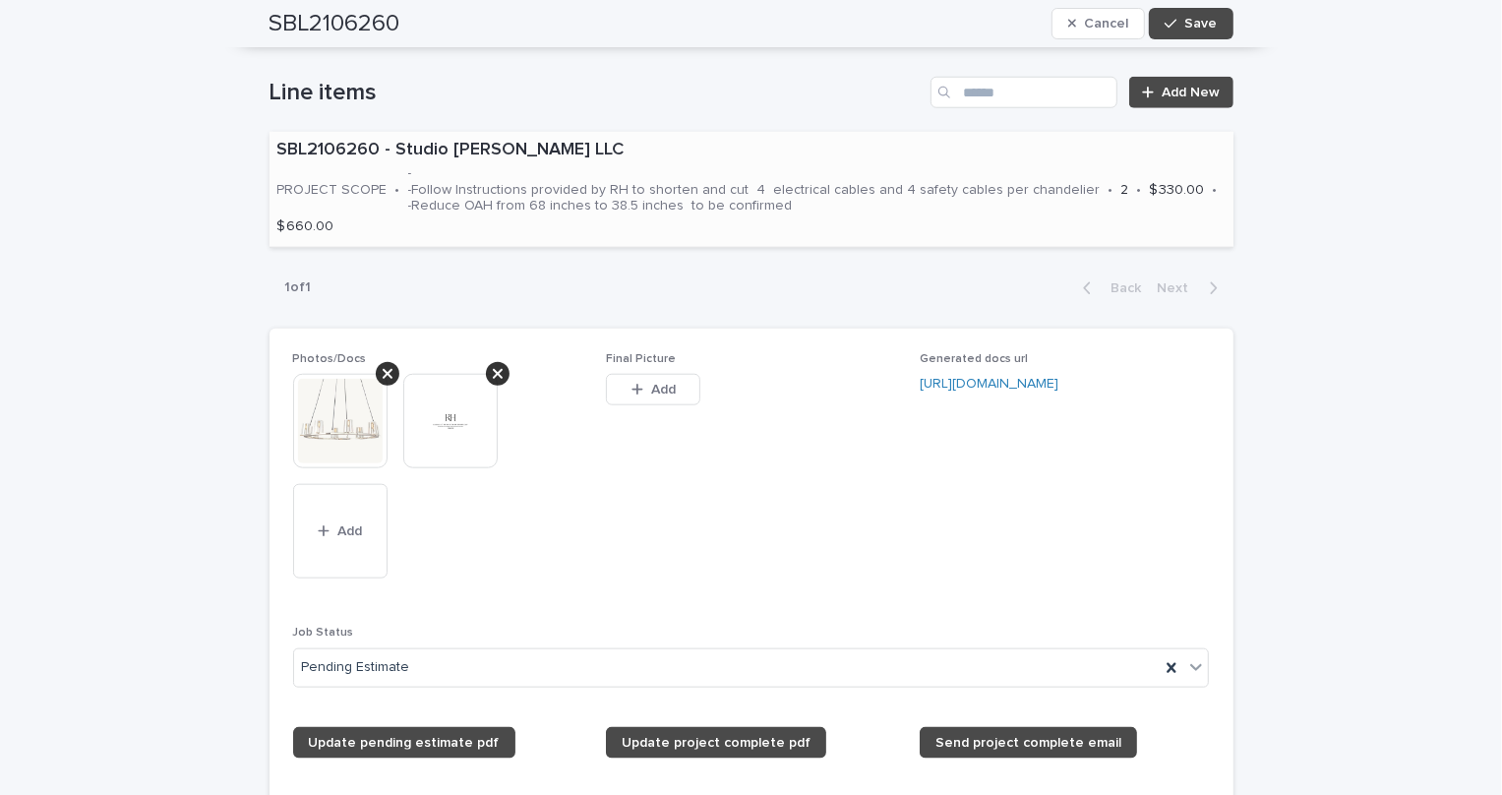
scroll to position [1326, 0]
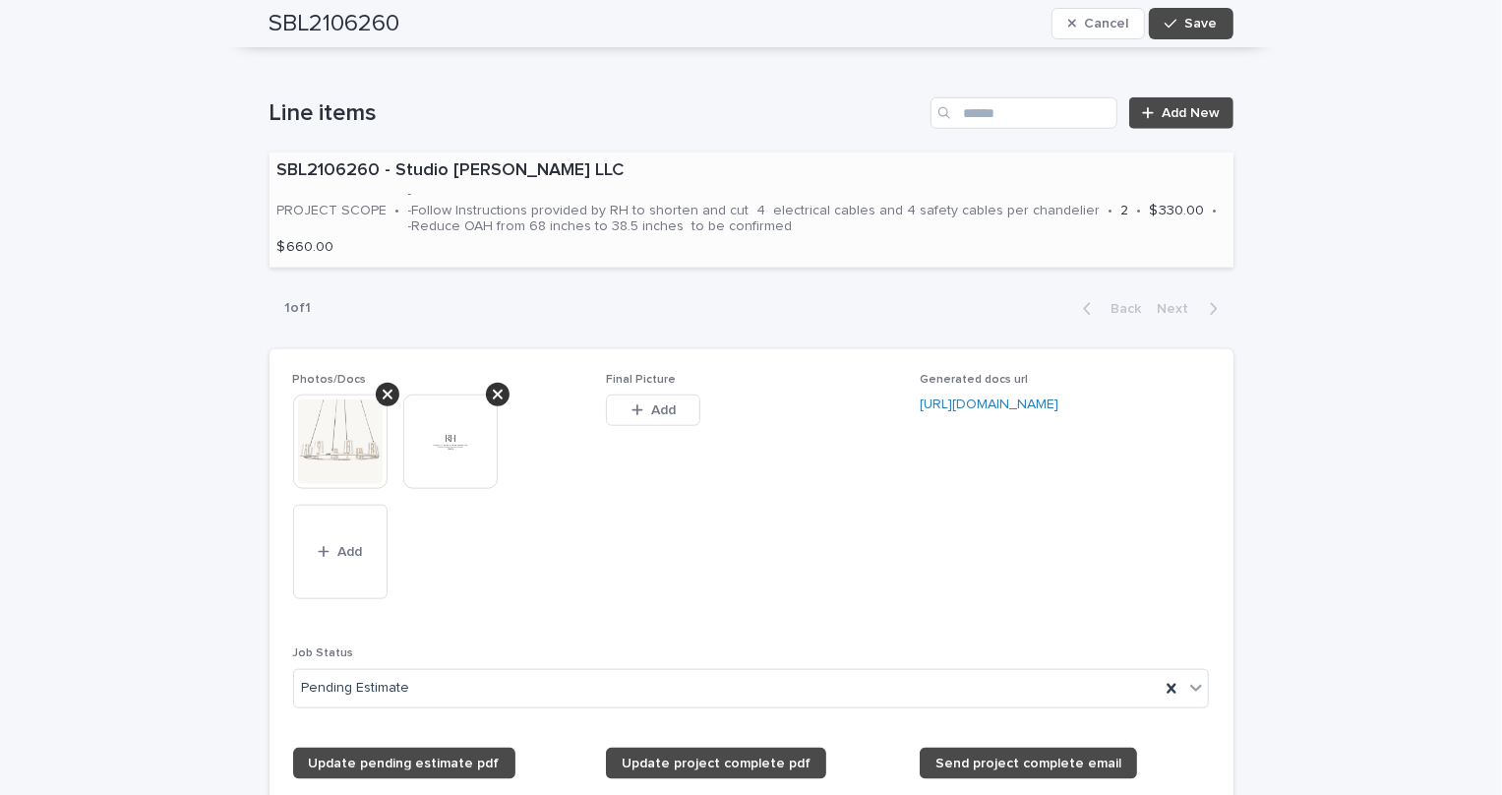
click at [808, 181] on div "SBL2106260 - Studio Burke LLC PROJECT SCOPE • - -Follow Instructions provided b…" at bounding box center [752, 209] width 964 height 115
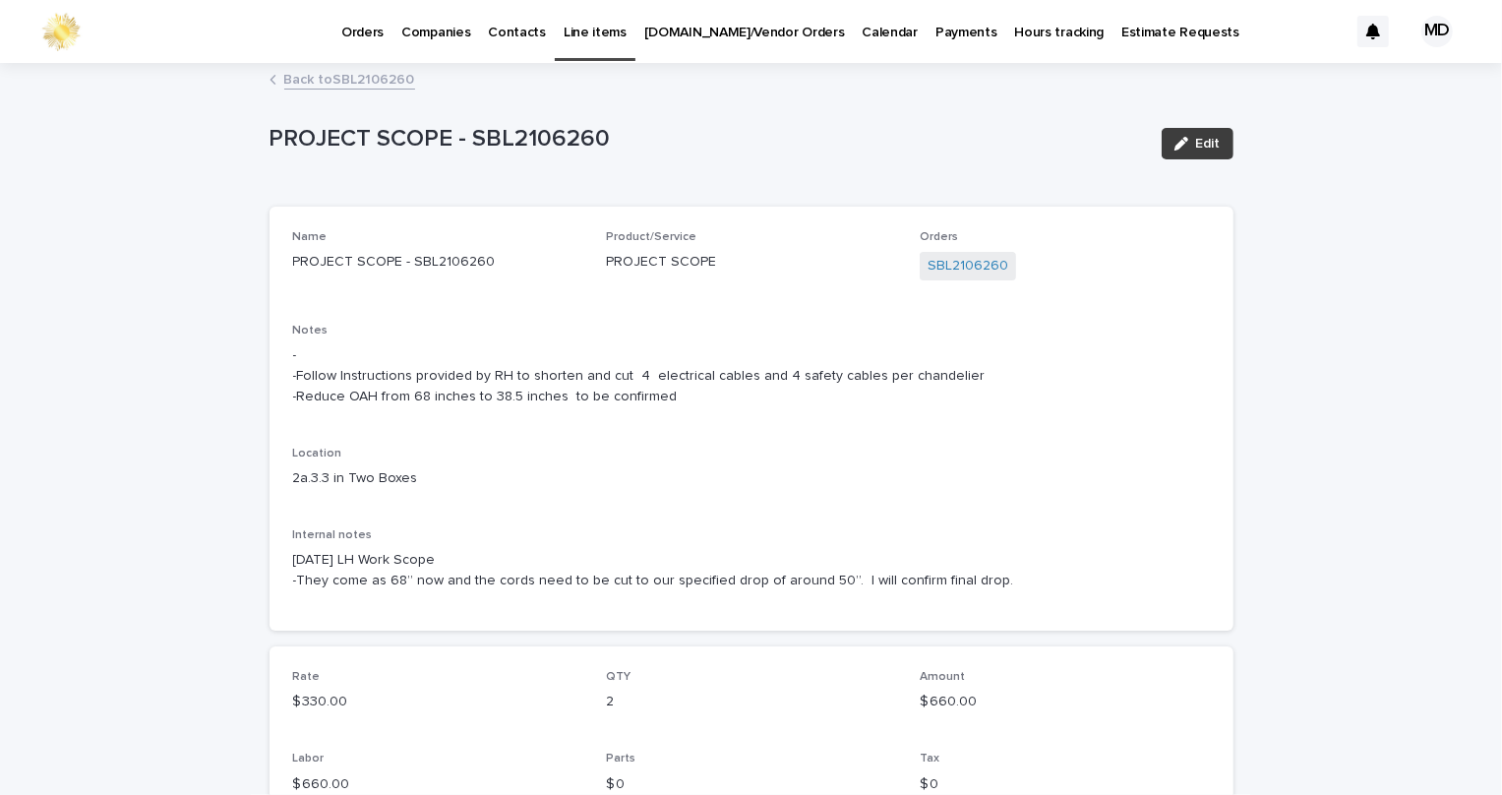
click at [1188, 141] on div "button" at bounding box center [1185, 144] width 22 height 14
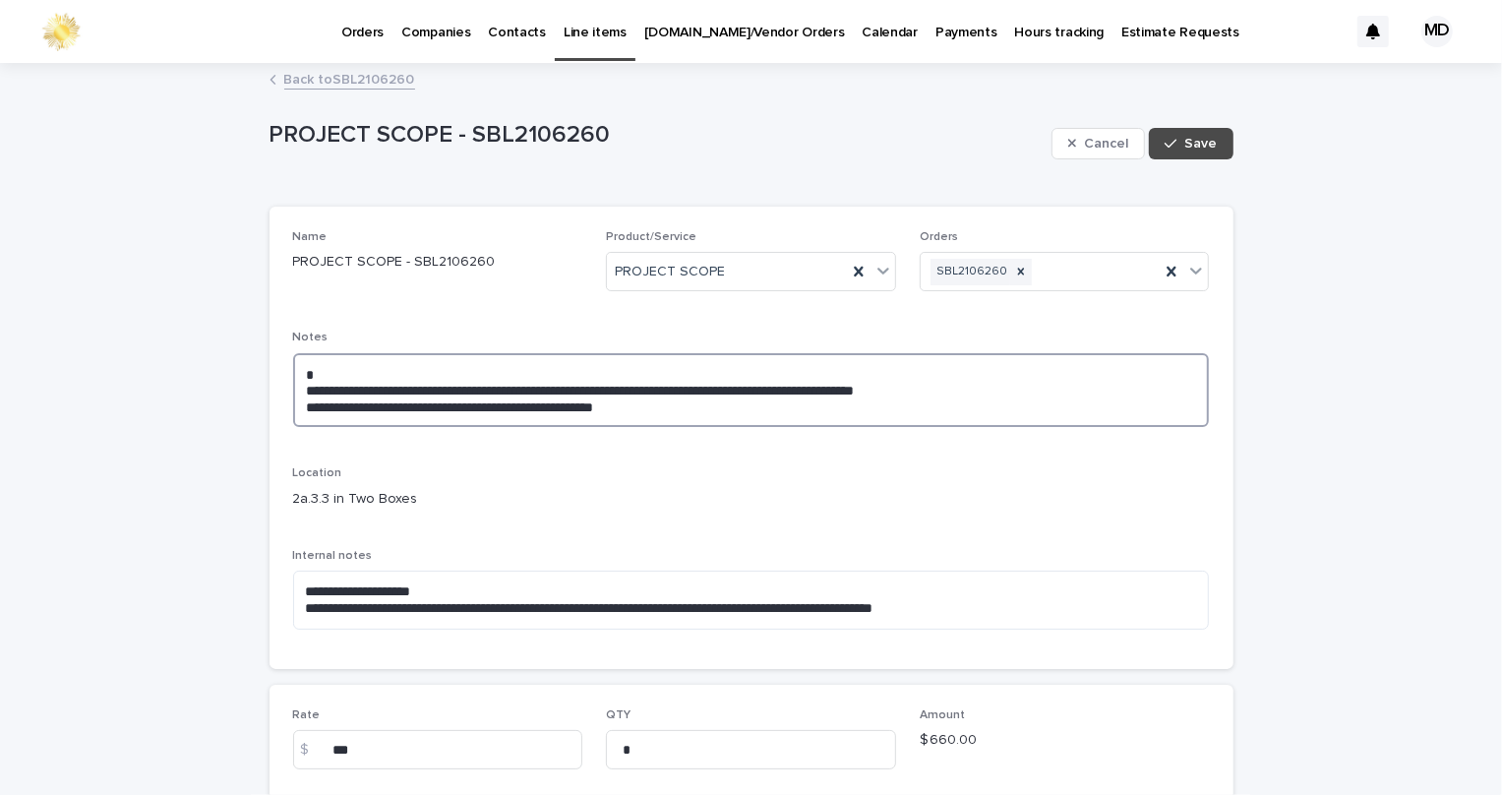
drag, startPoint x: 721, startPoint y: 396, endPoint x: 590, endPoint y: 408, distance: 131.3
click at [576, 409] on textarea "**********" at bounding box center [751, 390] width 917 height 75
click at [704, 422] on textarea "**********" at bounding box center [751, 390] width 917 height 75
drag, startPoint x: 708, startPoint y: 417, endPoint x: 669, endPoint y: 405, distance: 41.1
click at [669, 405] on textarea "**********" at bounding box center [751, 390] width 917 height 75
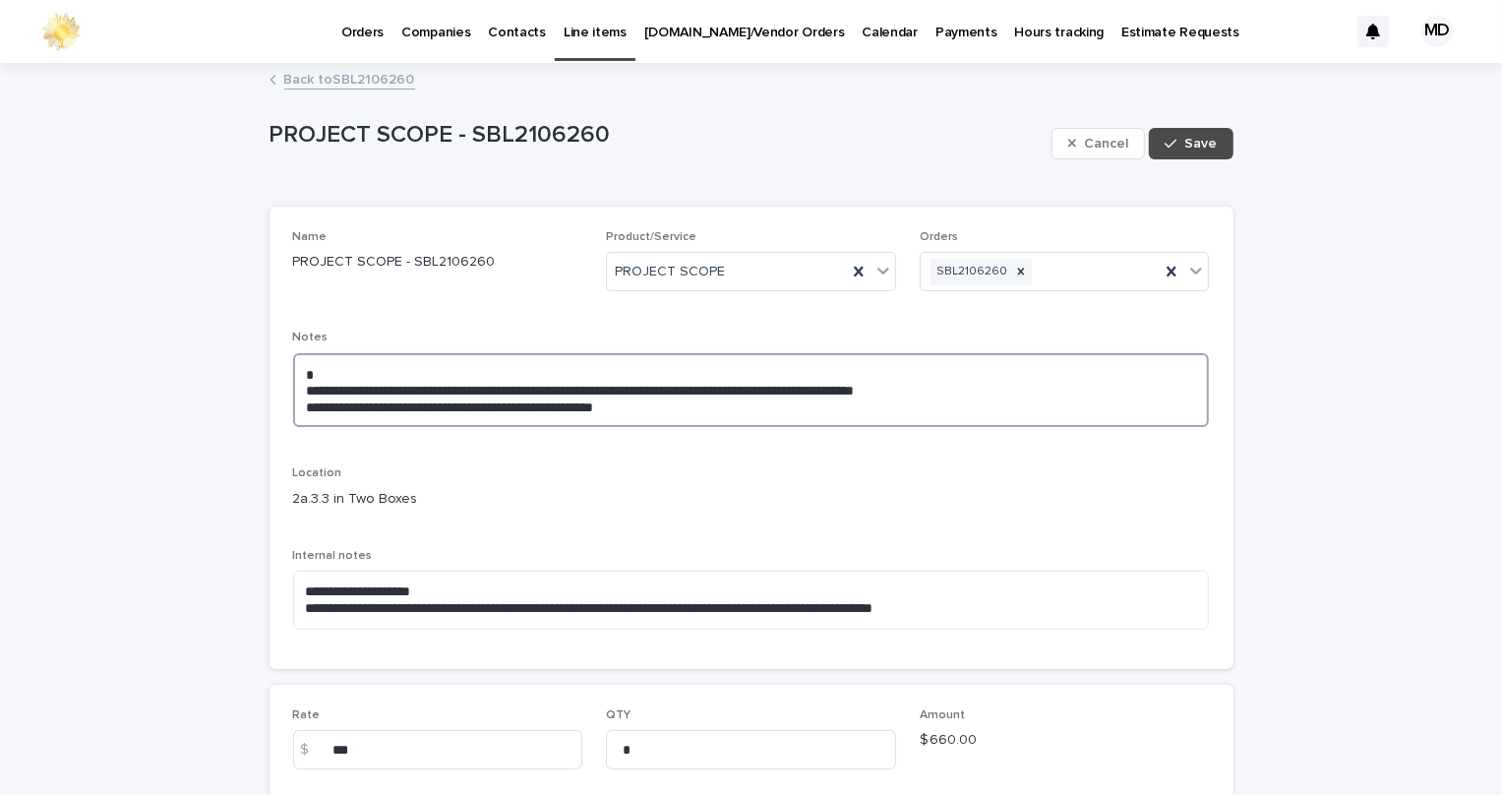
click at [586, 400] on textarea "**********" at bounding box center [751, 390] width 917 height 75
type textarea "**********"
click at [918, 432] on div "**********" at bounding box center [751, 386] width 917 height 112
click at [1187, 123] on div "Cancel Save" at bounding box center [1142, 143] width 182 height 79
click at [1188, 141] on span "Save" at bounding box center [1201, 144] width 32 height 14
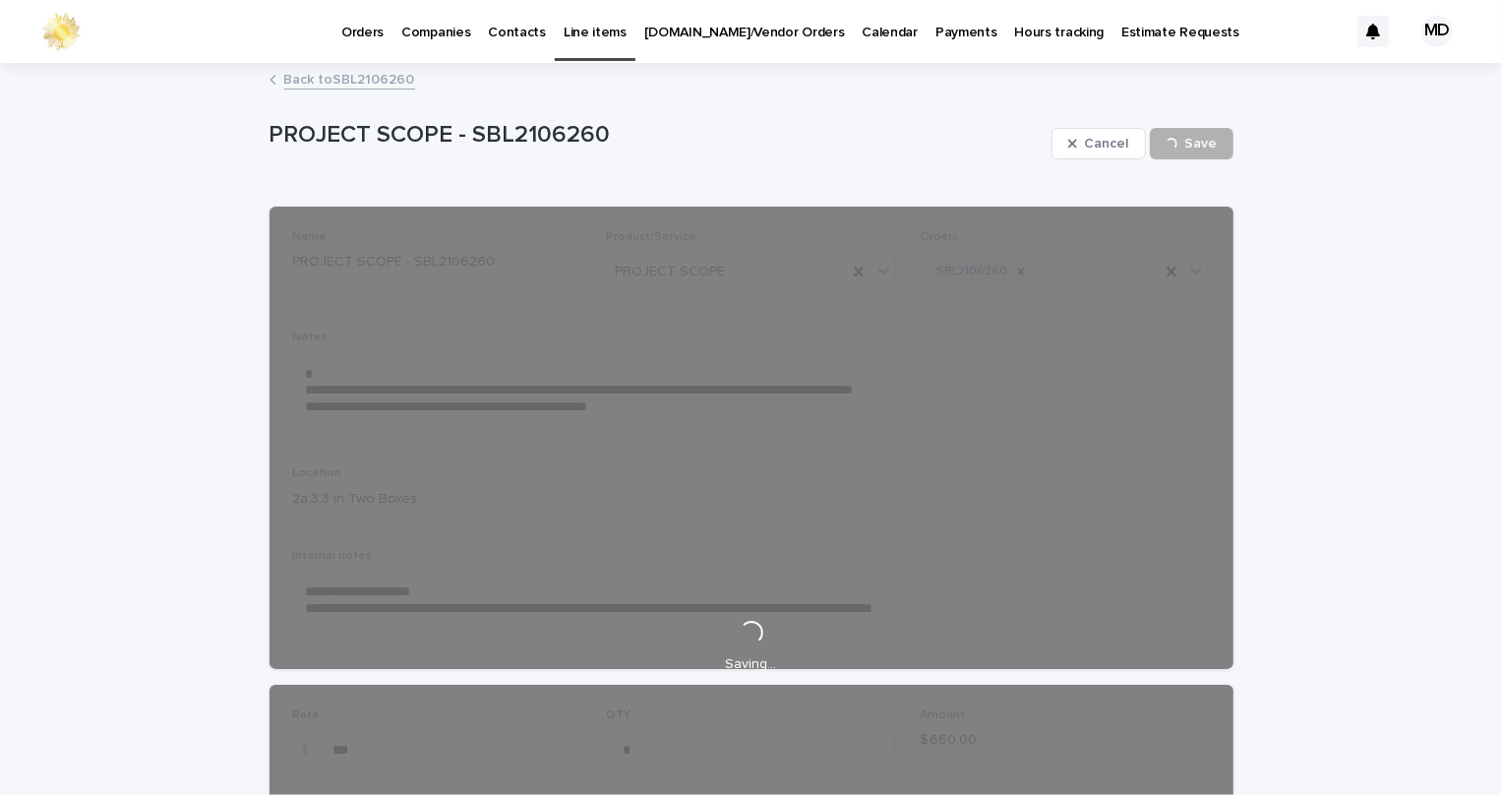
click at [380, 87] on link "Back to SBL2106260" at bounding box center [349, 78] width 131 height 23
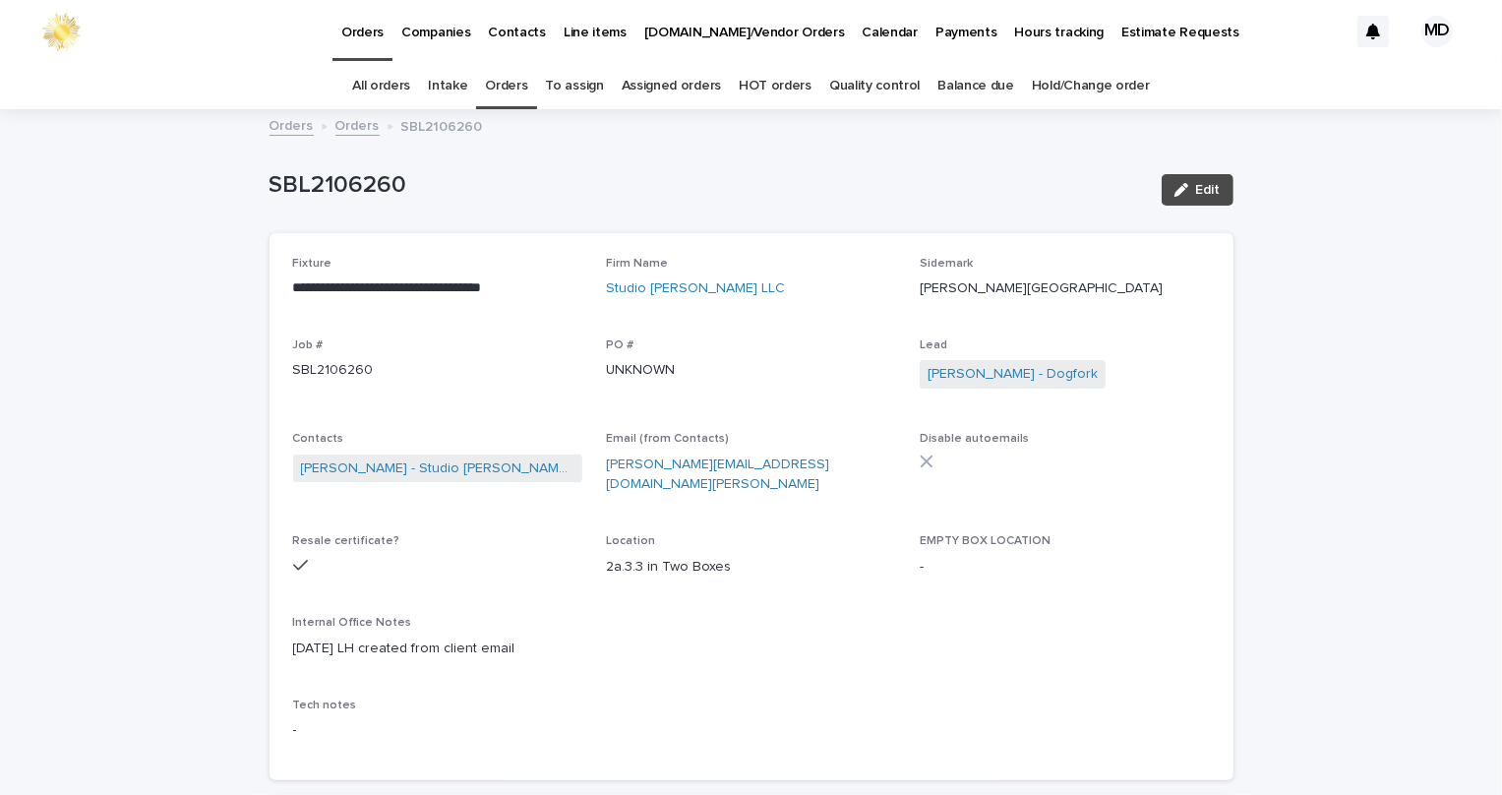
scroll to position [62, 0]
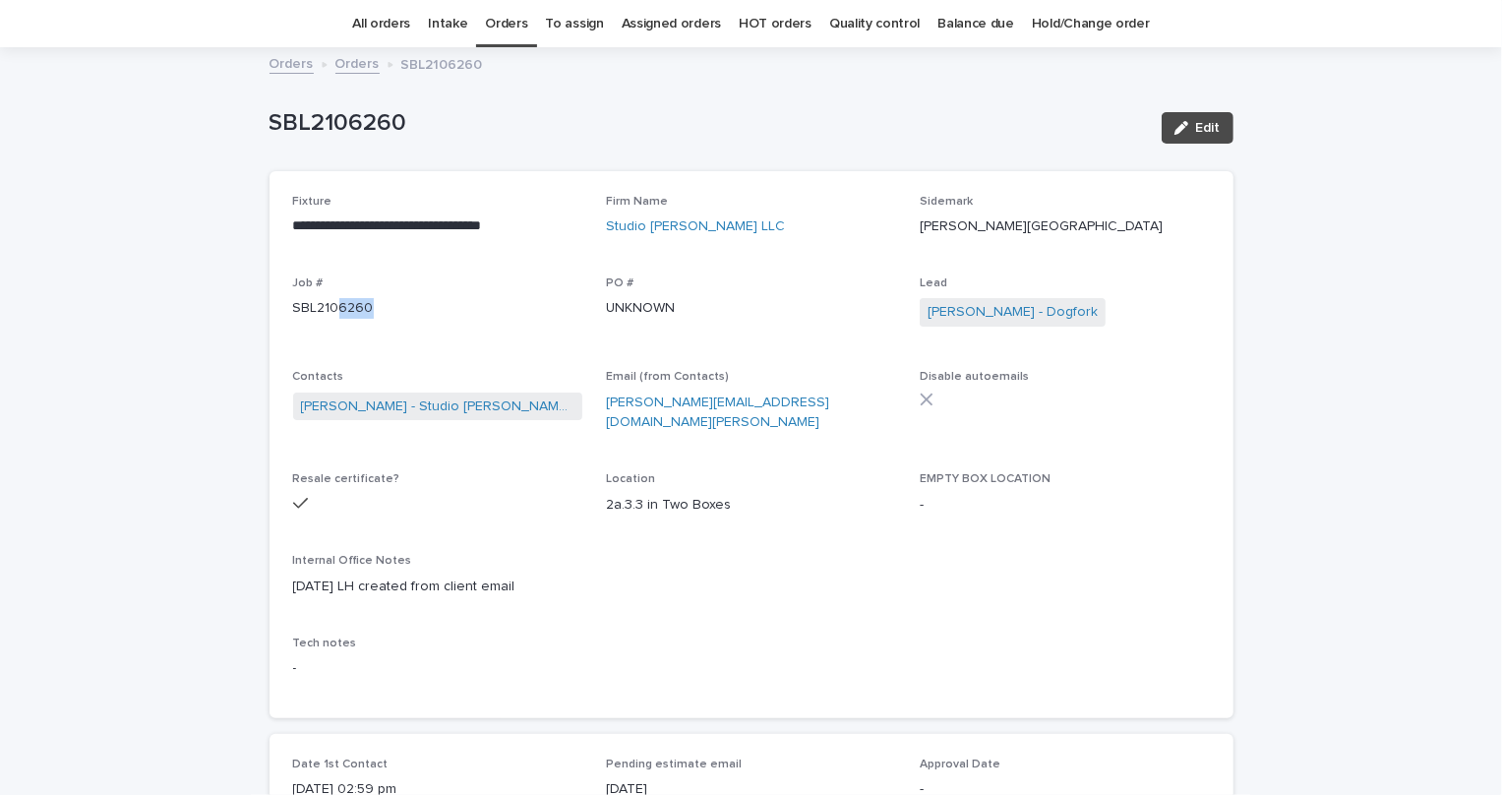
drag, startPoint x: 364, startPoint y: 302, endPoint x: 330, endPoint y: 315, distance: 35.8
click at [330, 315] on p "SBL2106260" at bounding box center [438, 308] width 290 height 21
copy p "6260"
click at [505, 21] on link "Orders" at bounding box center [506, 24] width 42 height 46
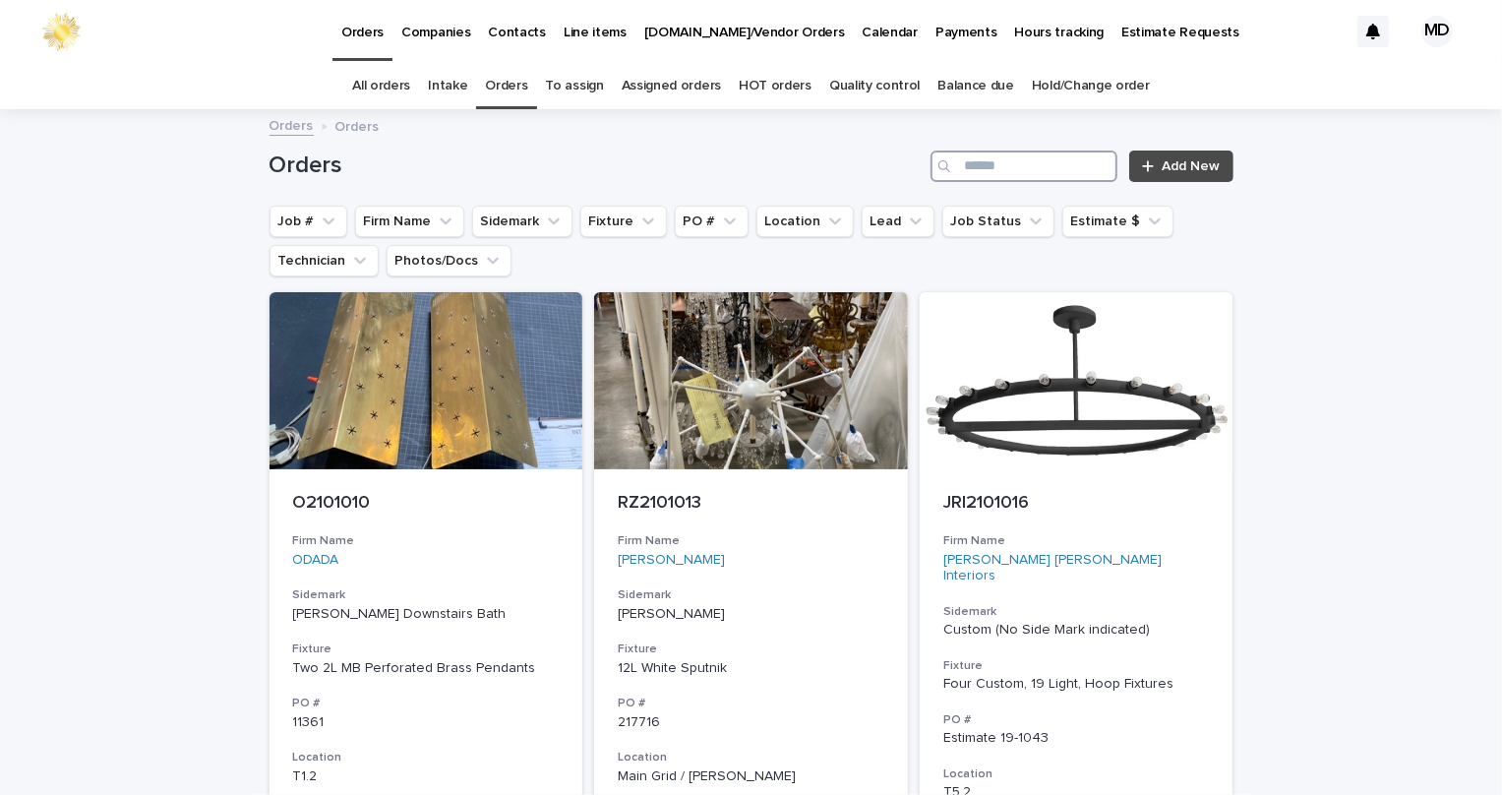
drag, startPoint x: 1043, startPoint y: 157, endPoint x: 1053, endPoint y: 145, distance: 16.7
click at [1043, 159] on input "Search" at bounding box center [1023, 165] width 187 height 31
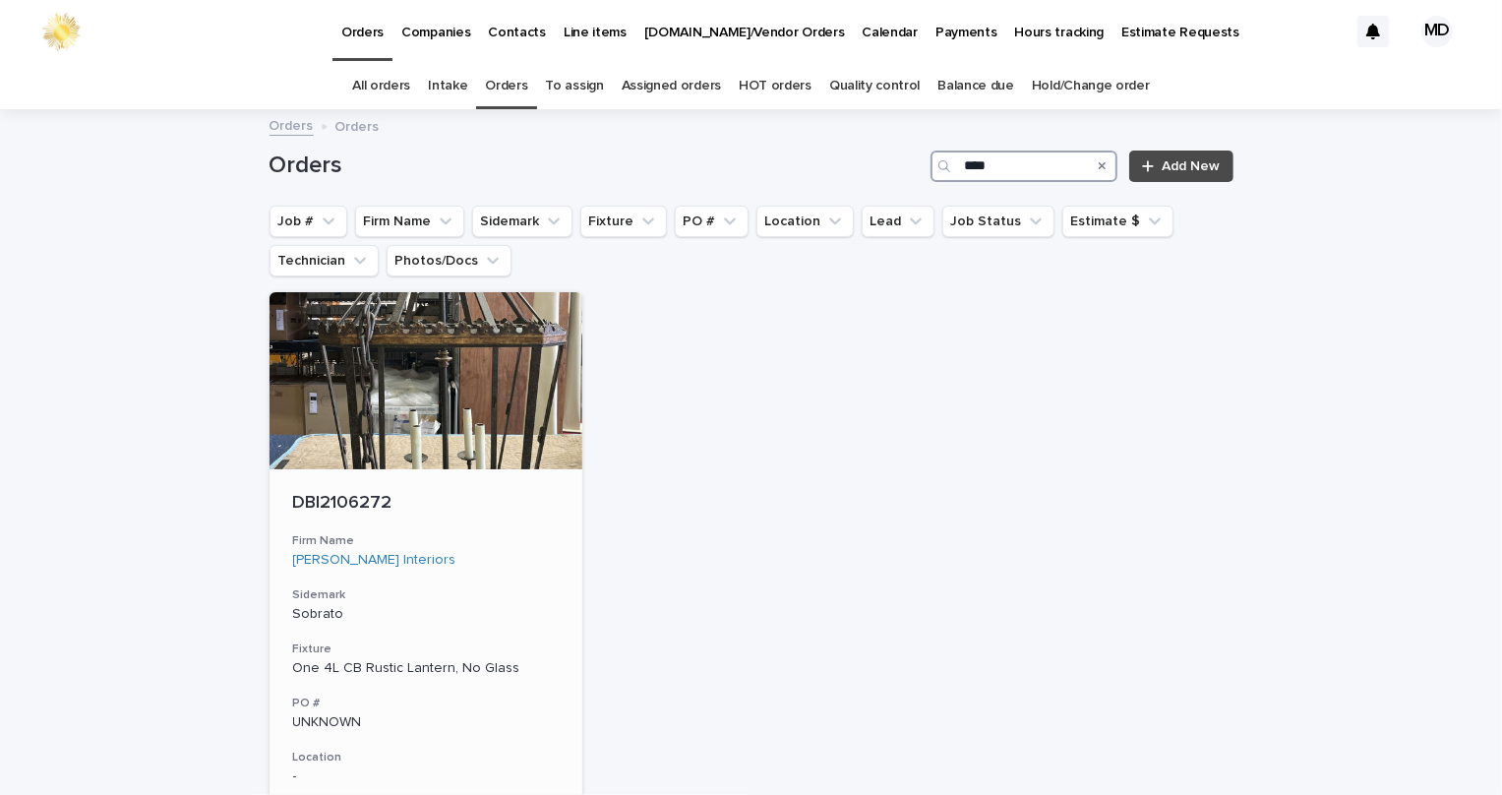
type input "****"
click at [352, 475] on div "DBI2106272 Firm Name Dina Bandman Interiors Sidemark Sobrato Fixture One 4L CB …" at bounding box center [427, 751] width 314 height 564
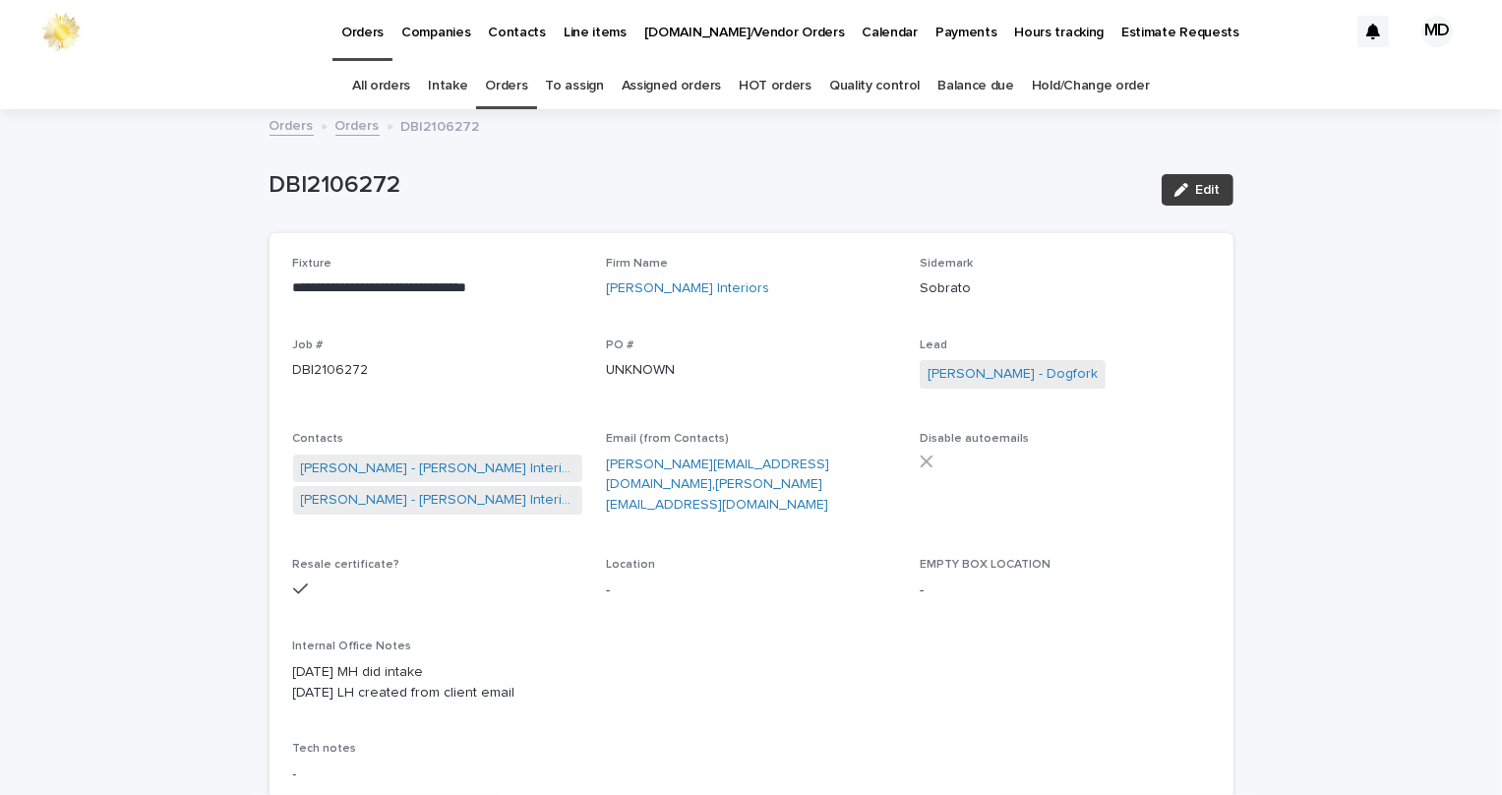
click at [1190, 173] on div "Edit" at bounding box center [1194, 189] width 80 height 79
click at [1196, 183] on span "Edit" at bounding box center [1208, 190] width 25 height 14
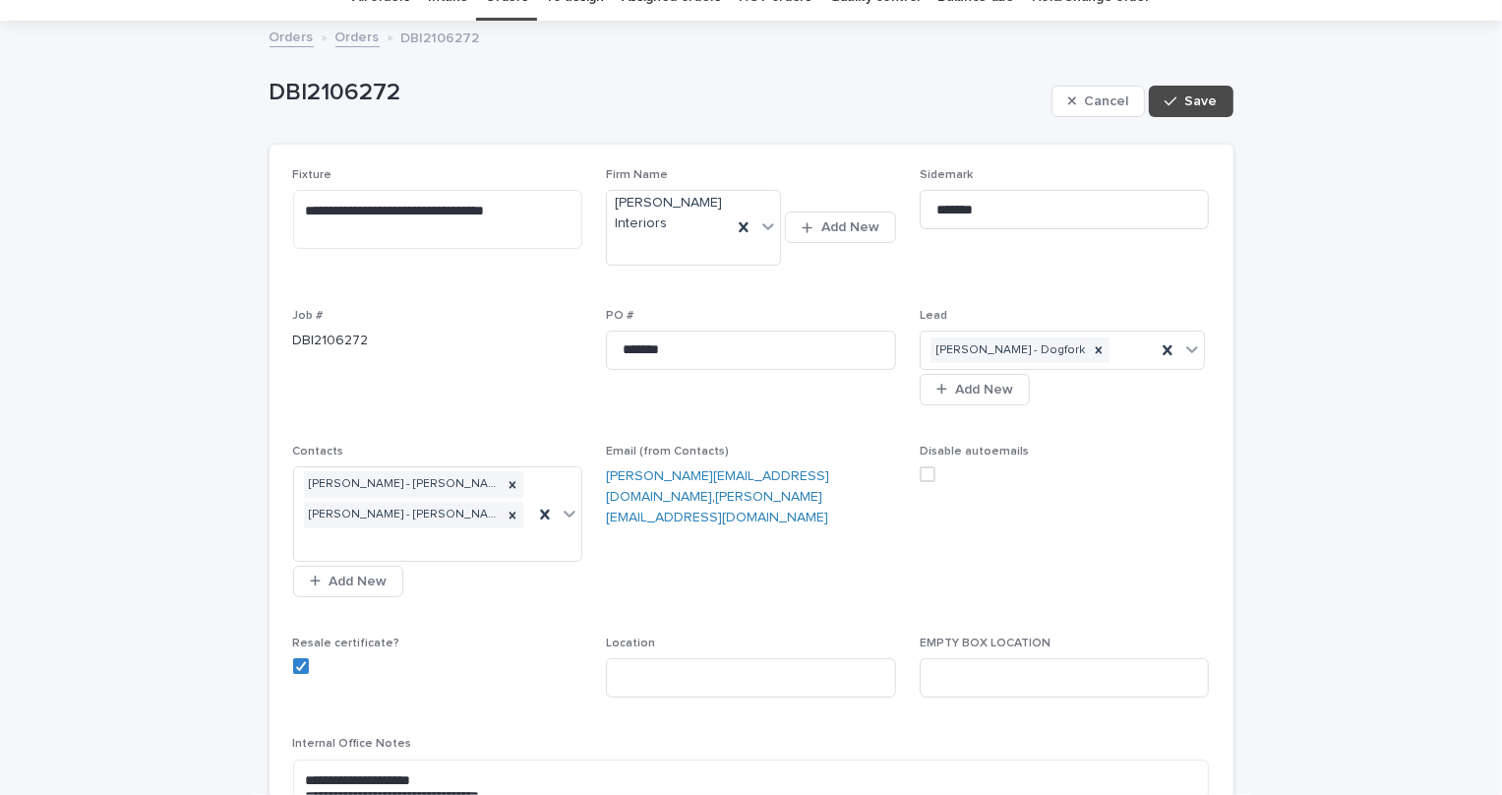
scroll to position [89, 0]
click at [725, 689] on div "Location" at bounding box center [751, 674] width 290 height 77
click at [686, 677] on input at bounding box center [751, 677] width 290 height 39
type input "**********"
click at [1189, 90] on button "Save" at bounding box center [1191, 101] width 84 height 31
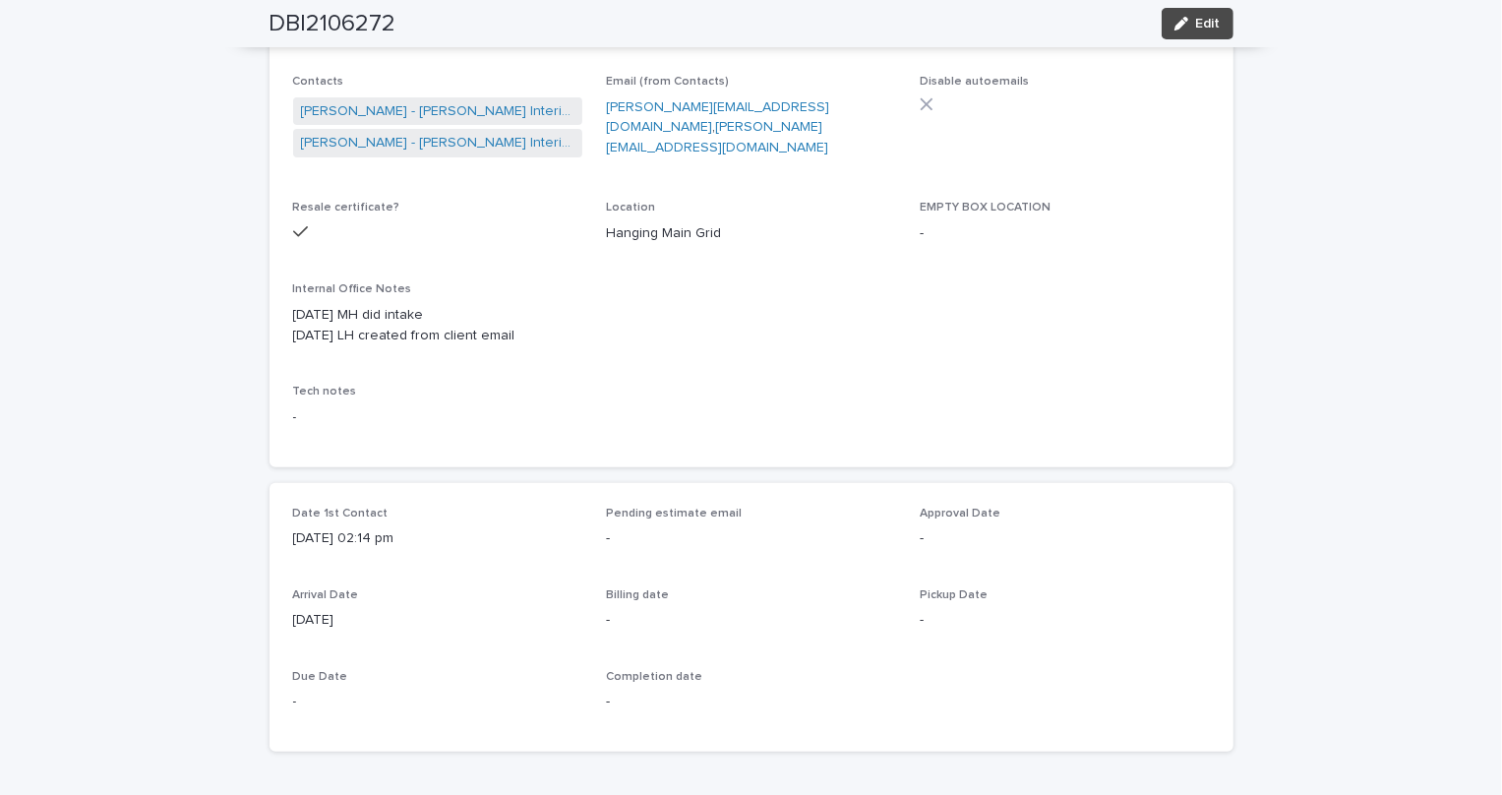
scroll to position [0, 0]
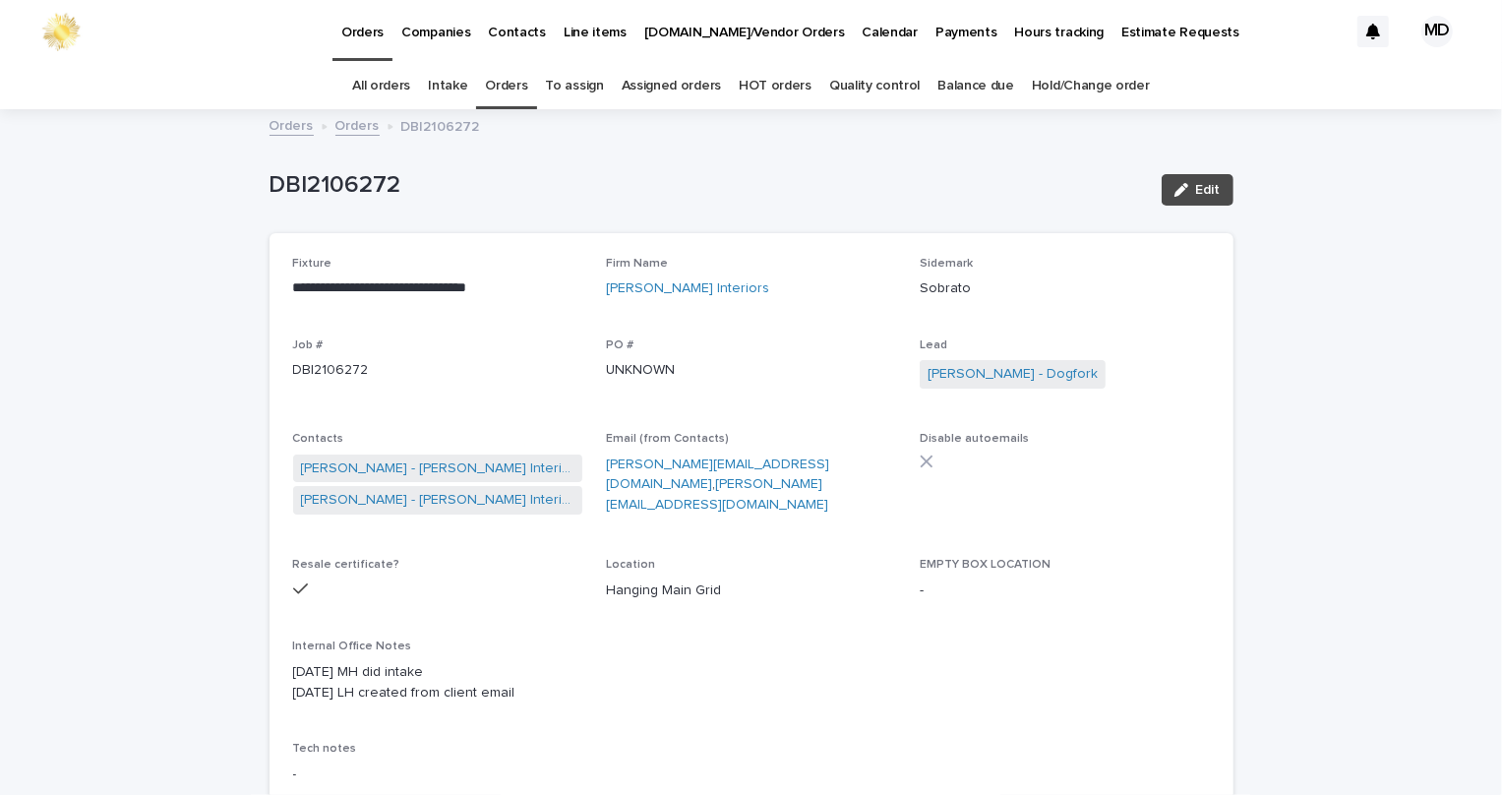
click at [497, 78] on link "Orders" at bounding box center [506, 86] width 42 height 46
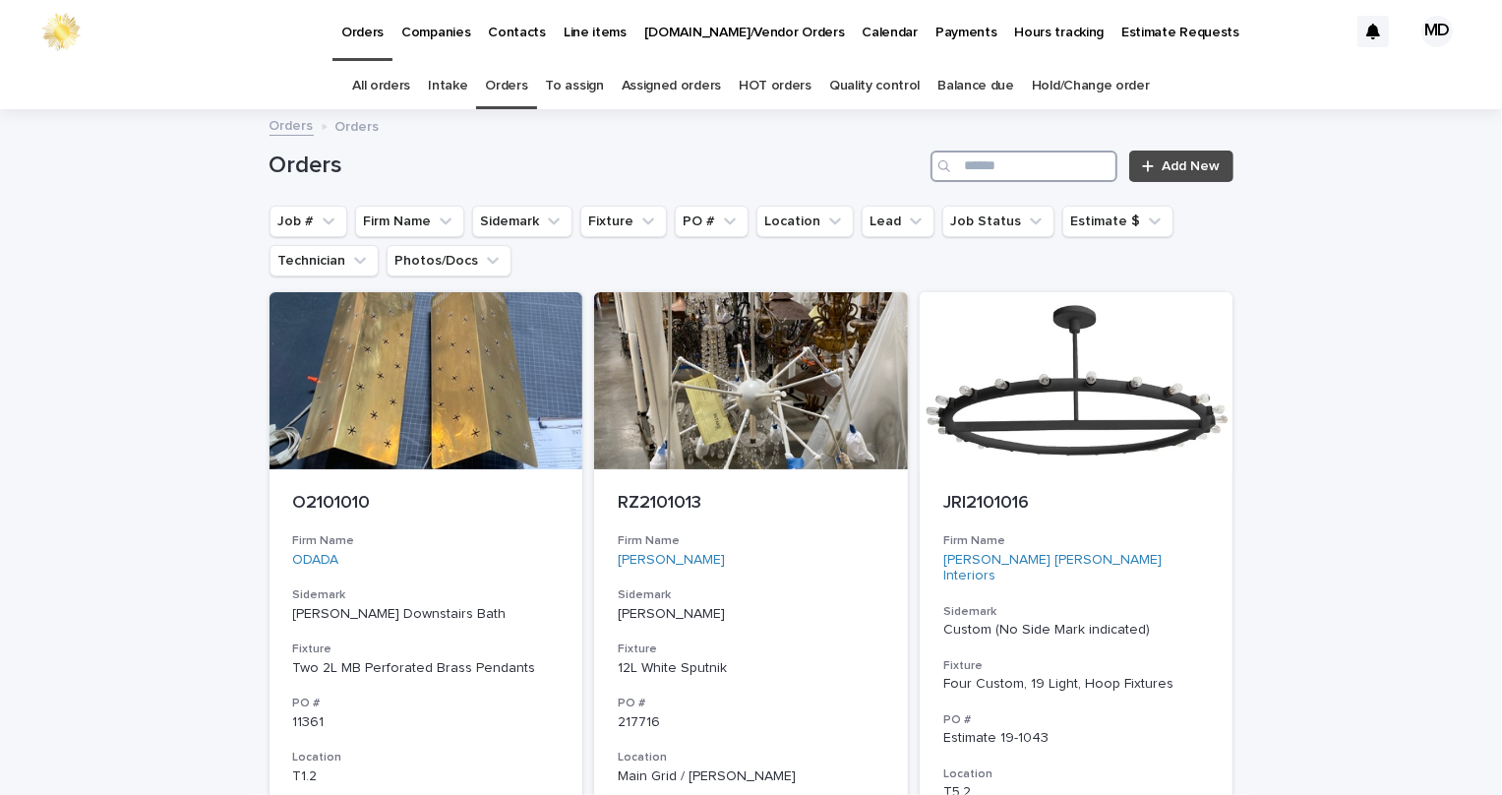
click at [1074, 175] on input "Search" at bounding box center [1023, 165] width 187 height 31
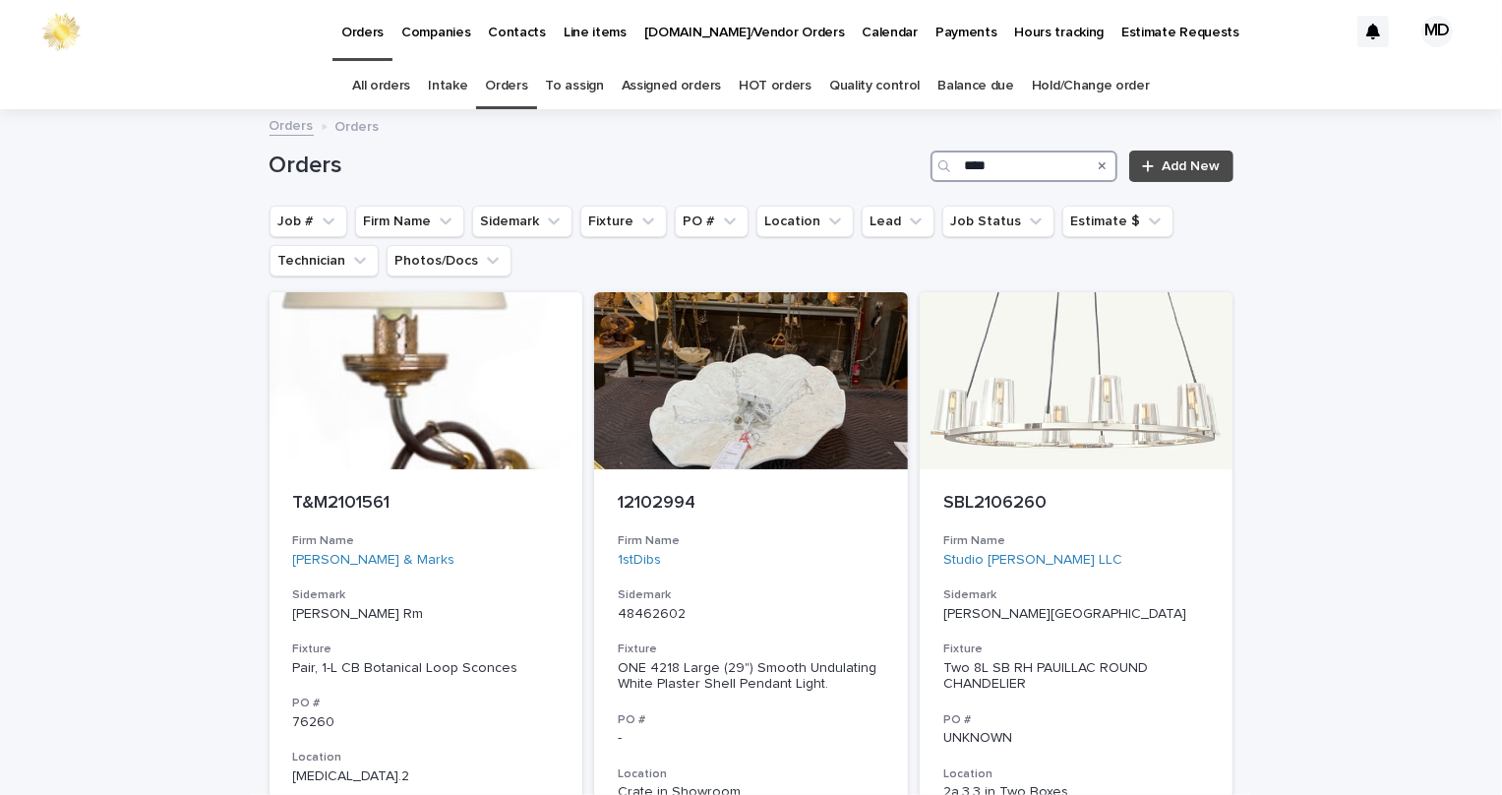
type input "****"
click at [911, 461] on div "T&M2101561 Firm Name Tucker & Marks Sidemark Michael Powder Rm Fixture Pair, 1-…" at bounding box center [752, 670] width 964 height 756
click at [968, 455] on div at bounding box center [1077, 380] width 314 height 177
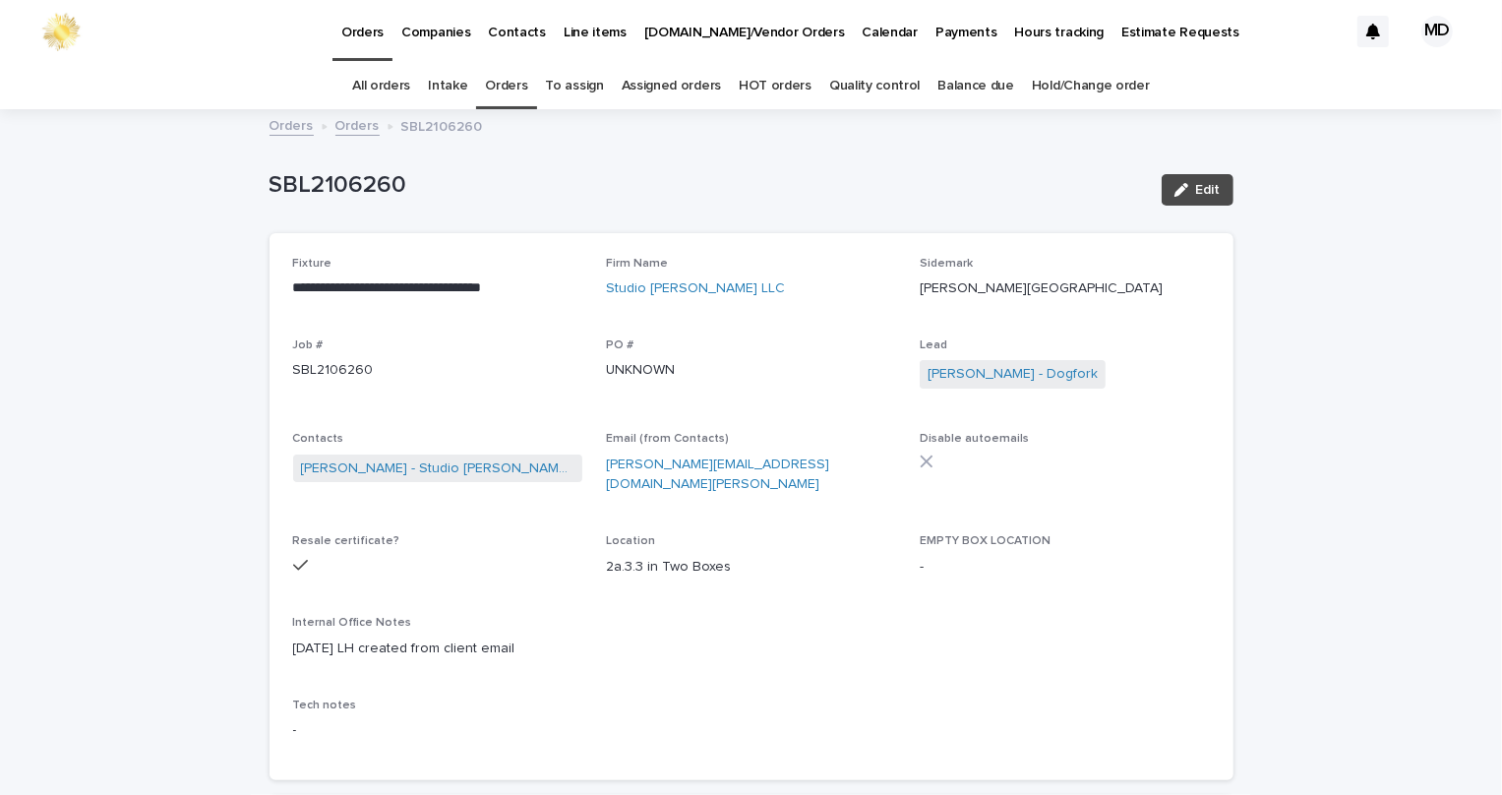
scroll to position [62, 0]
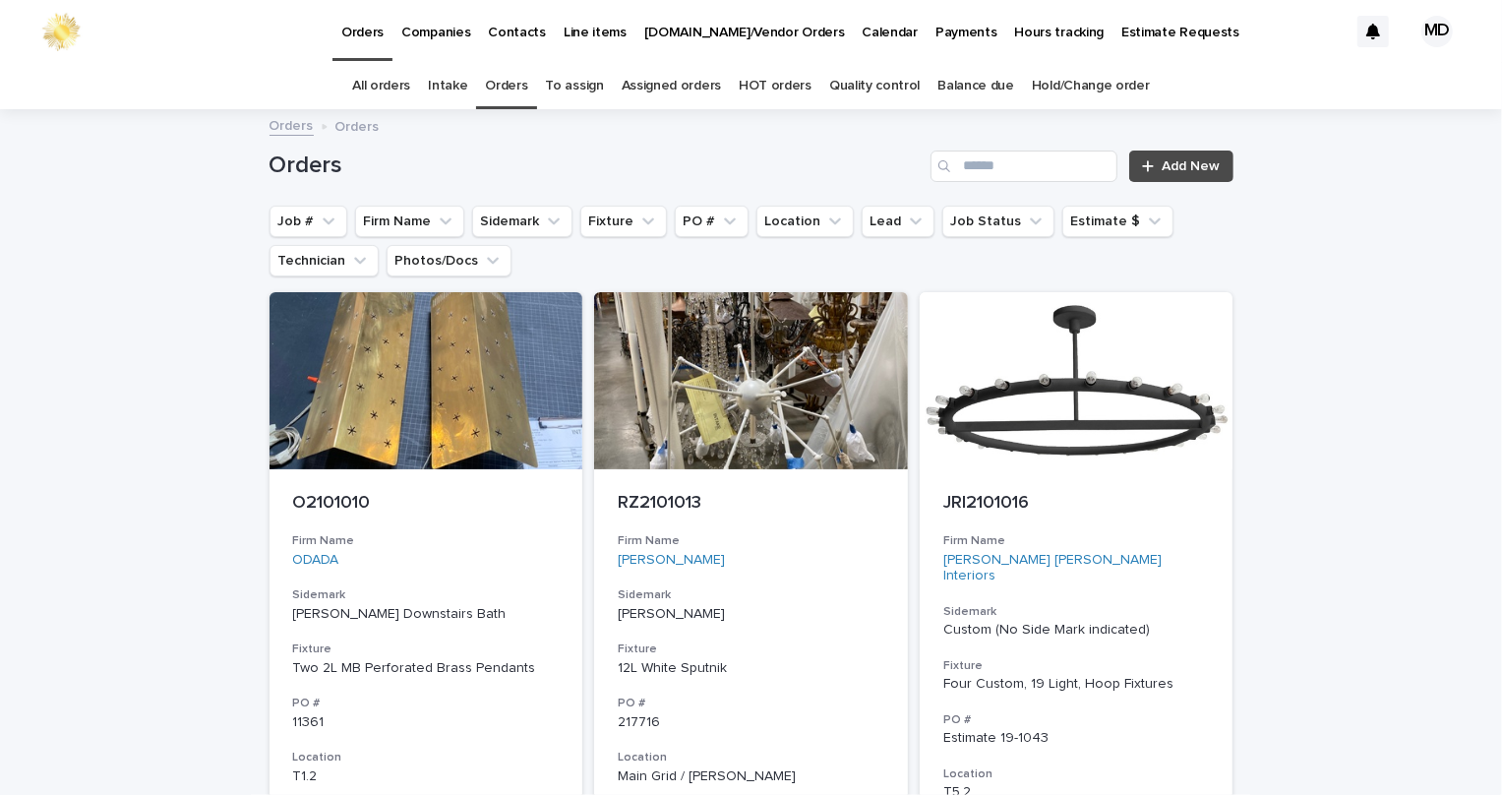
click at [839, 150] on div "Orders Add New" at bounding box center [752, 158] width 964 height 94
